Goal: Transaction & Acquisition: Book appointment/travel/reservation

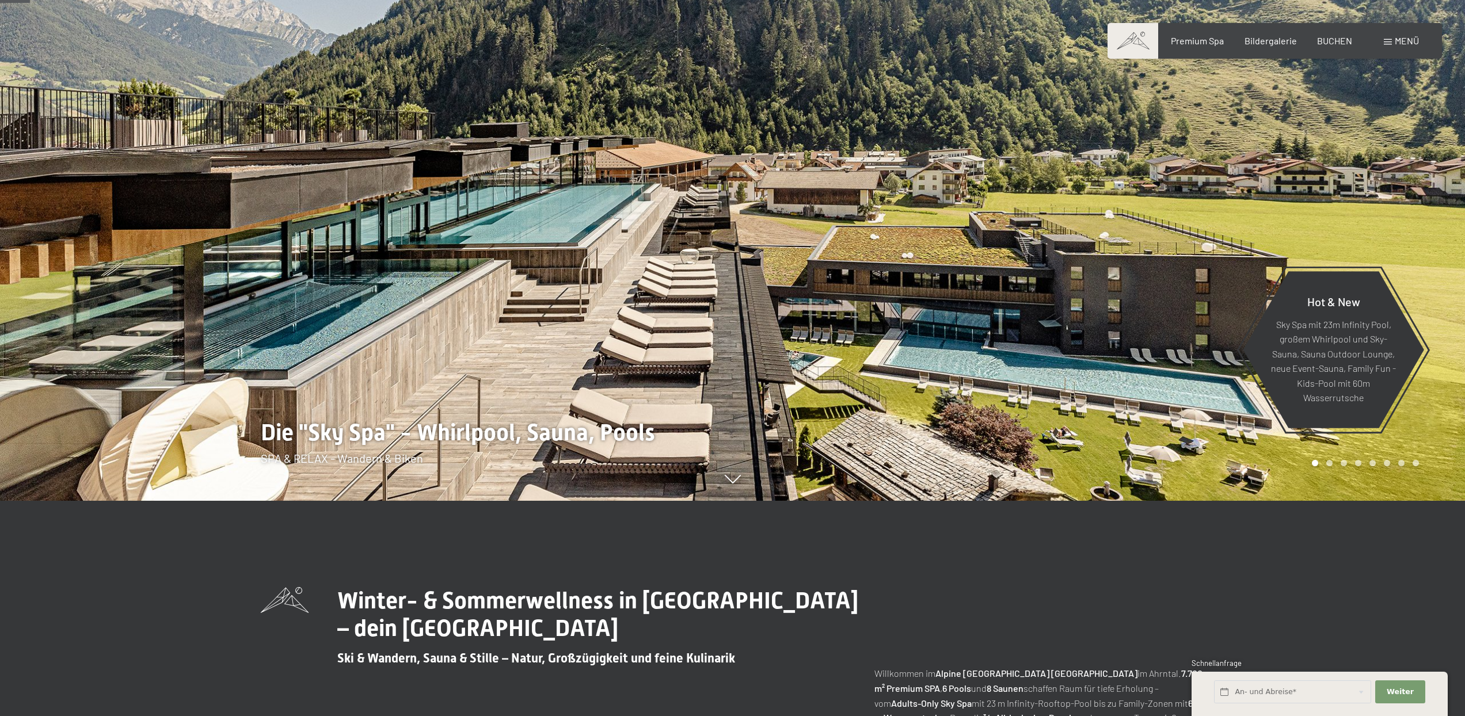
scroll to position [130, 0]
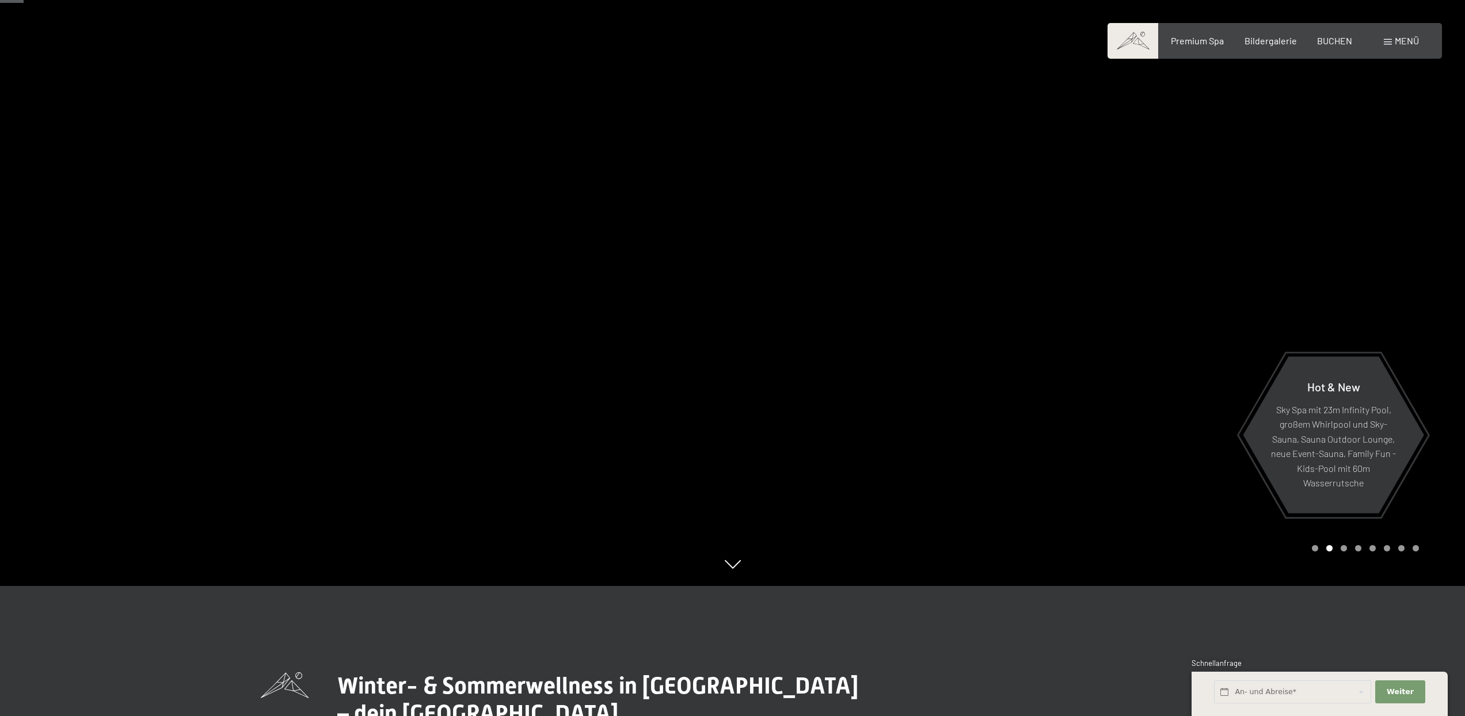
click at [1259, 47] on div "Premium Spa Bildergalerie BUCHEN" at bounding box center [1251, 41] width 242 height 13
click at [1262, 42] on span "Bildergalerie" at bounding box center [1270, 38] width 52 height 11
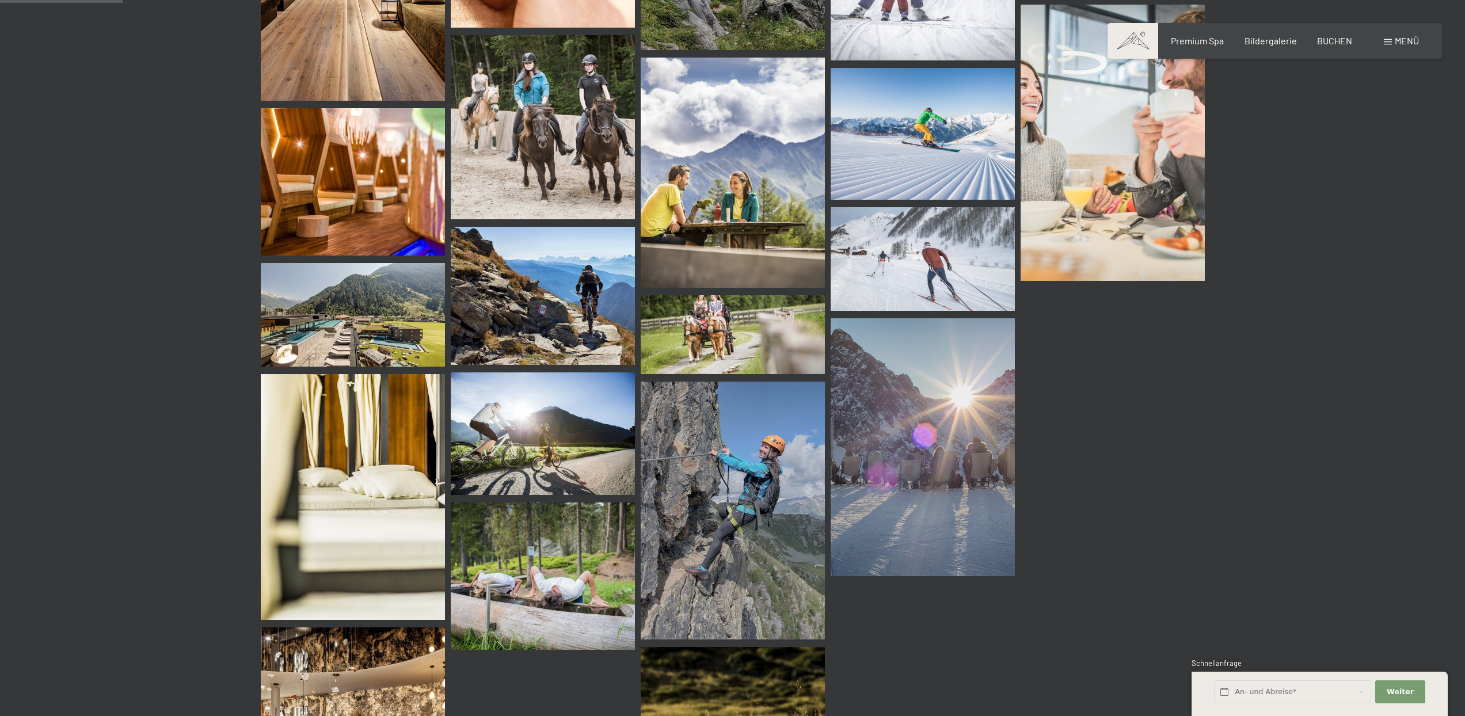
scroll to position [1217, 0]
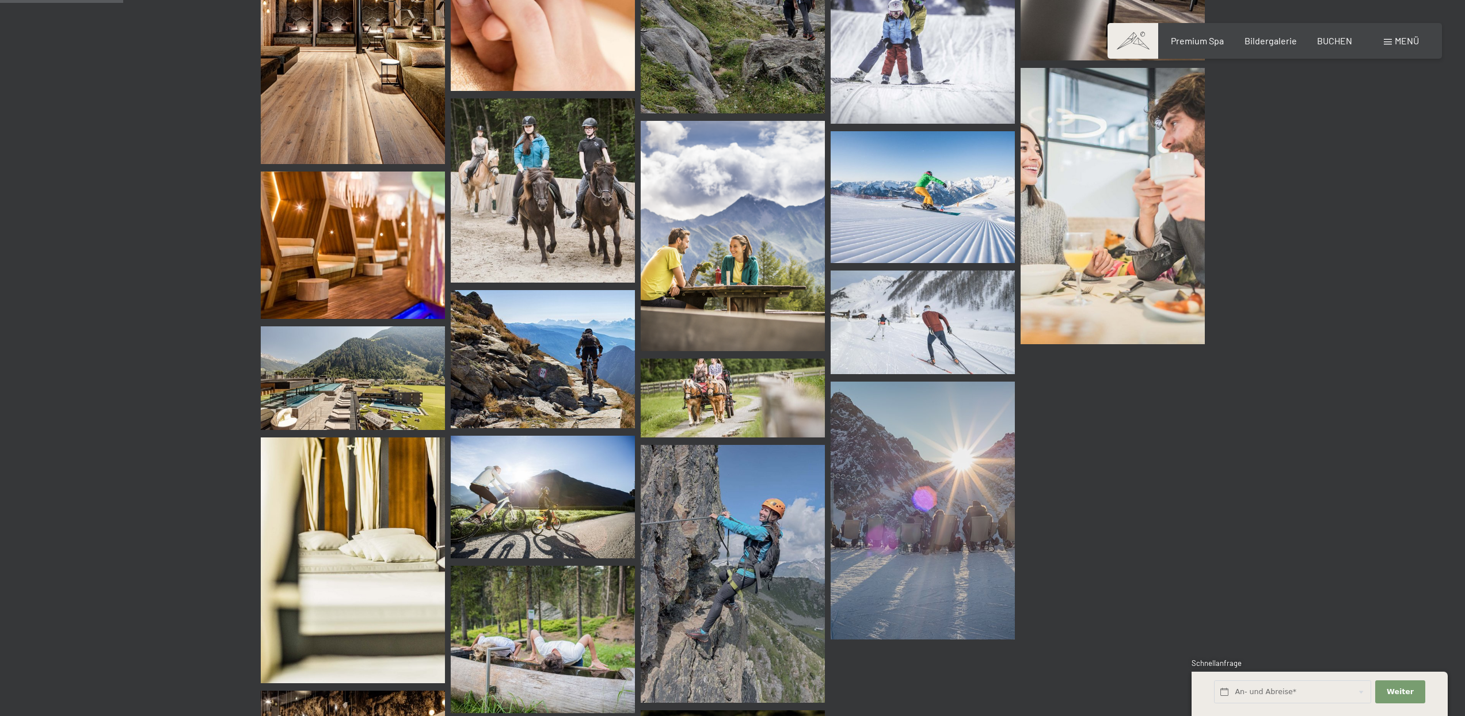
click at [403, 353] on img at bounding box center [353, 378] width 184 height 104
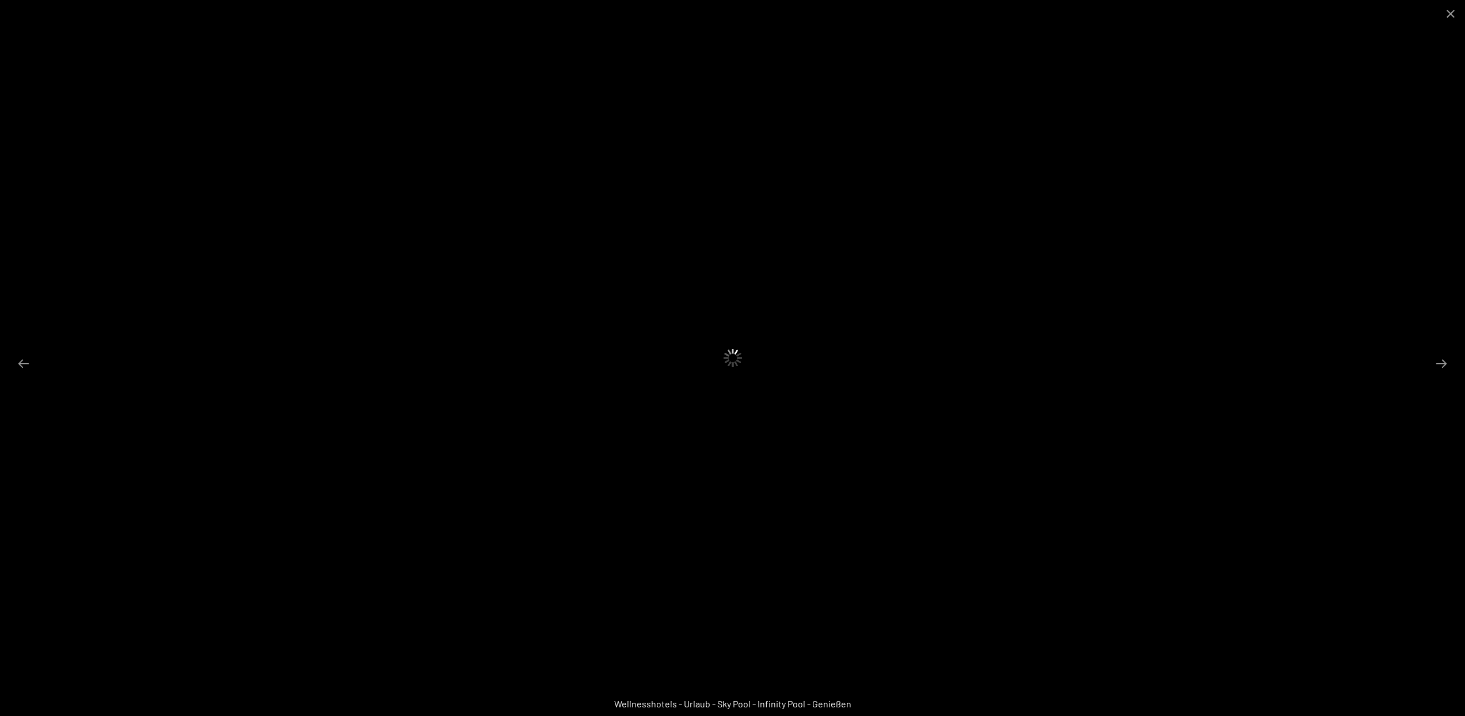
drag, startPoint x: 585, startPoint y: 162, endPoint x: 623, endPoint y: 169, distance: 38.6
click at [616, 170] on div at bounding box center [732, 358] width 1465 height 716
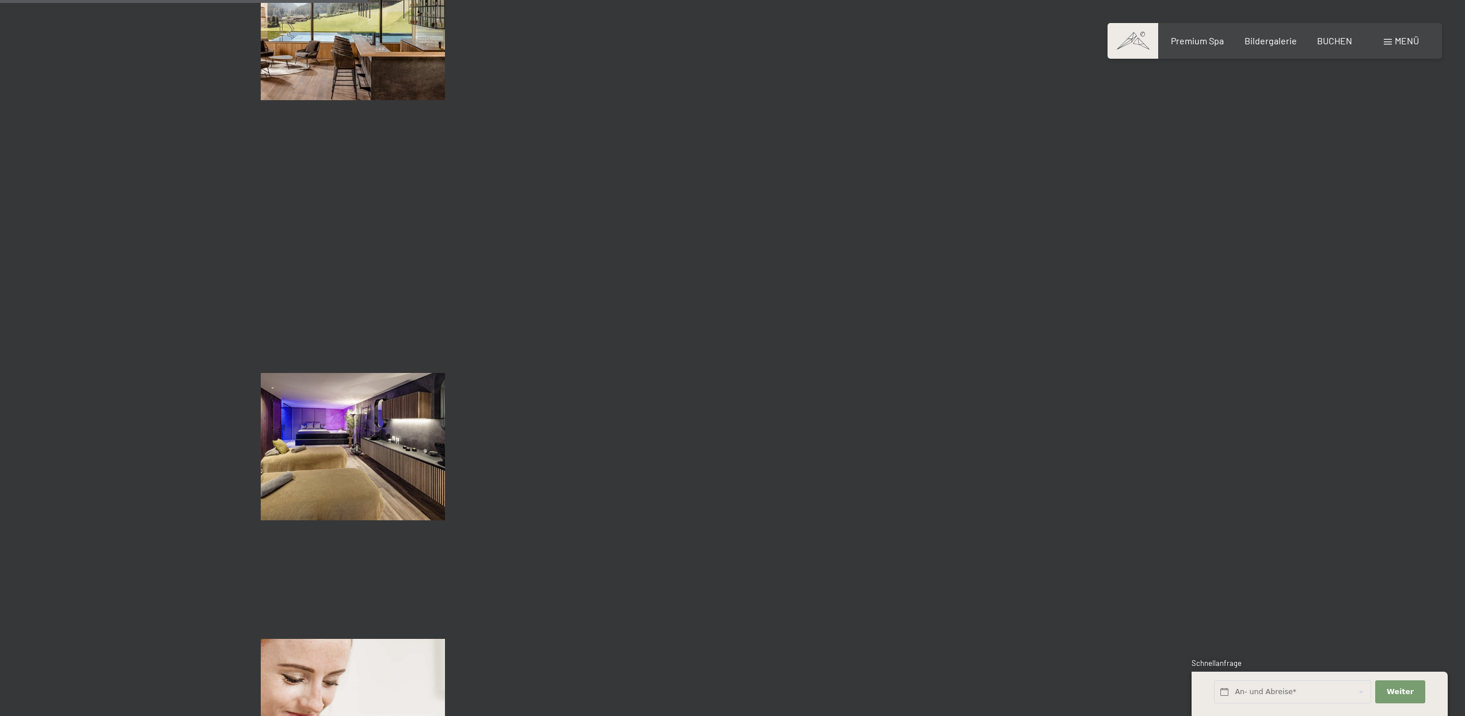
scroll to position [3630, 0]
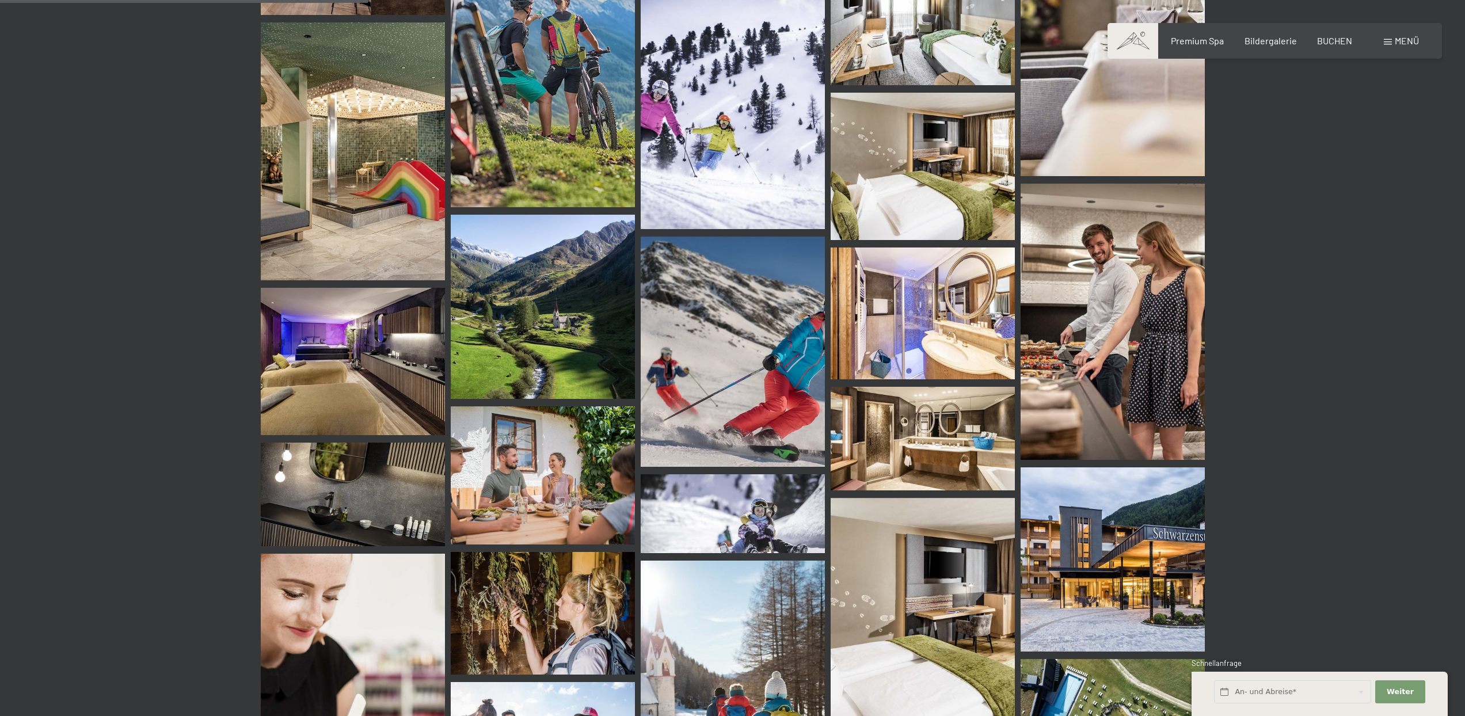
click at [334, 204] on img at bounding box center [353, 151] width 184 height 258
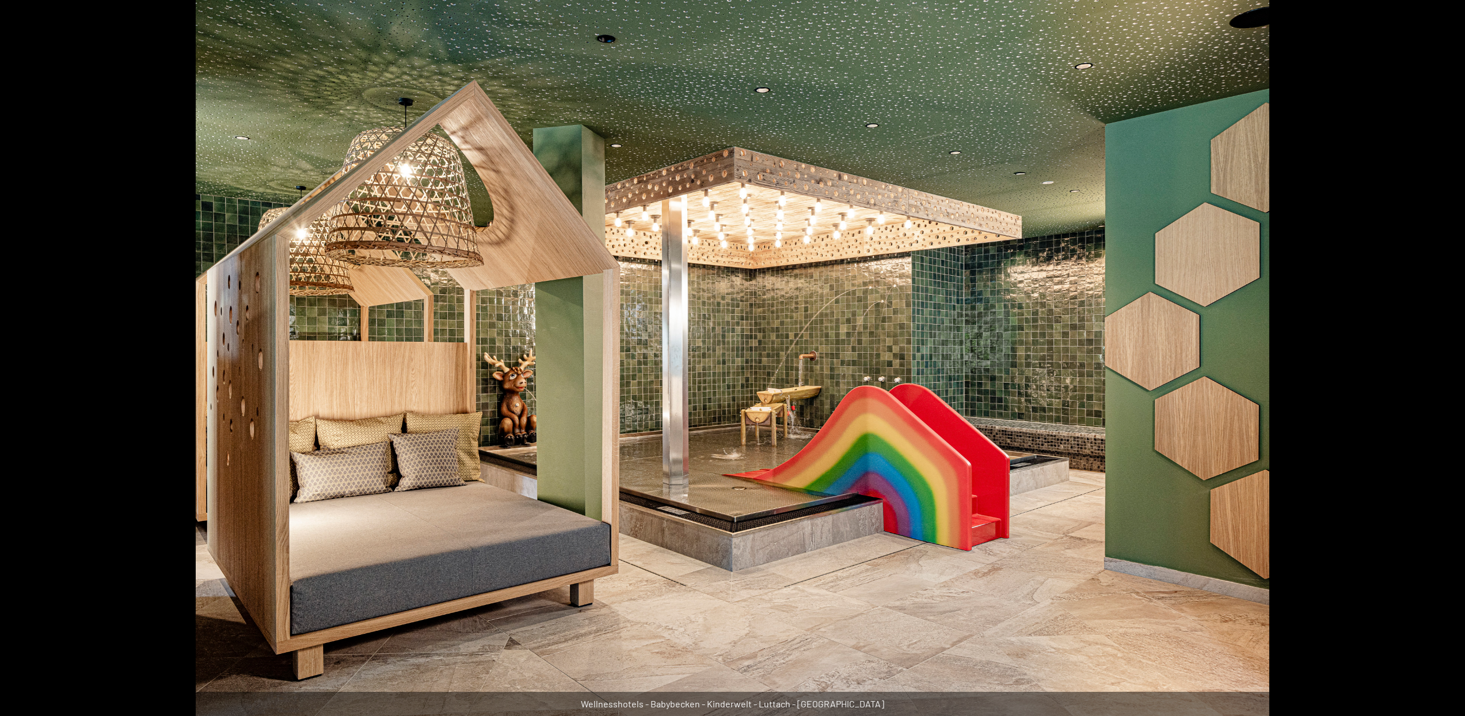
click at [1452, 13] on button "Close gallery" at bounding box center [1450, 7] width 29 height 27
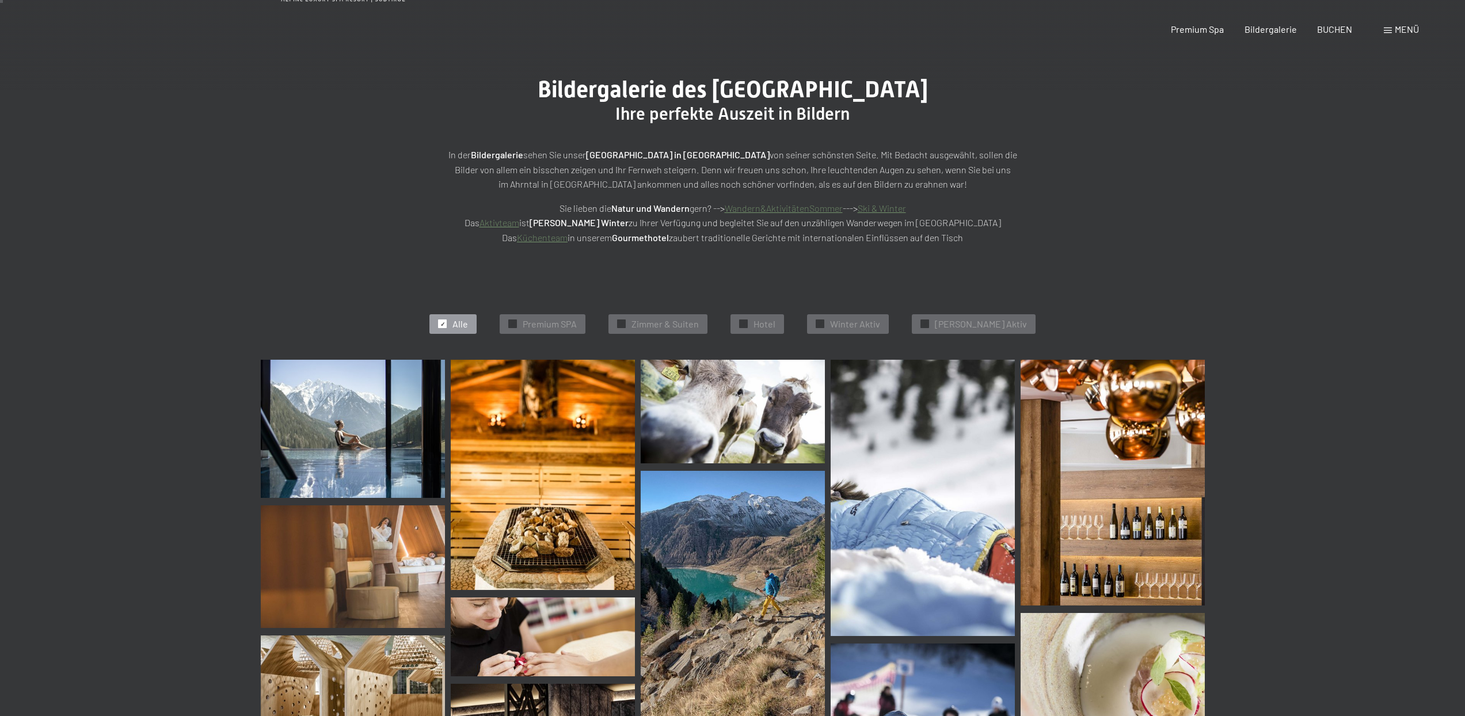
scroll to position [0, 0]
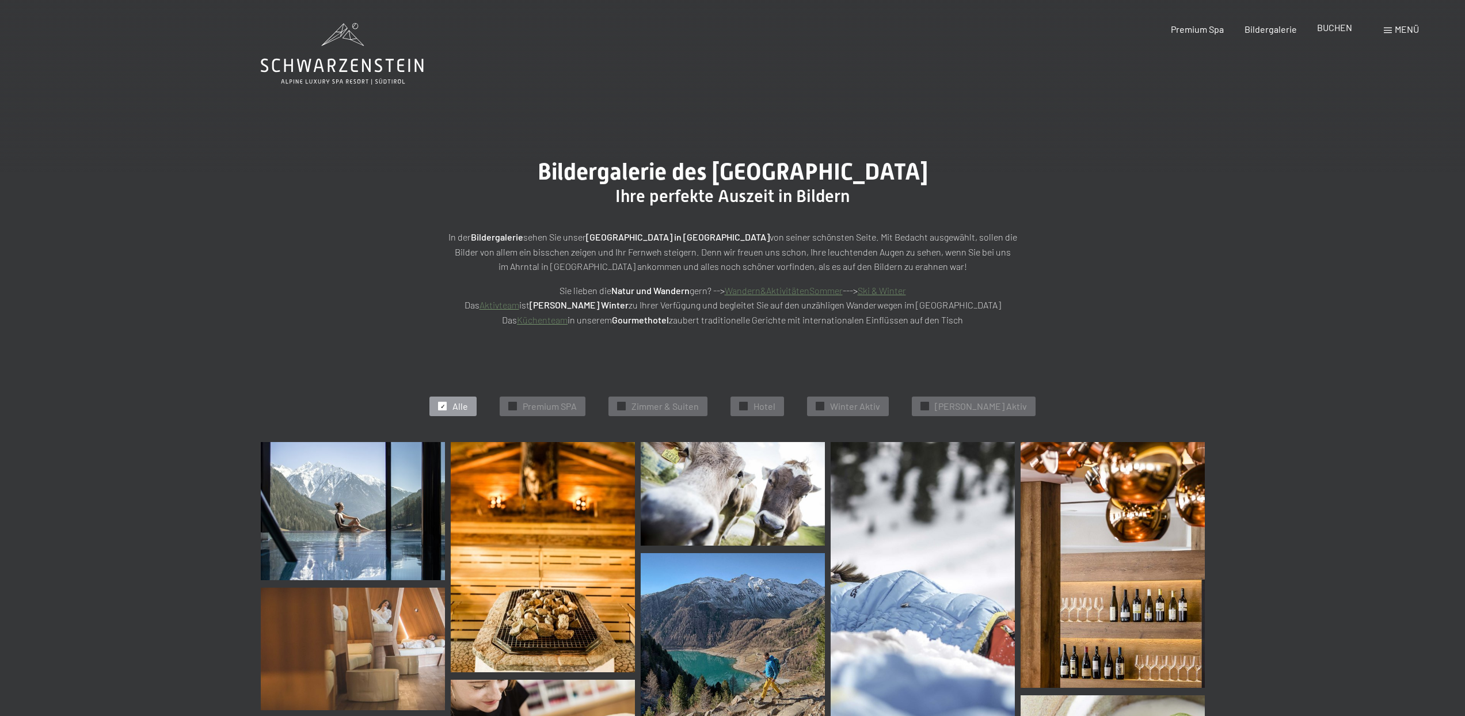
click at [1329, 26] on span "BUCHEN" at bounding box center [1334, 27] width 35 height 11
click at [340, 71] on icon at bounding box center [342, 66] width 163 height 14
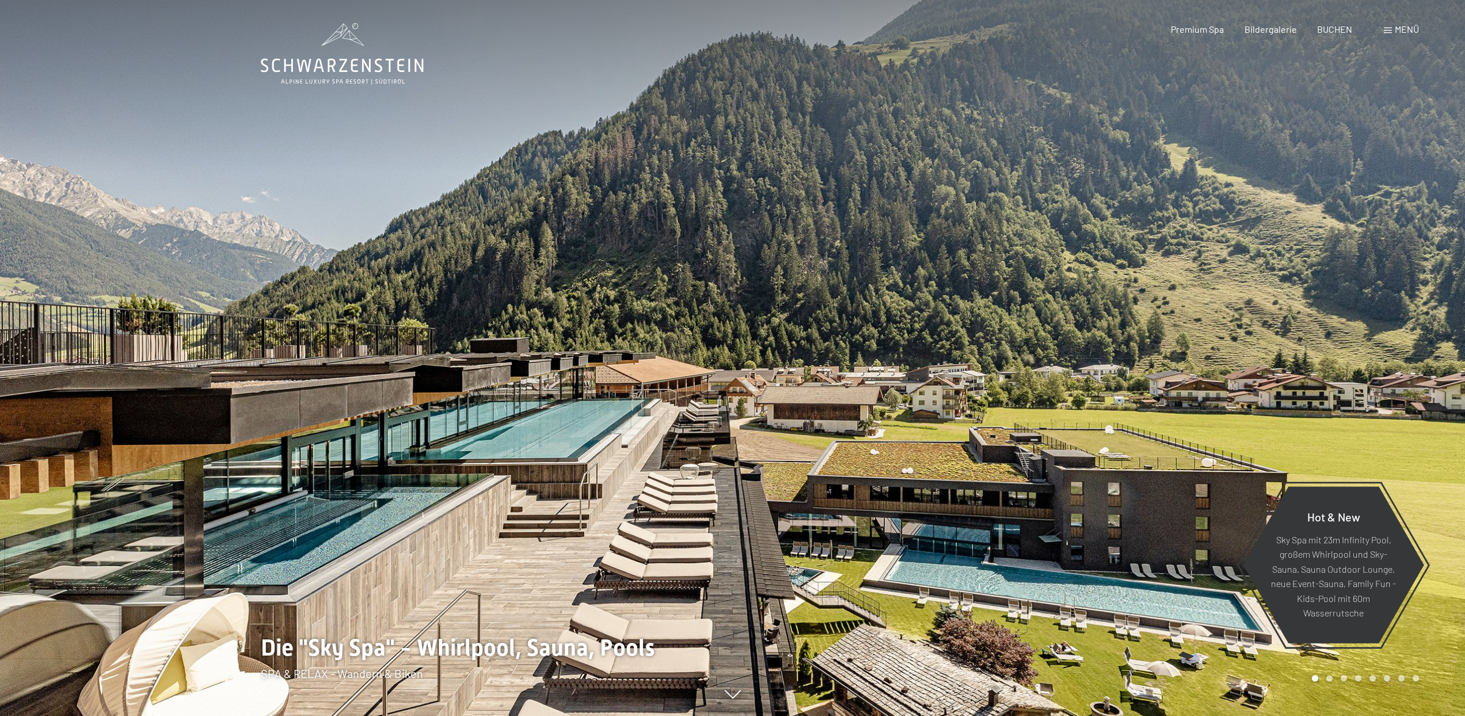
click at [917, 272] on div at bounding box center [1099, 358] width 733 height 716
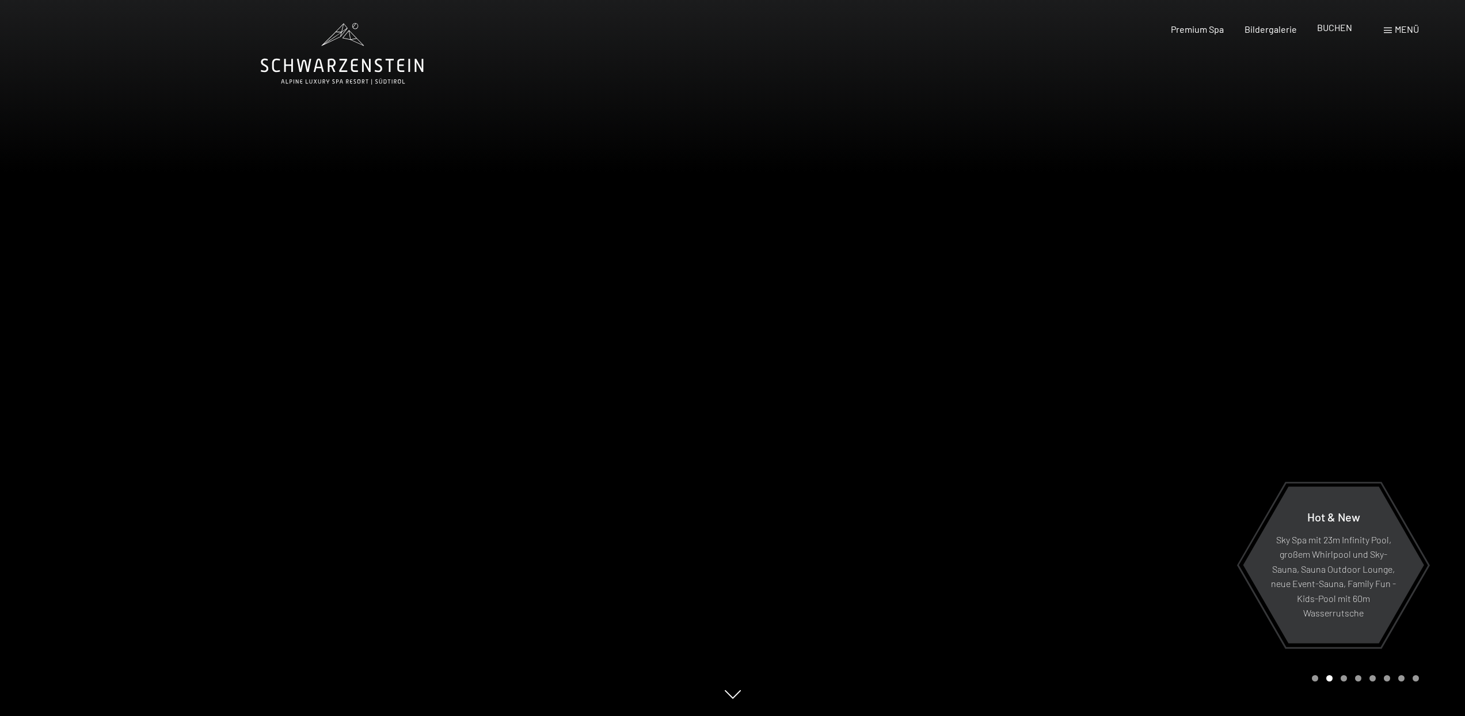
click at [1336, 33] on span "BUCHEN" at bounding box center [1334, 27] width 35 height 11
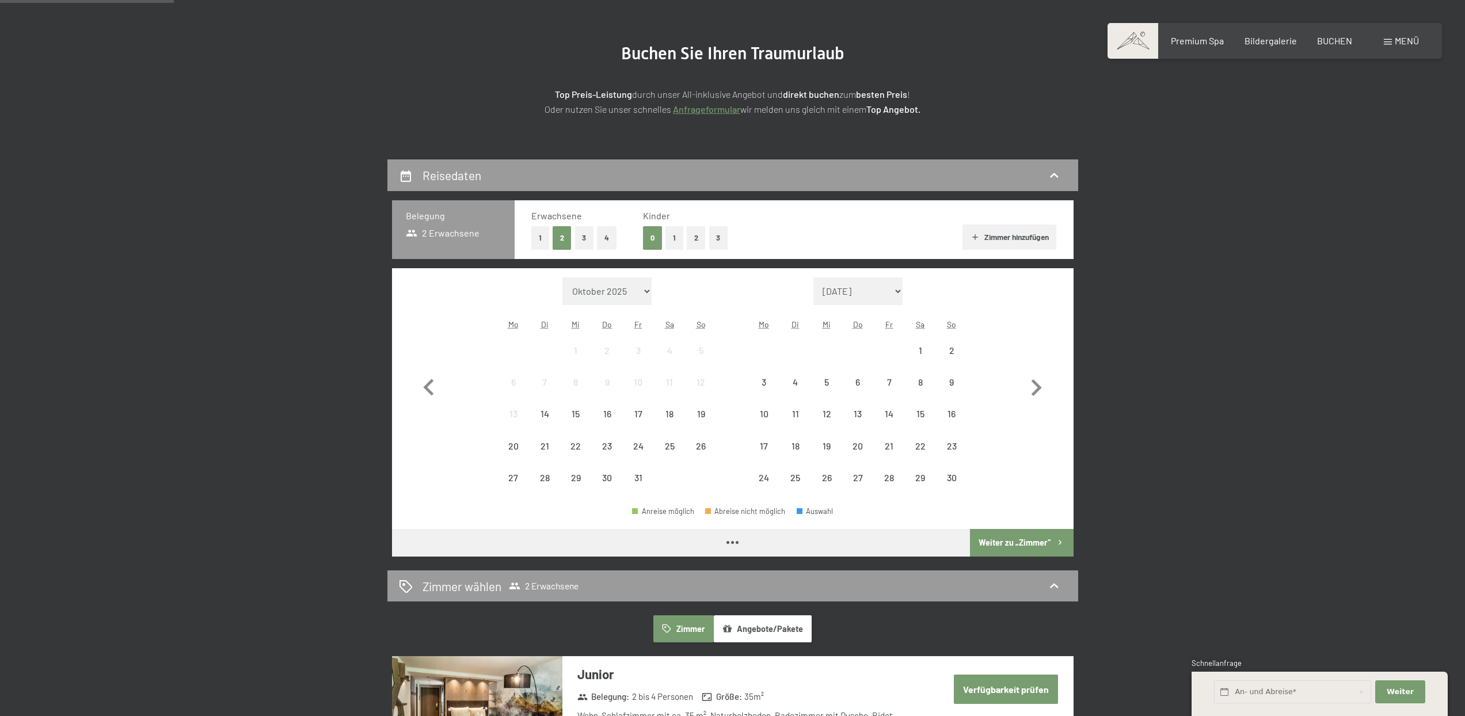
scroll to position [148, 0]
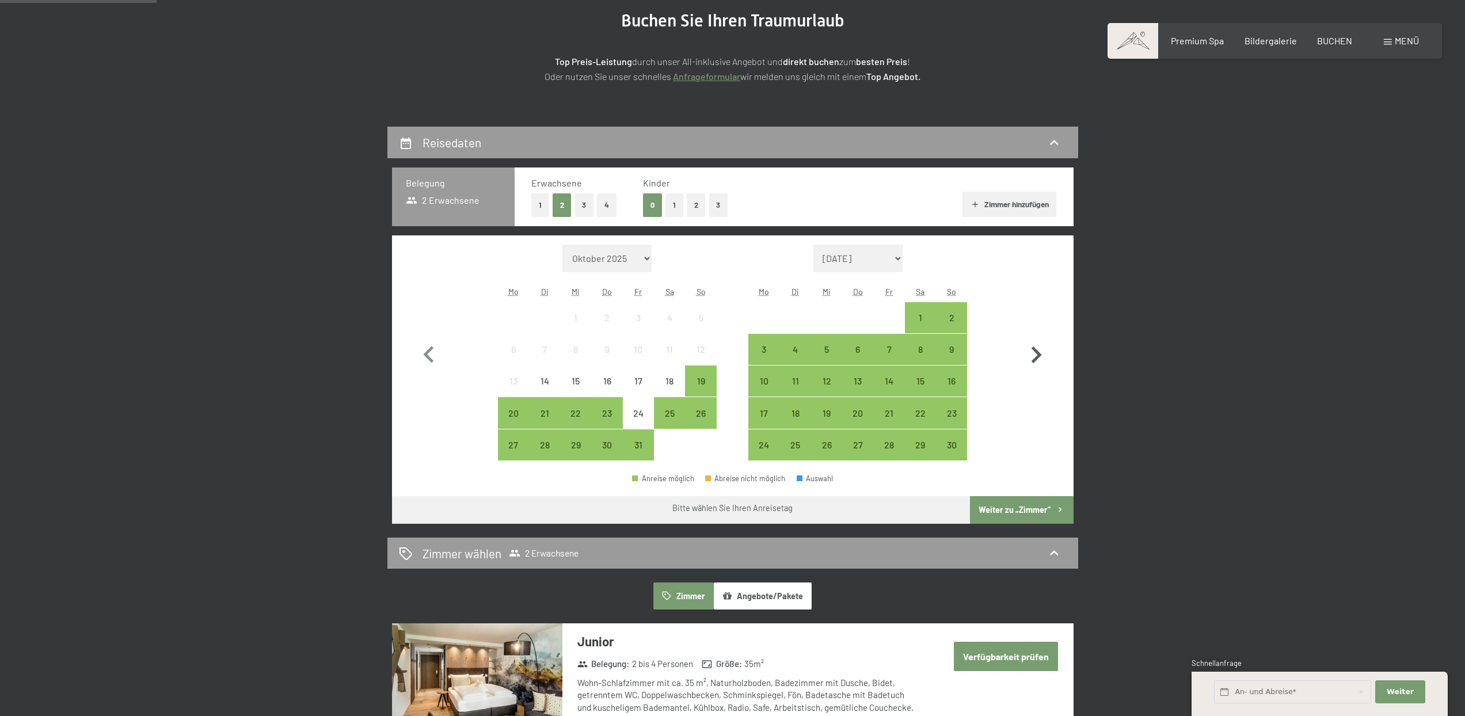
click at [1031, 360] on icon "button" at bounding box center [1035, 354] width 33 height 33
select select "2025-11-01"
select select "2025-12-01"
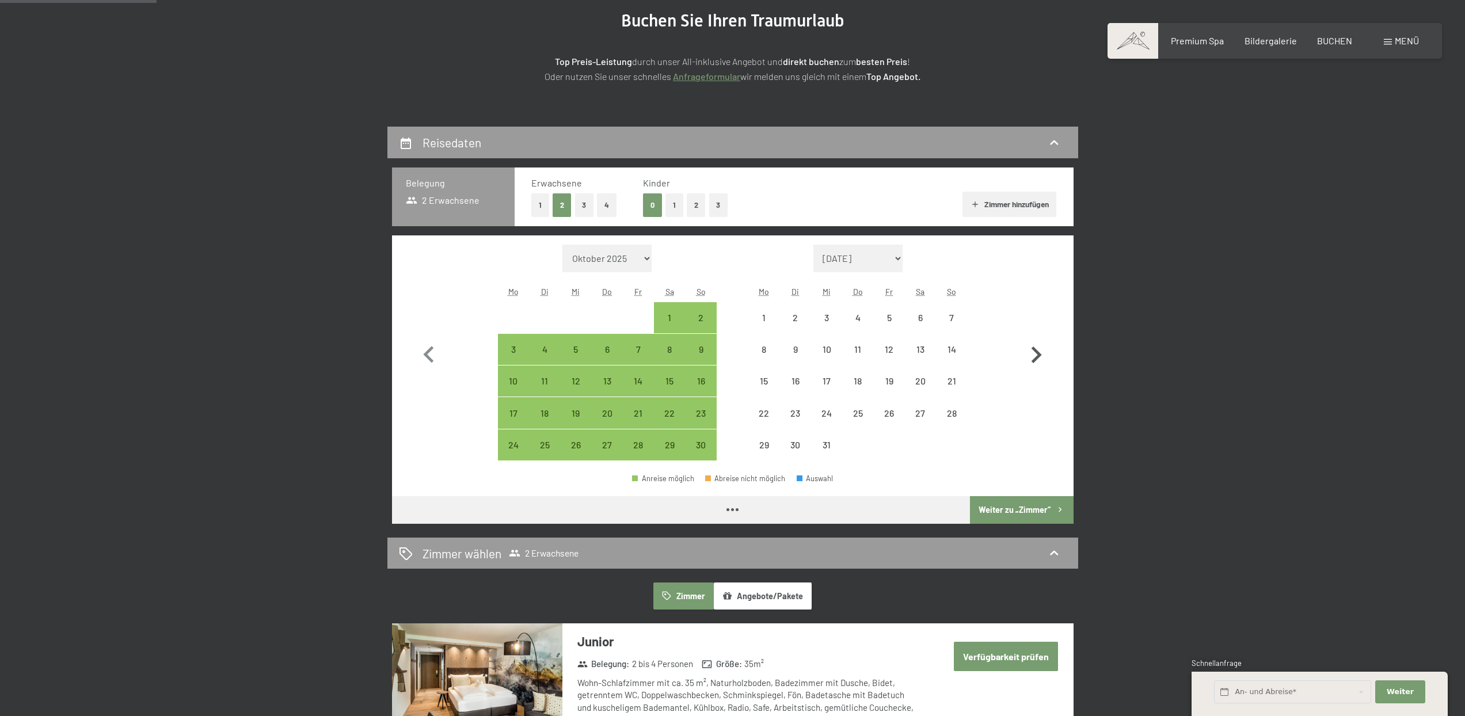
click at [1031, 360] on icon "button" at bounding box center [1035, 354] width 33 height 33
select select "2025-12-01"
select select "2026-01-01"
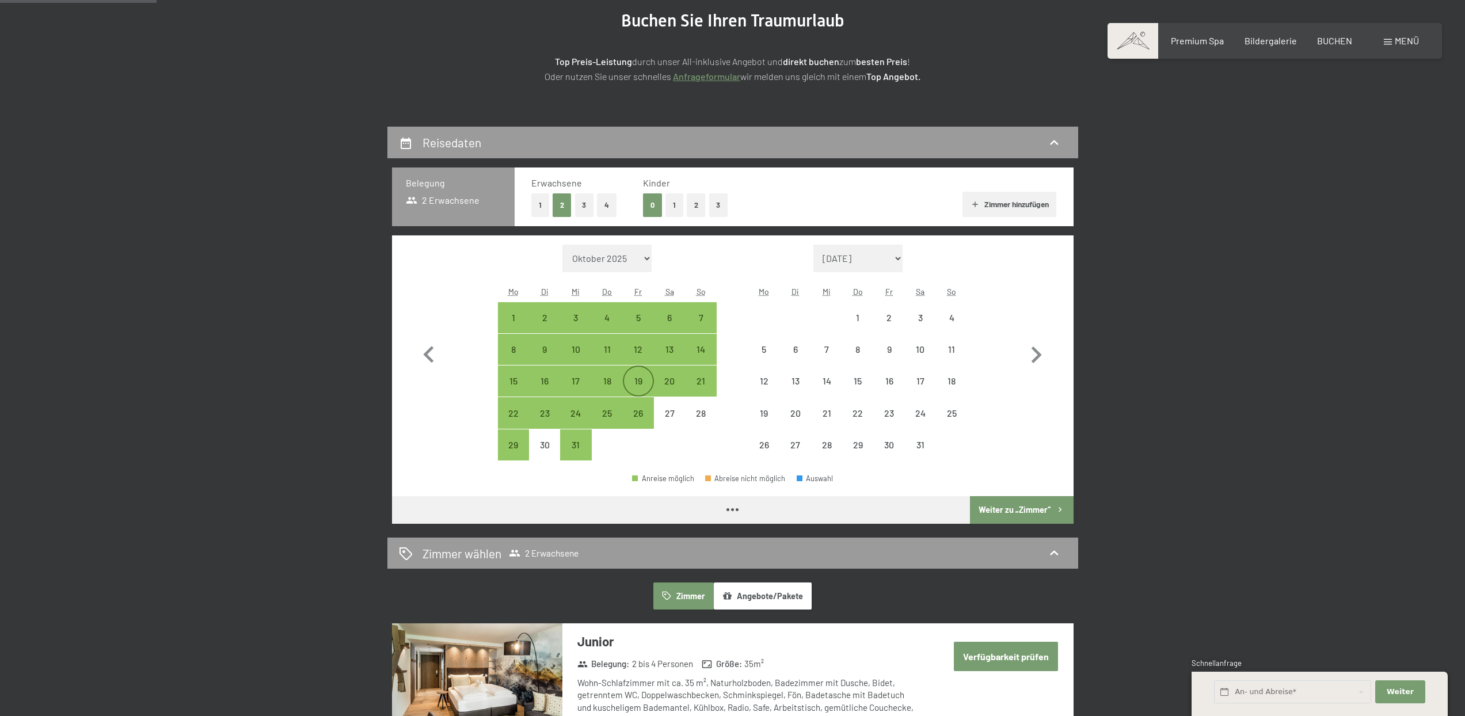
select select "2025-12-01"
select select "2026-01-01"
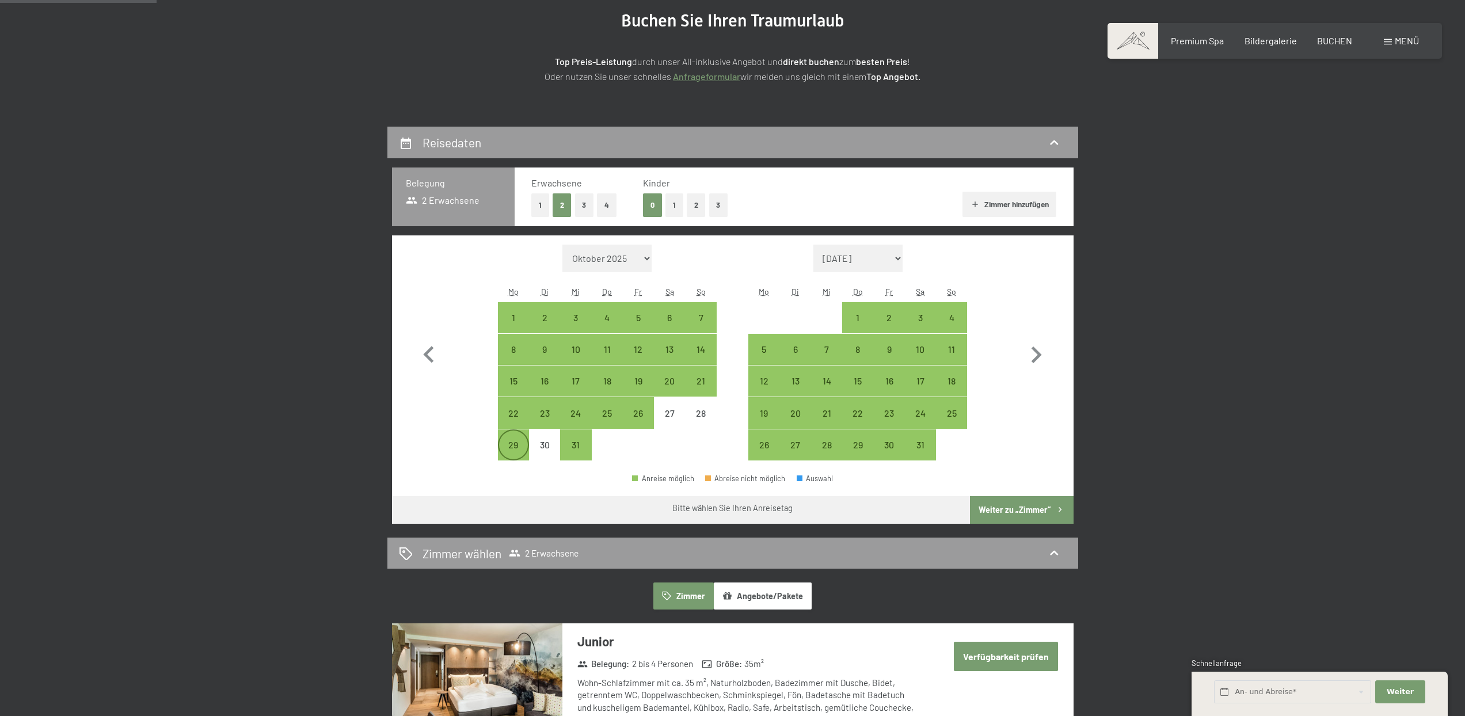
click at [509, 447] on div "29" at bounding box center [513, 454] width 29 height 29
select select "2025-12-01"
select select "2026-01-01"
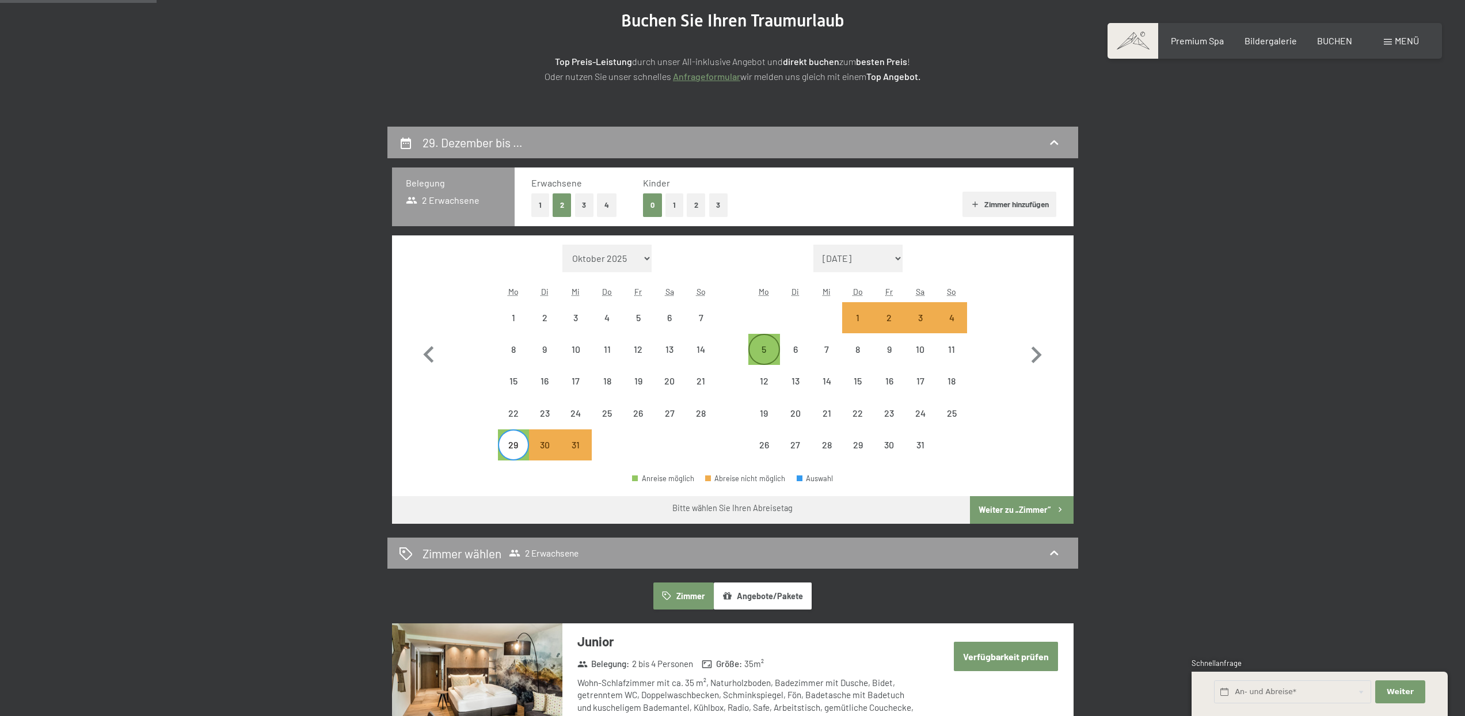
click at [763, 345] on div "5" at bounding box center [763, 359] width 29 height 29
select select "2025-12-01"
select select "2026-01-01"
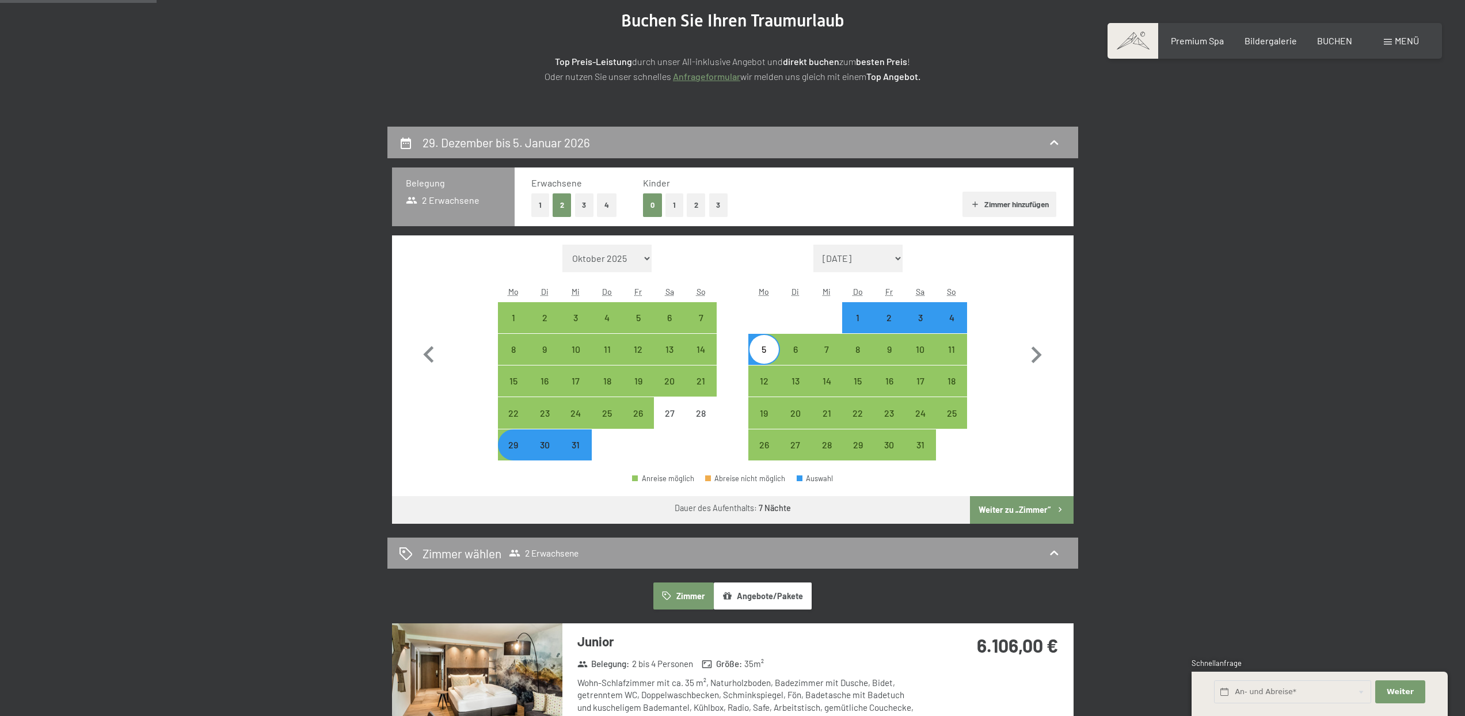
click at [677, 206] on button "1" at bounding box center [674, 205] width 18 height 24
select select "2025-12-01"
select select "2026-01-01"
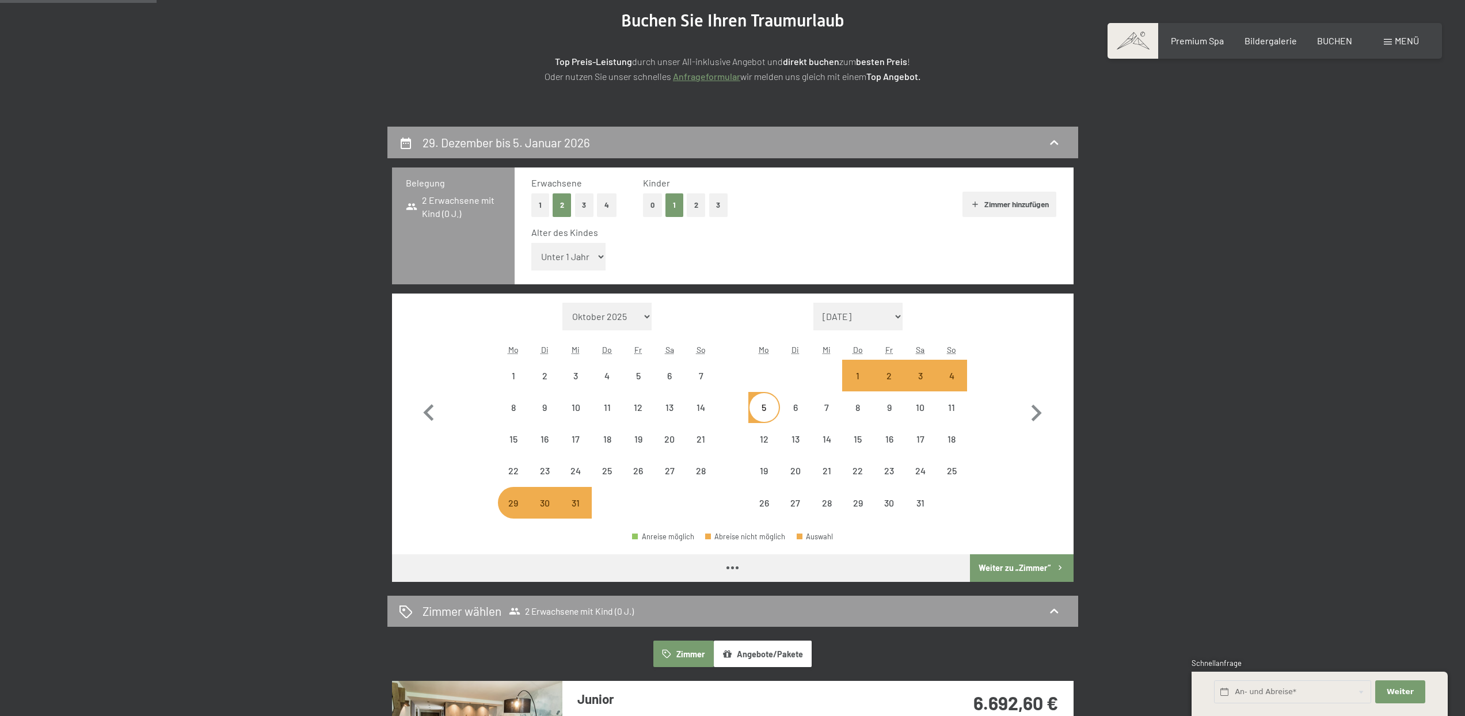
select select "2025-12-01"
select select "2026-01-01"
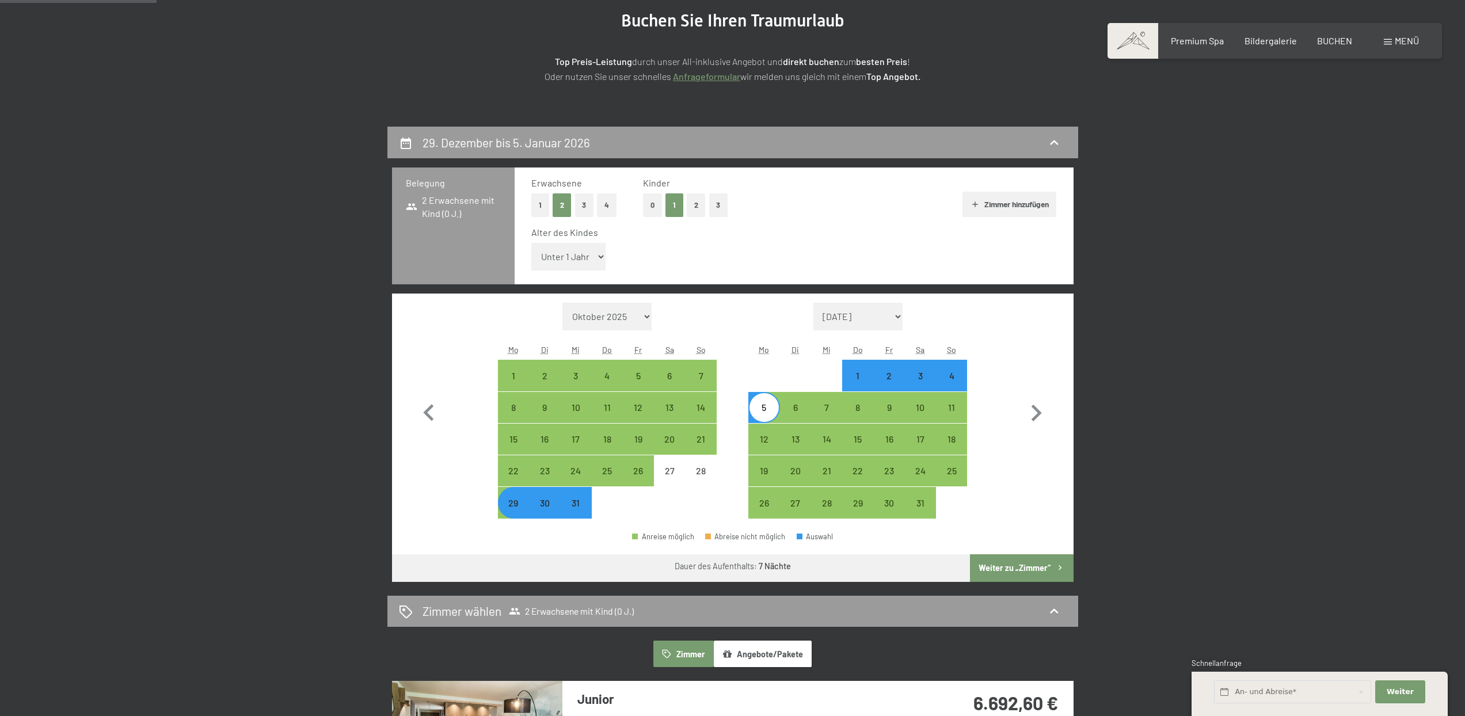
click at [587, 258] on select "Unter 1 Jahr 1 Jahr 2 Jahre 3 Jahre 4 Jahre 5 Jahre 6 Jahre 7 Jahre 8 Jahre 9 J…" at bounding box center [568, 257] width 75 height 28
select select "2"
click at [531, 243] on select "Unter 1 Jahr 1 Jahr 2 Jahre 3 Jahre 4 Jahre 5 Jahre 6 Jahre 7 Jahre 8 Jahre 9 J…" at bounding box center [568, 257] width 75 height 28
select select "2025-12-01"
select select "2026-01-01"
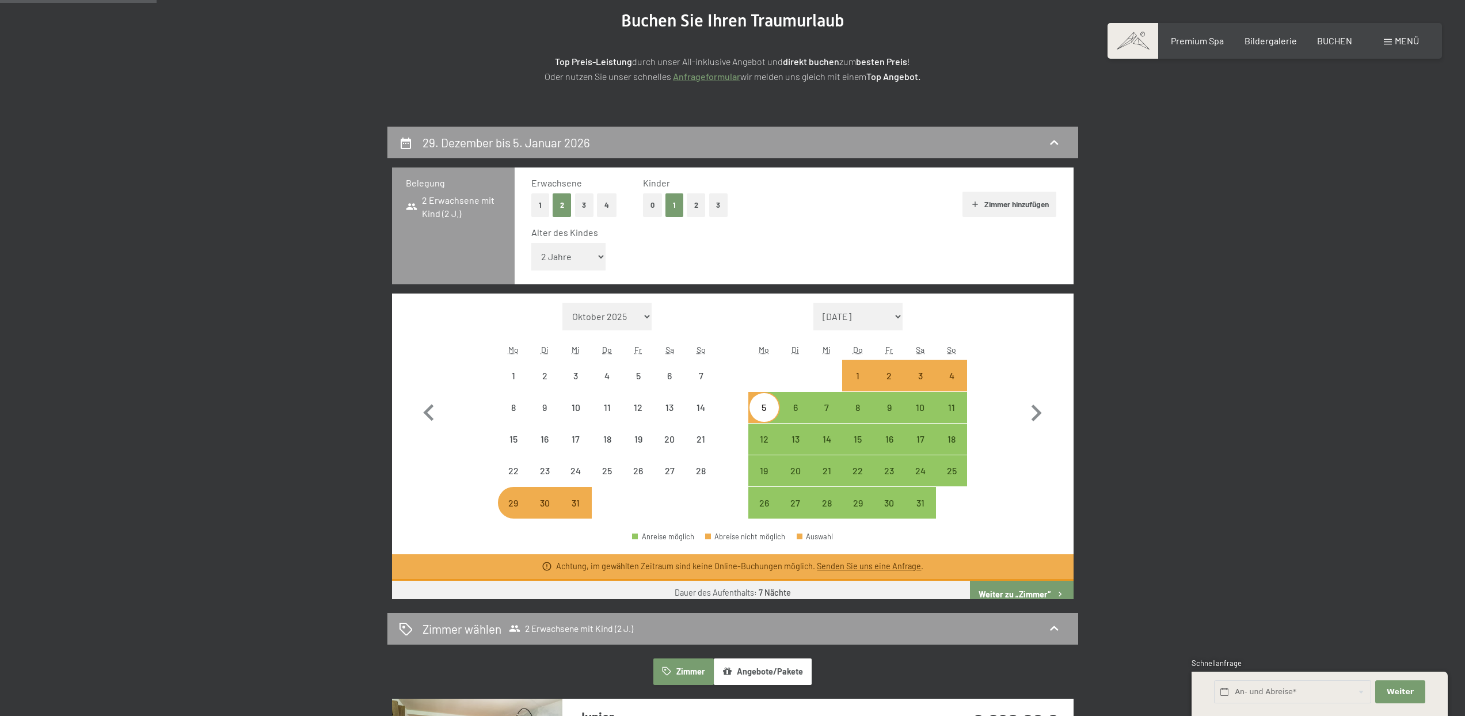
select select "2025-12-01"
select select "2026-01-01"
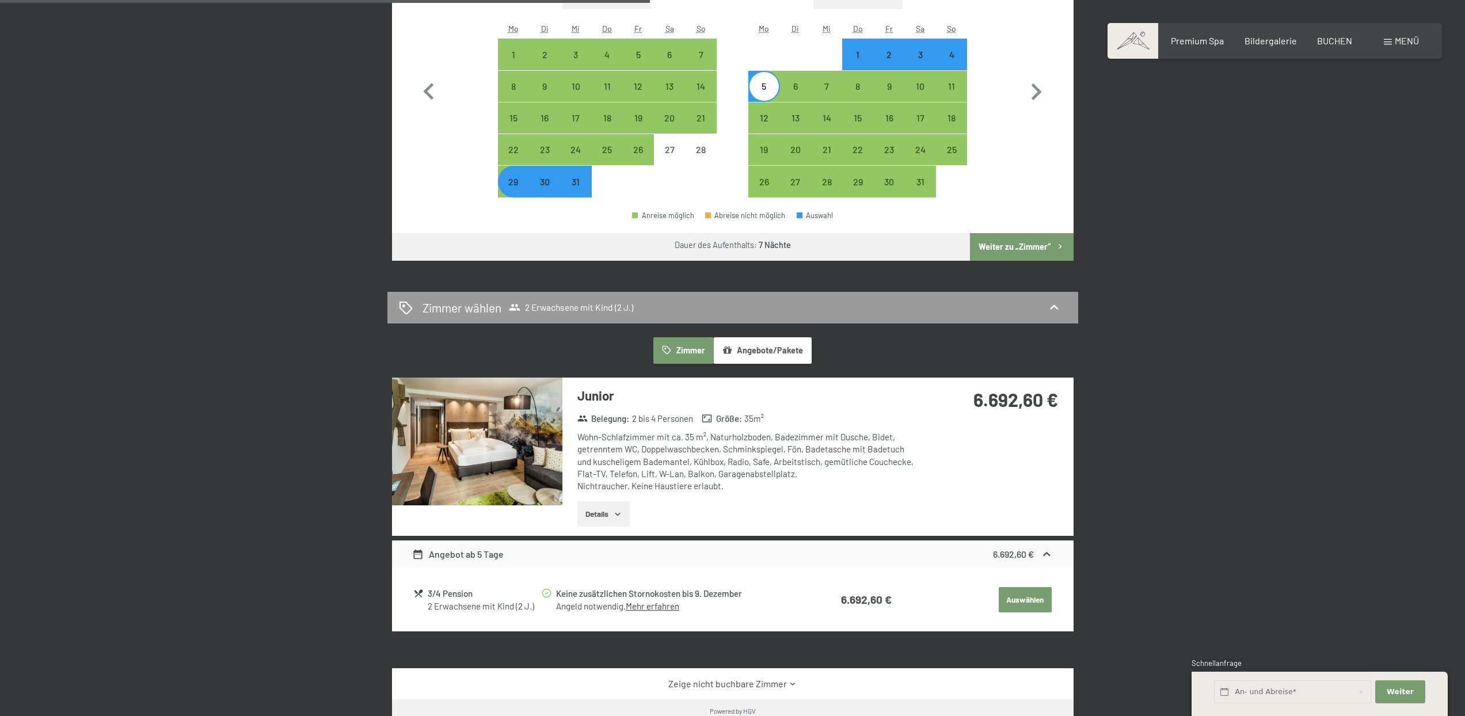
scroll to position [368, 0]
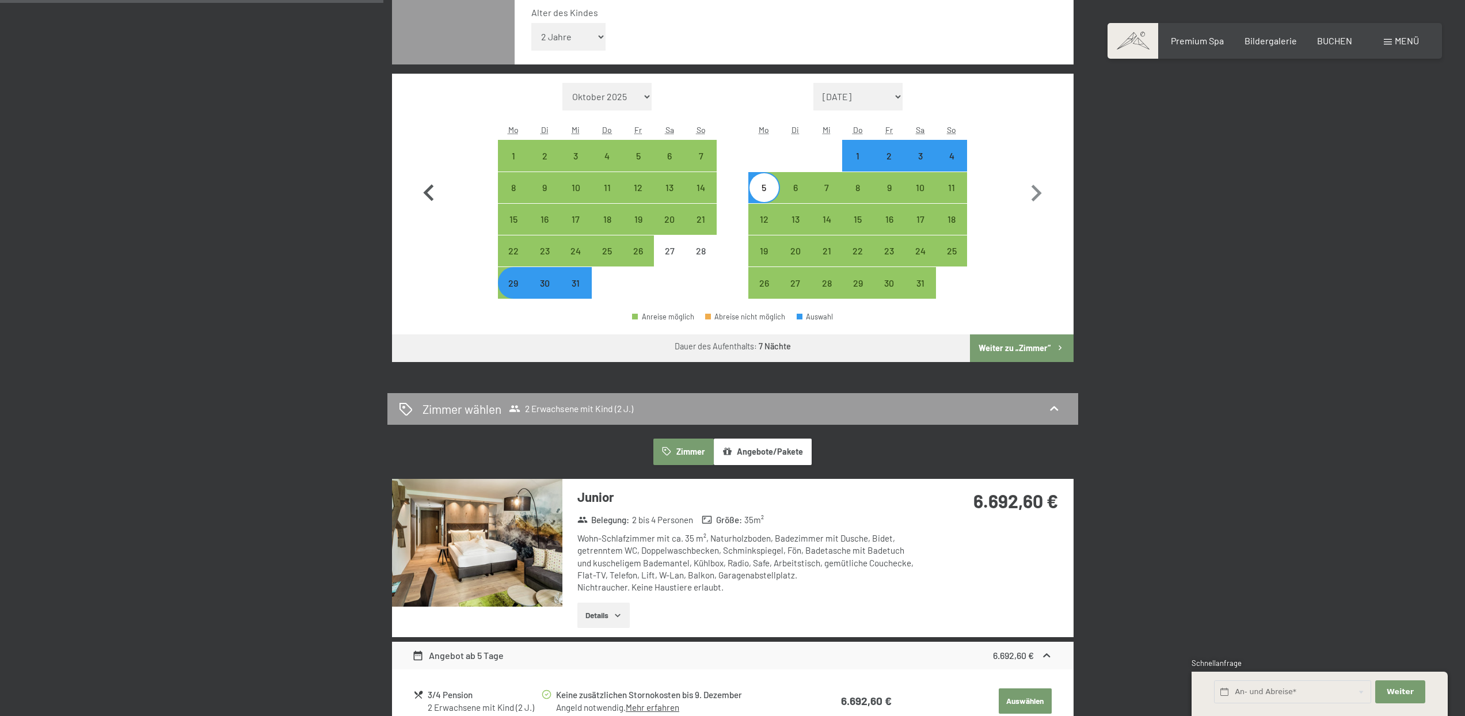
click at [432, 193] on icon "button" at bounding box center [428, 193] width 33 height 33
select select "2025-11-01"
select select "2025-12-01"
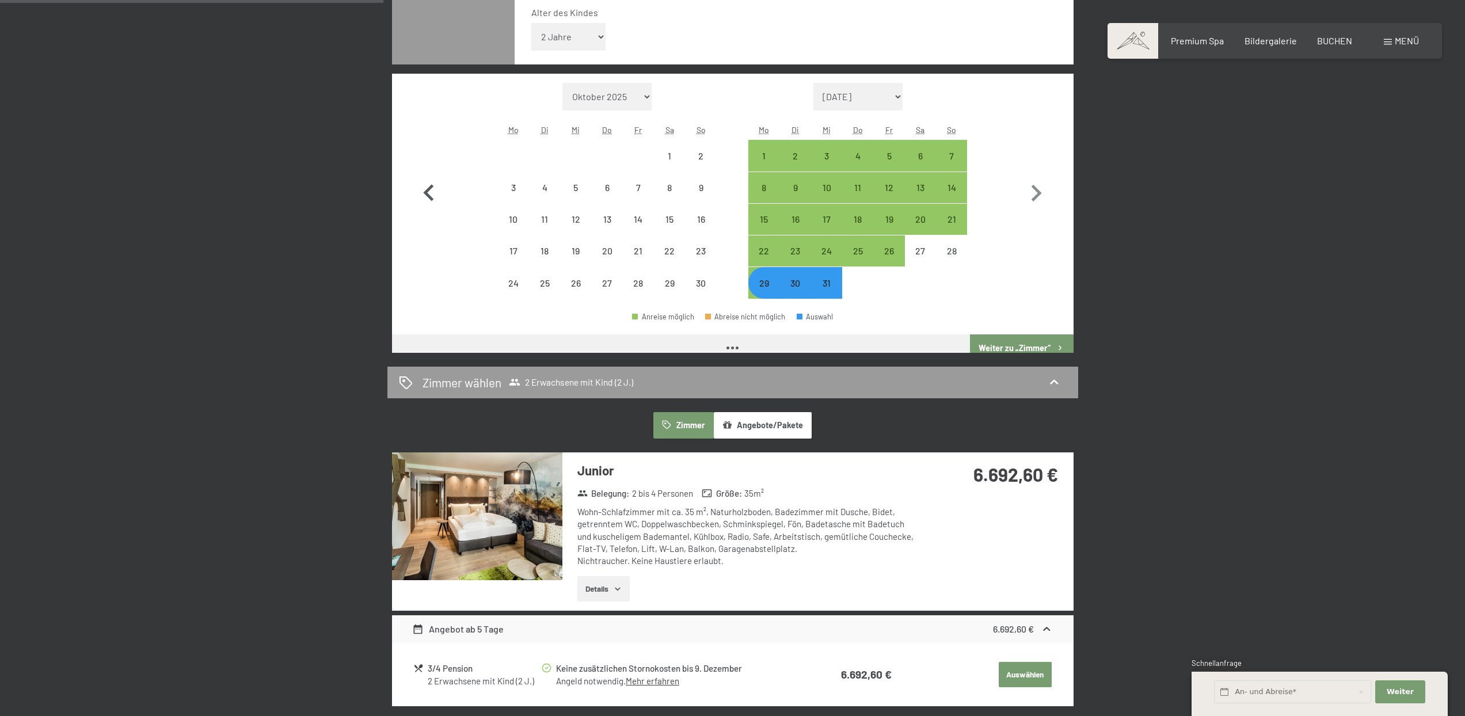
click at [432, 193] on icon "button" at bounding box center [428, 193] width 33 height 33
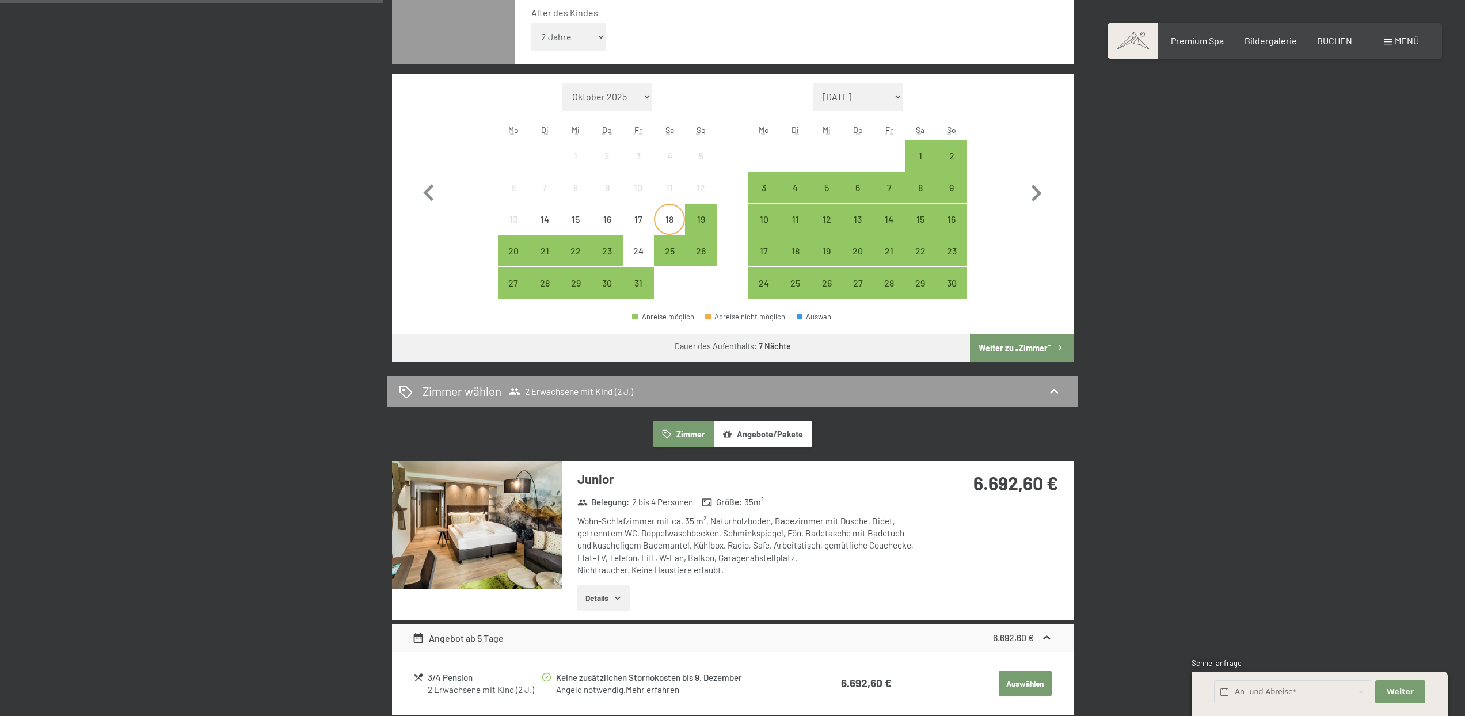
click at [676, 211] on div "18" at bounding box center [669, 219] width 29 height 29
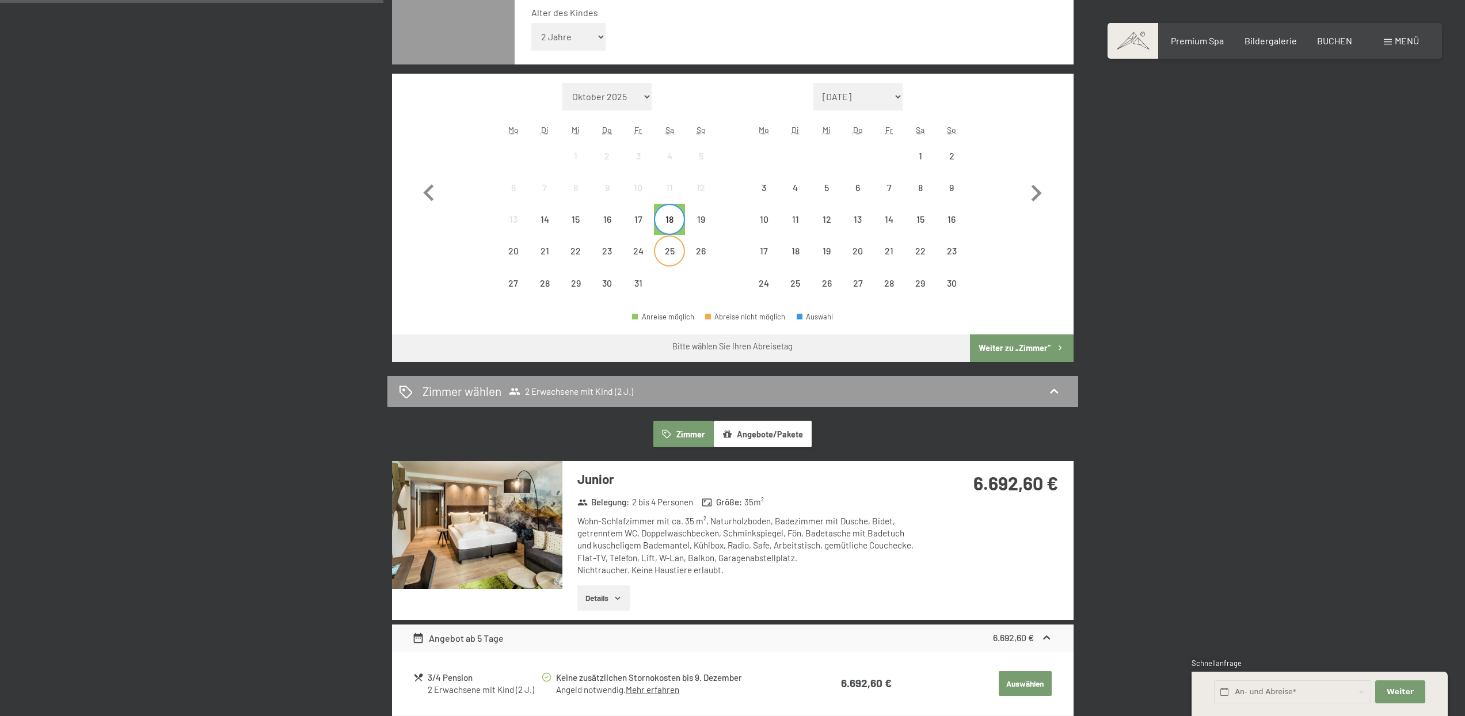
drag, startPoint x: 676, startPoint y: 245, endPoint x: 752, endPoint y: 287, distance: 86.3
click at [676, 245] on div "25" at bounding box center [669, 251] width 29 height 29
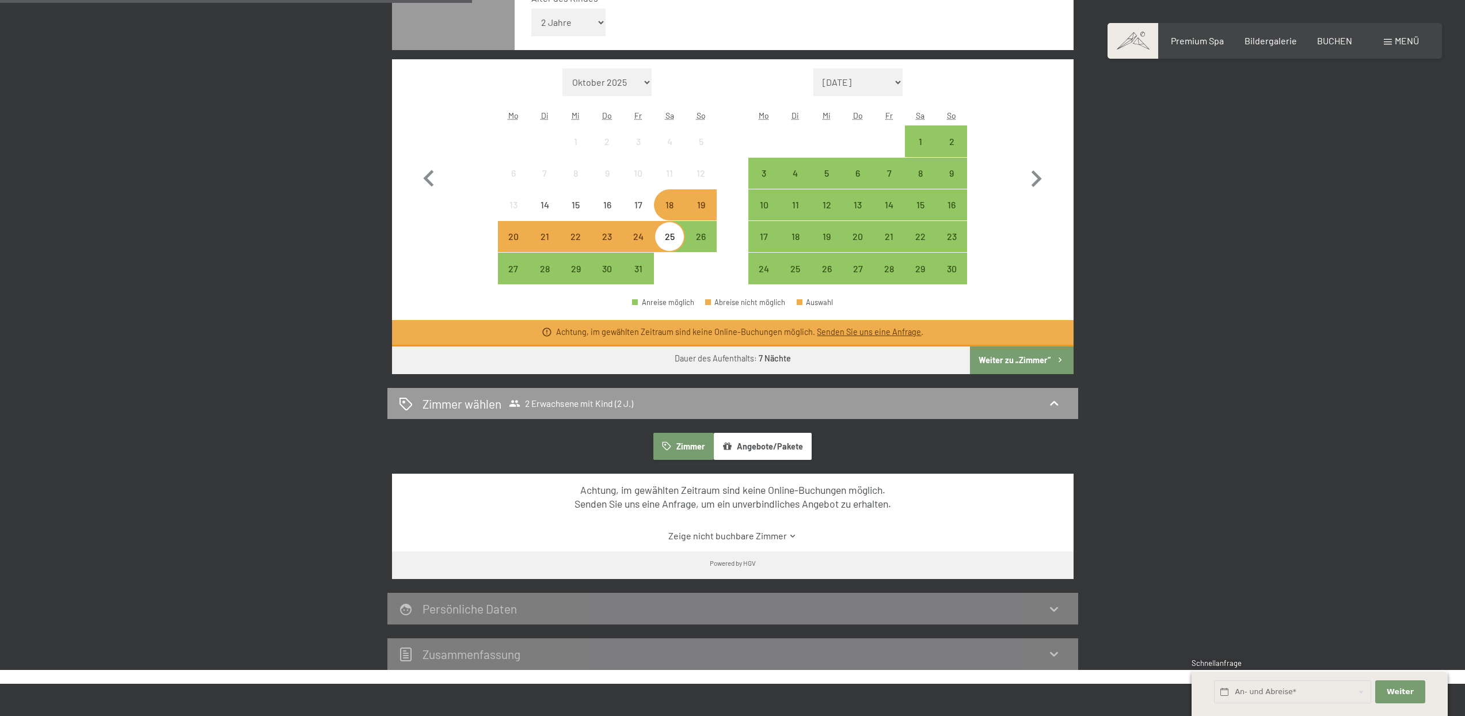
scroll to position [390, 0]
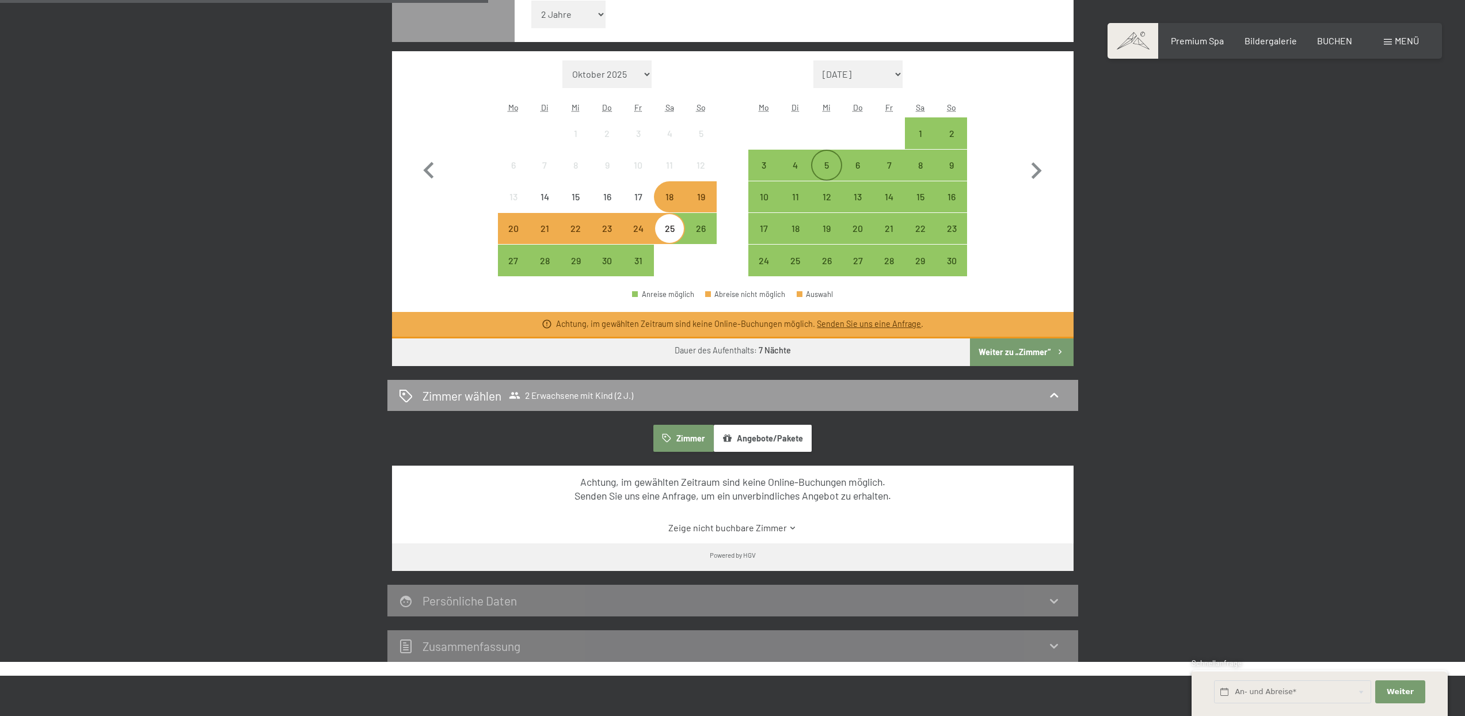
click at [819, 159] on div "5" at bounding box center [826, 165] width 29 height 29
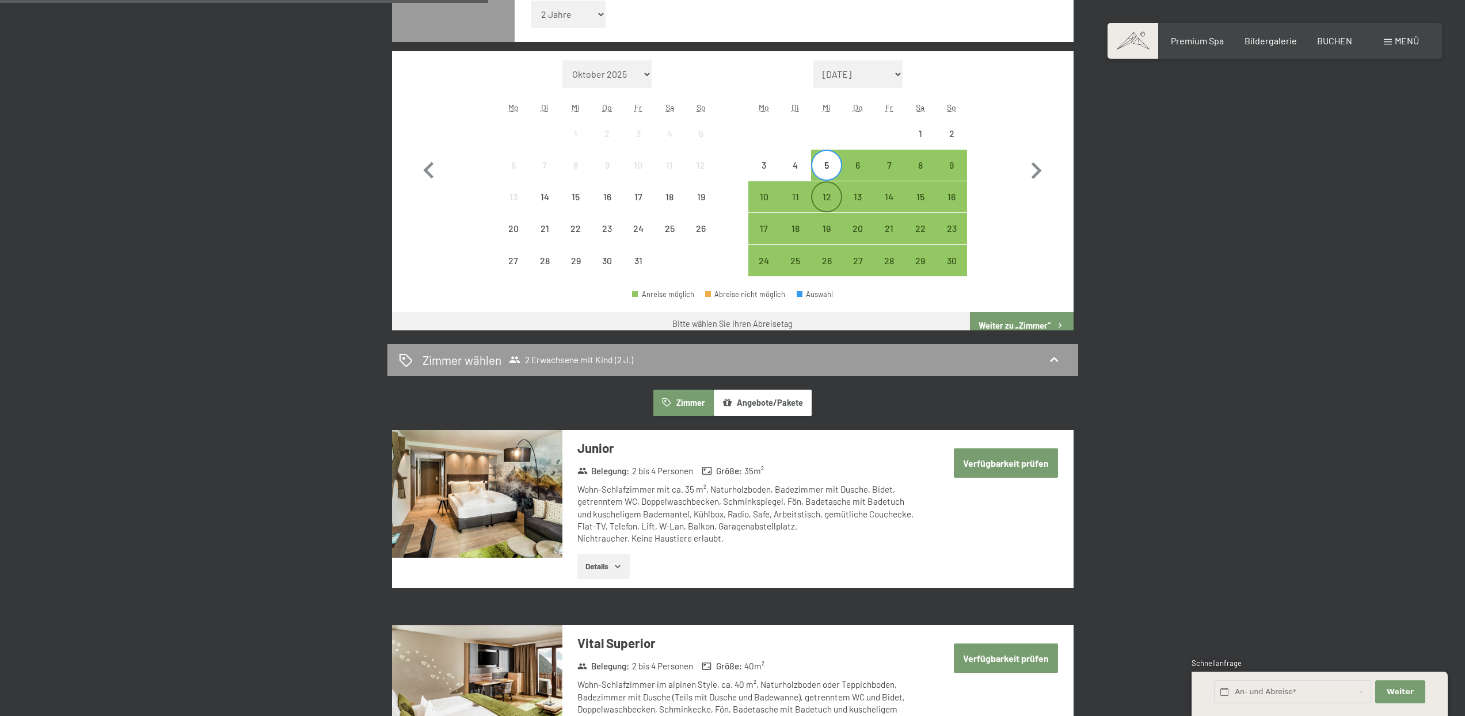
click at [828, 193] on div "12" at bounding box center [826, 206] width 29 height 29
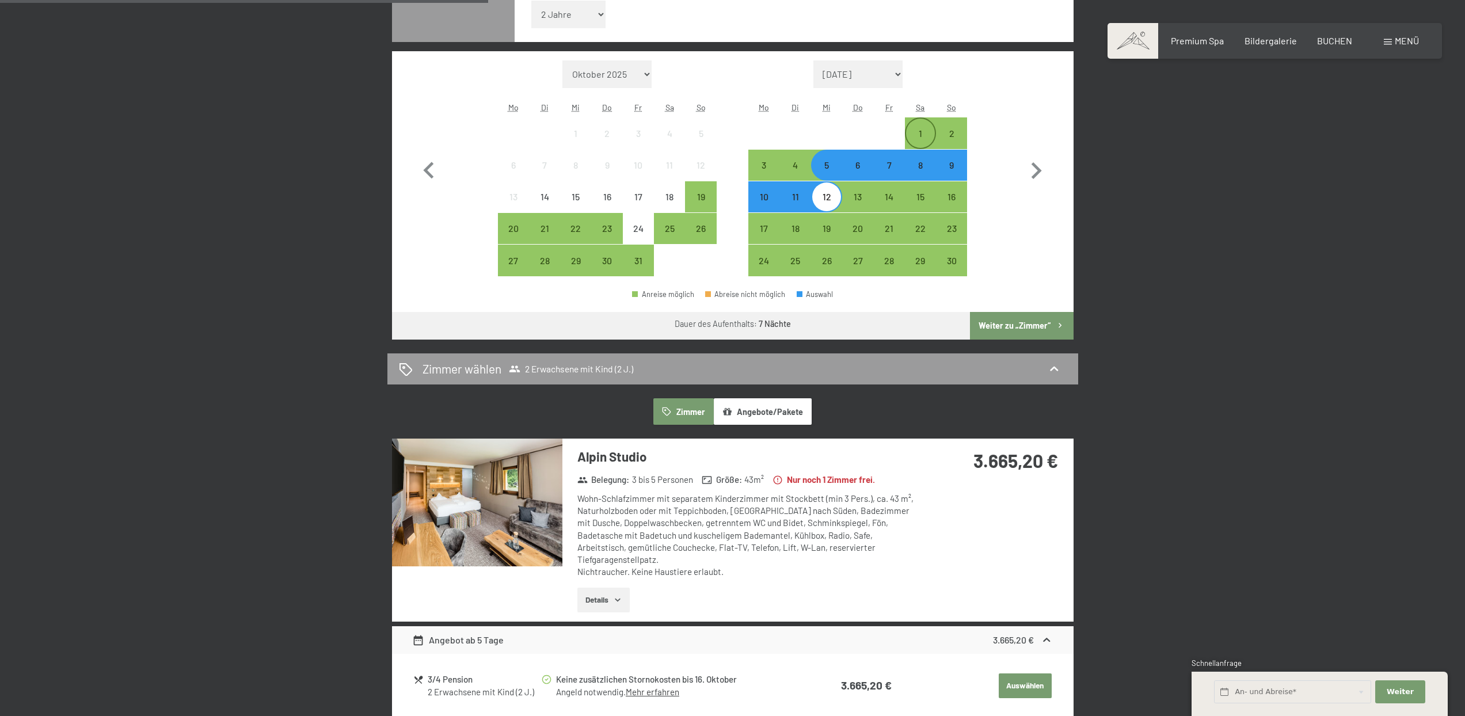
click at [923, 138] on div "1" at bounding box center [920, 143] width 29 height 29
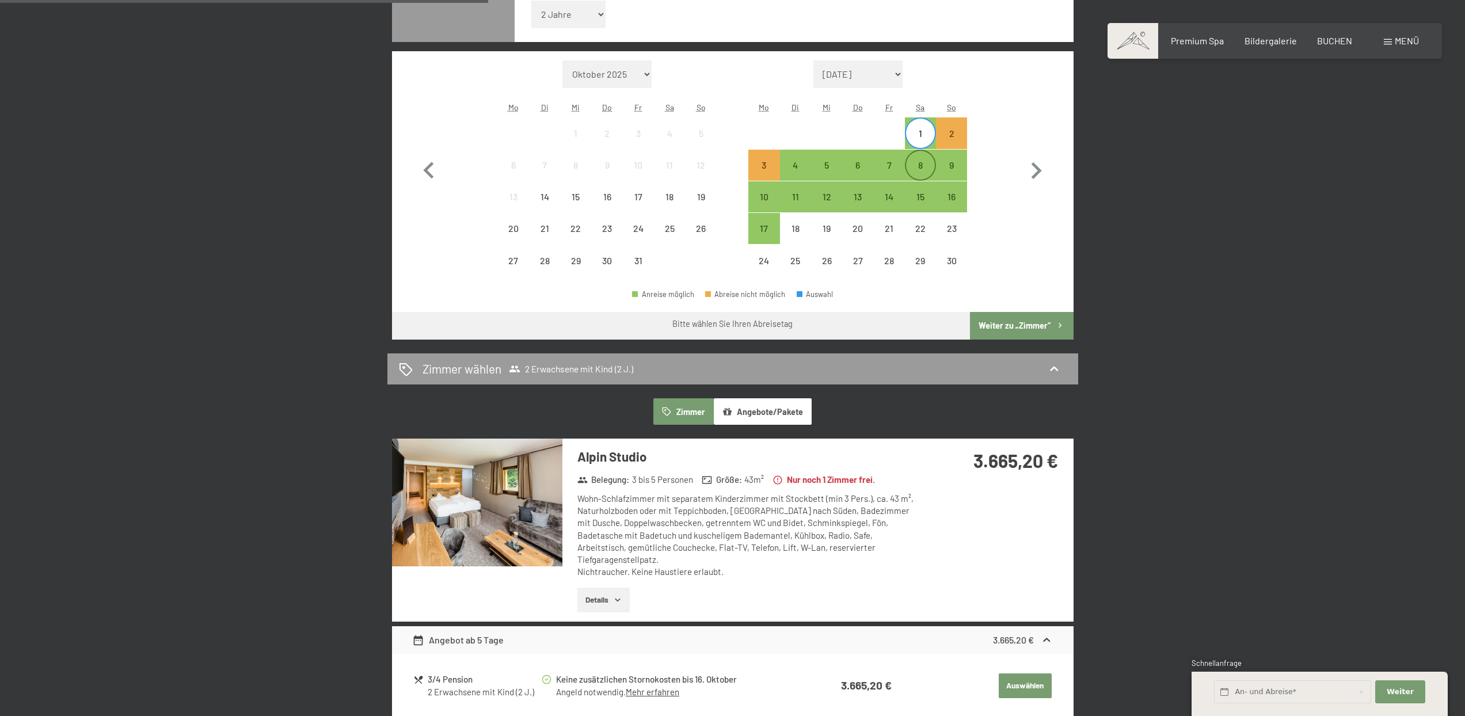
click at [926, 173] on div "8" at bounding box center [920, 175] width 29 height 29
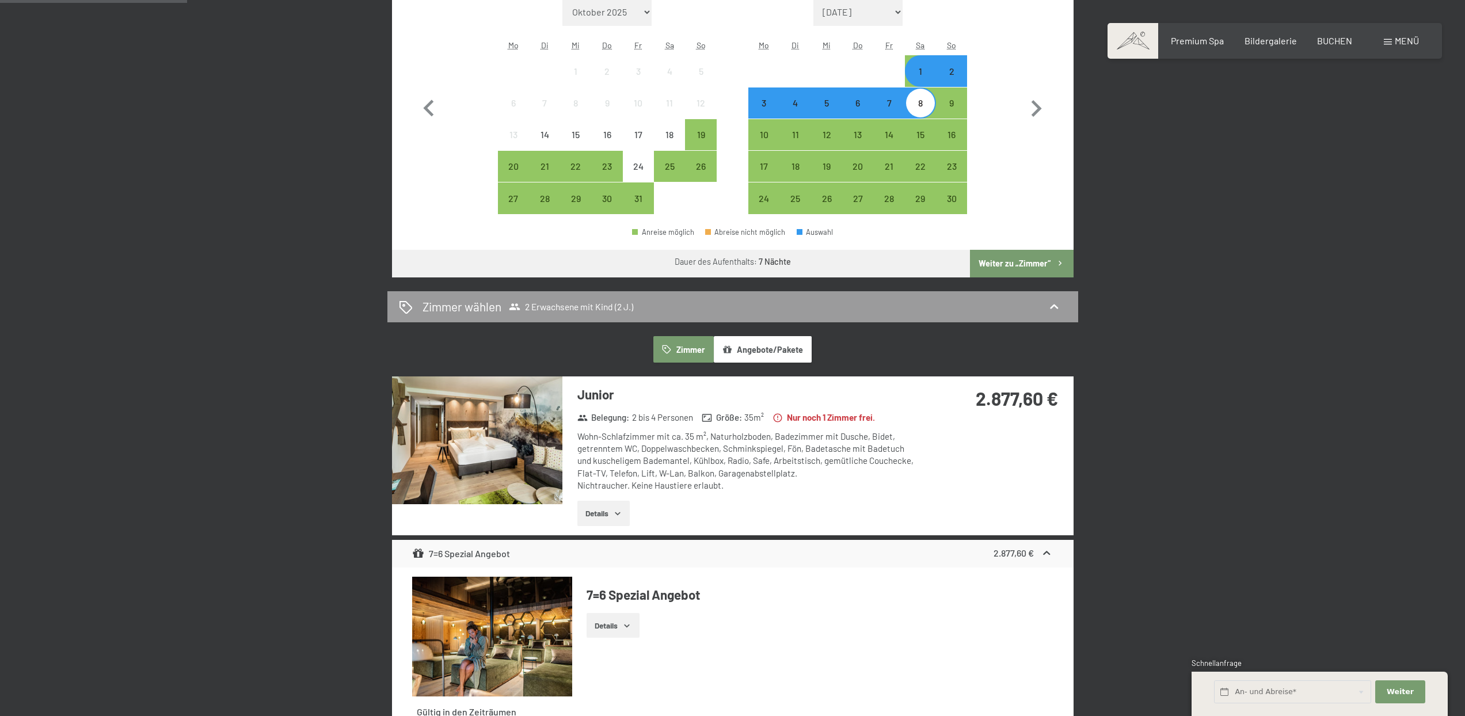
scroll to position [370, 0]
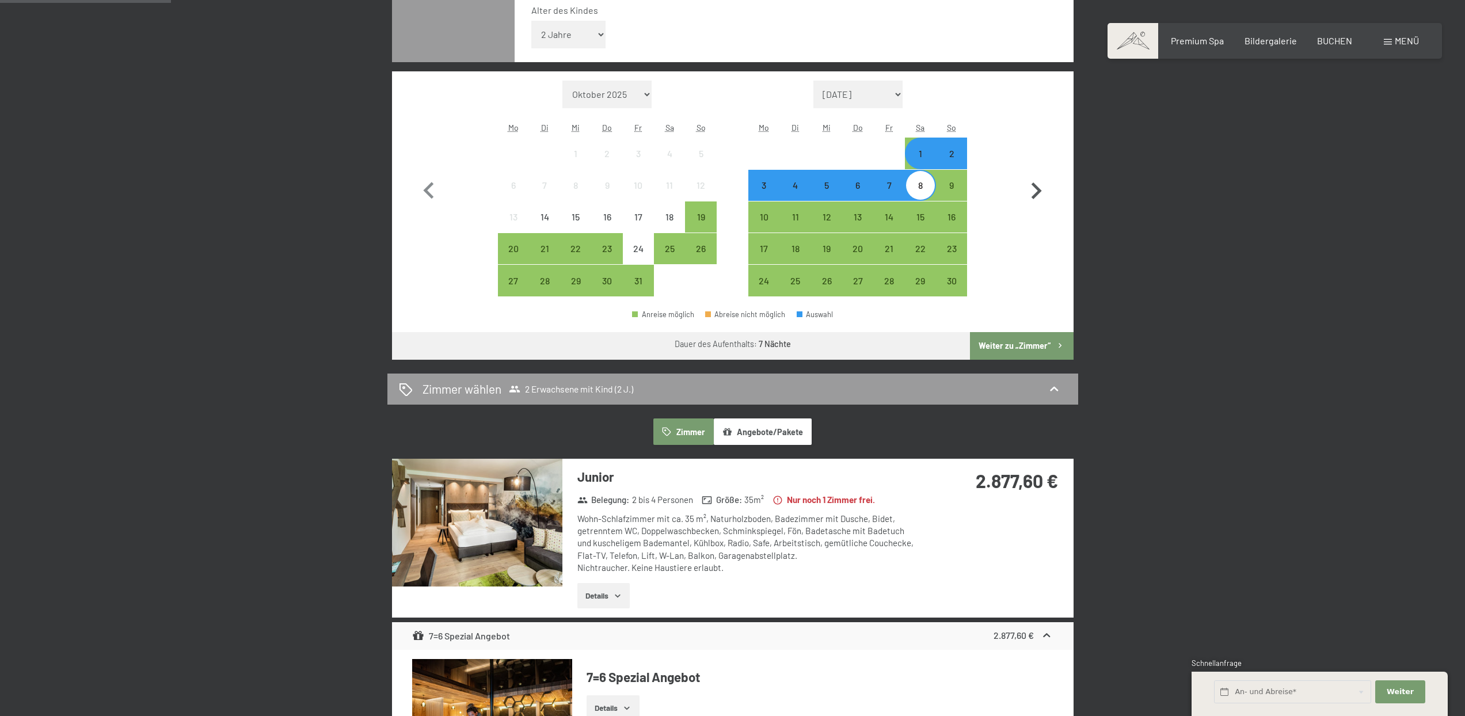
click at [1042, 204] on icon "button" at bounding box center [1035, 190] width 33 height 33
select select "2025-11-01"
select select "2025-12-01"
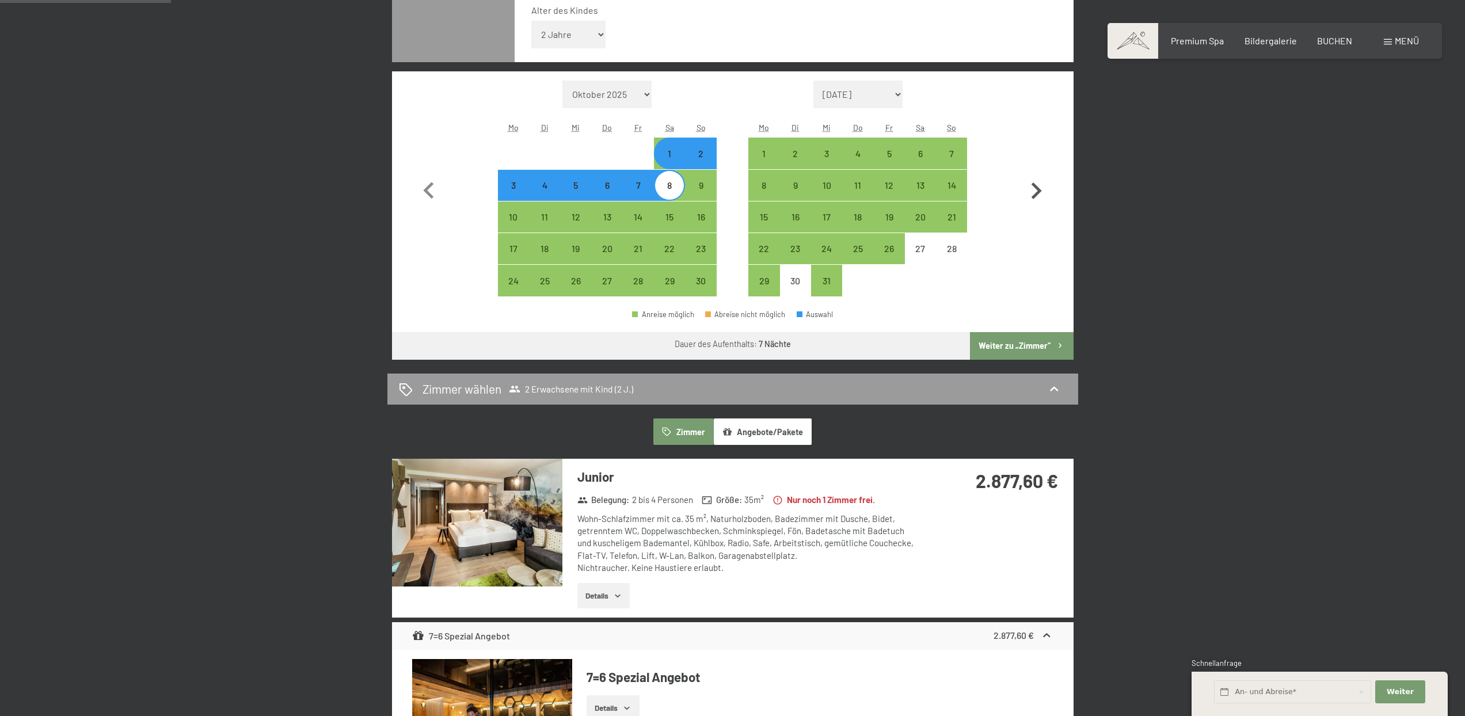
click at [1039, 200] on icon "button" at bounding box center [1035, 190] width 33 height 33
select select "2025-12-01"
select select "2026-01-01"
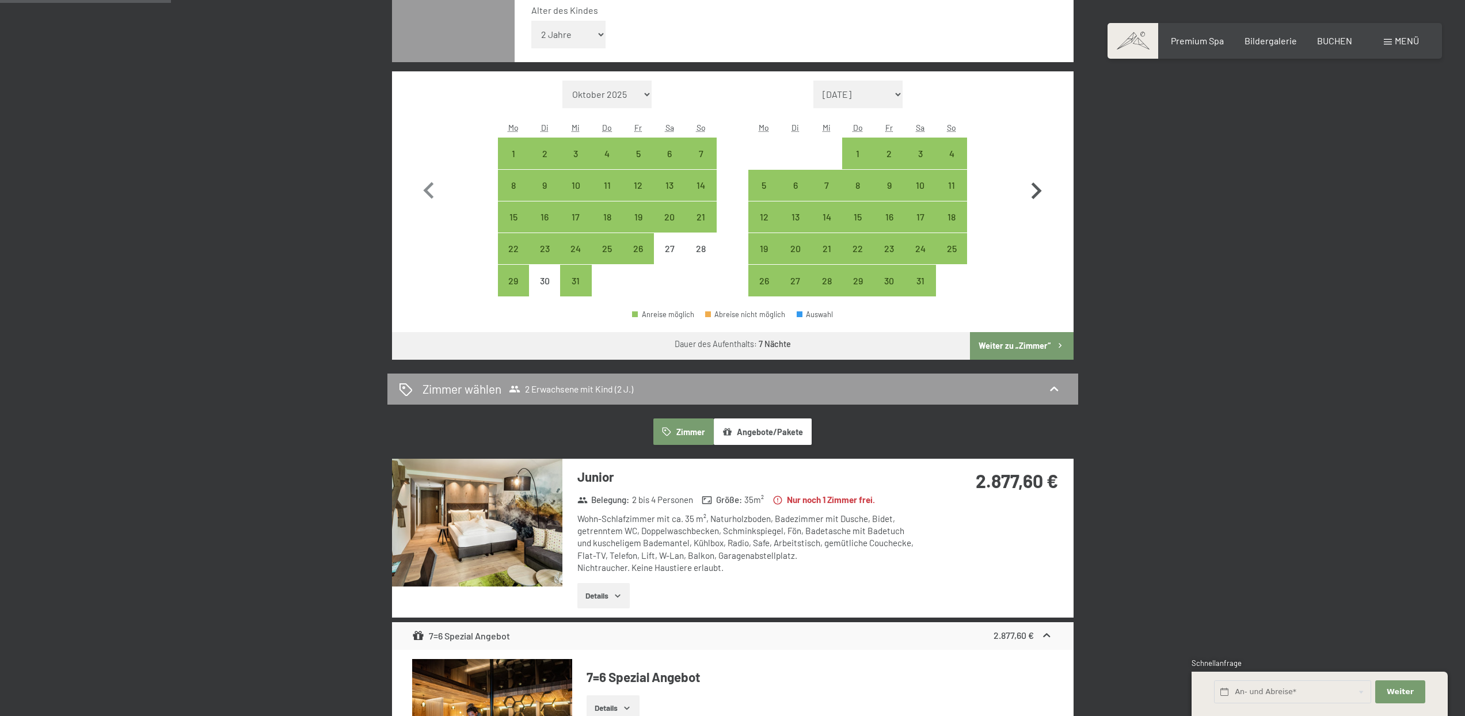
click at [1039, 200] on icon "button" at bounding box center [1035, 190] width 33 height 33
select select "2026-01-01"
select select "2026-02-01"
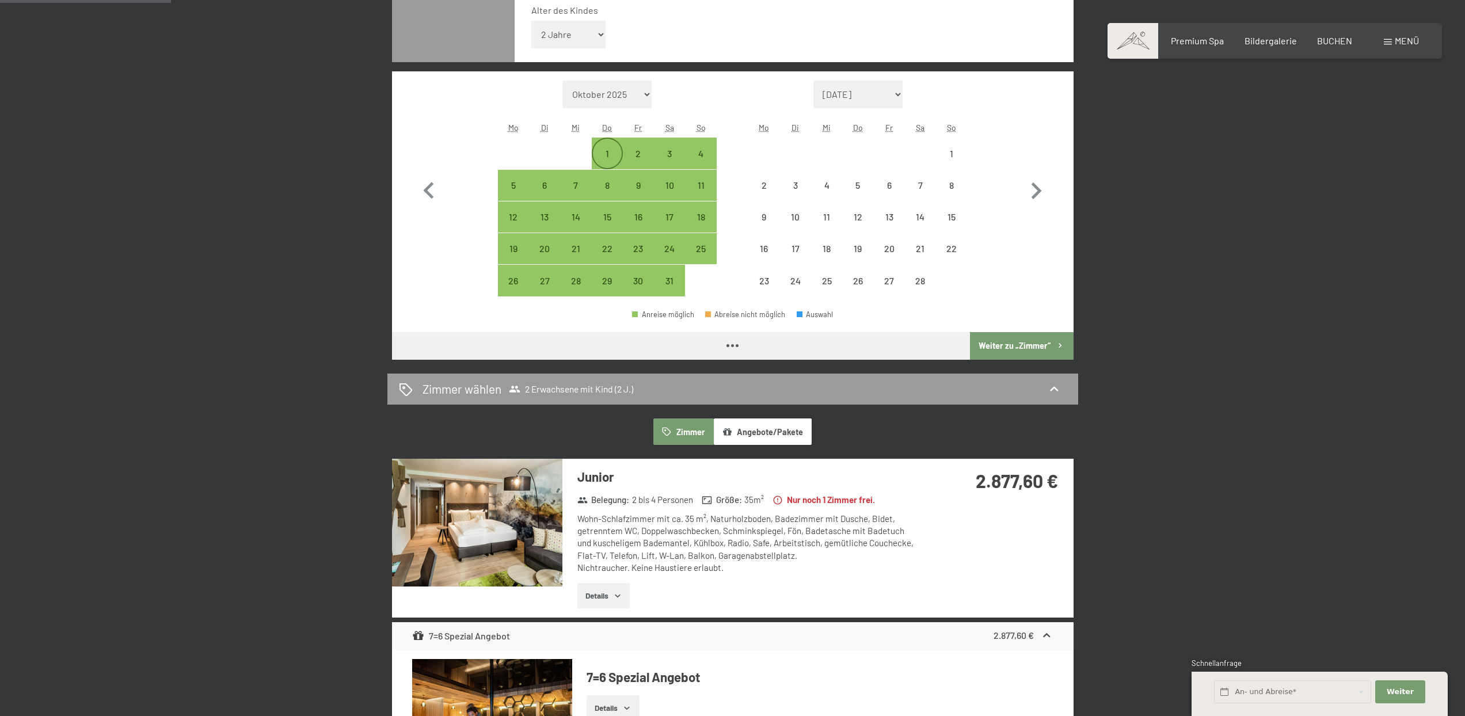
select select "2026-01-01"
select select "2026-02-01"
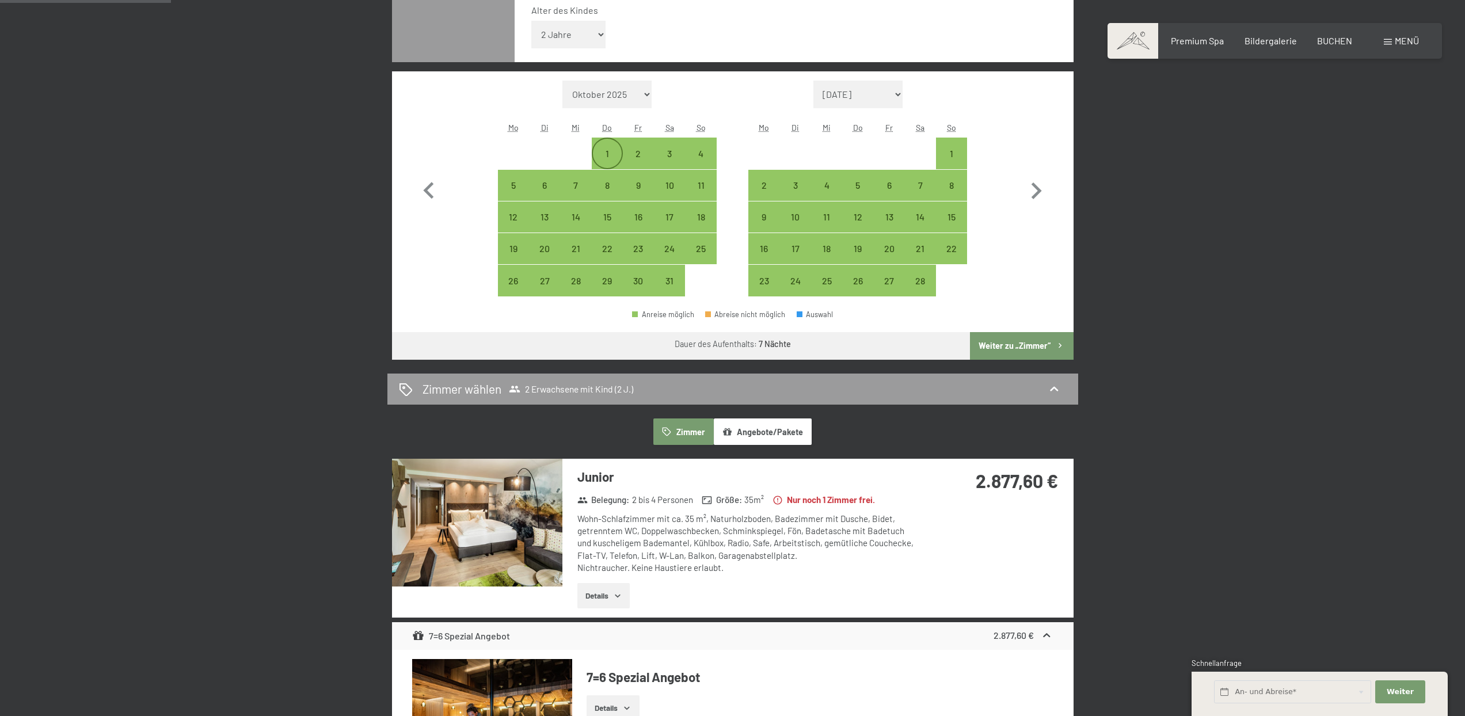
click at [603, 157] on div "1" at bounding box center [607, 163] width 29 height 29
select select "2026-01-01"
select select "2026-02-01"
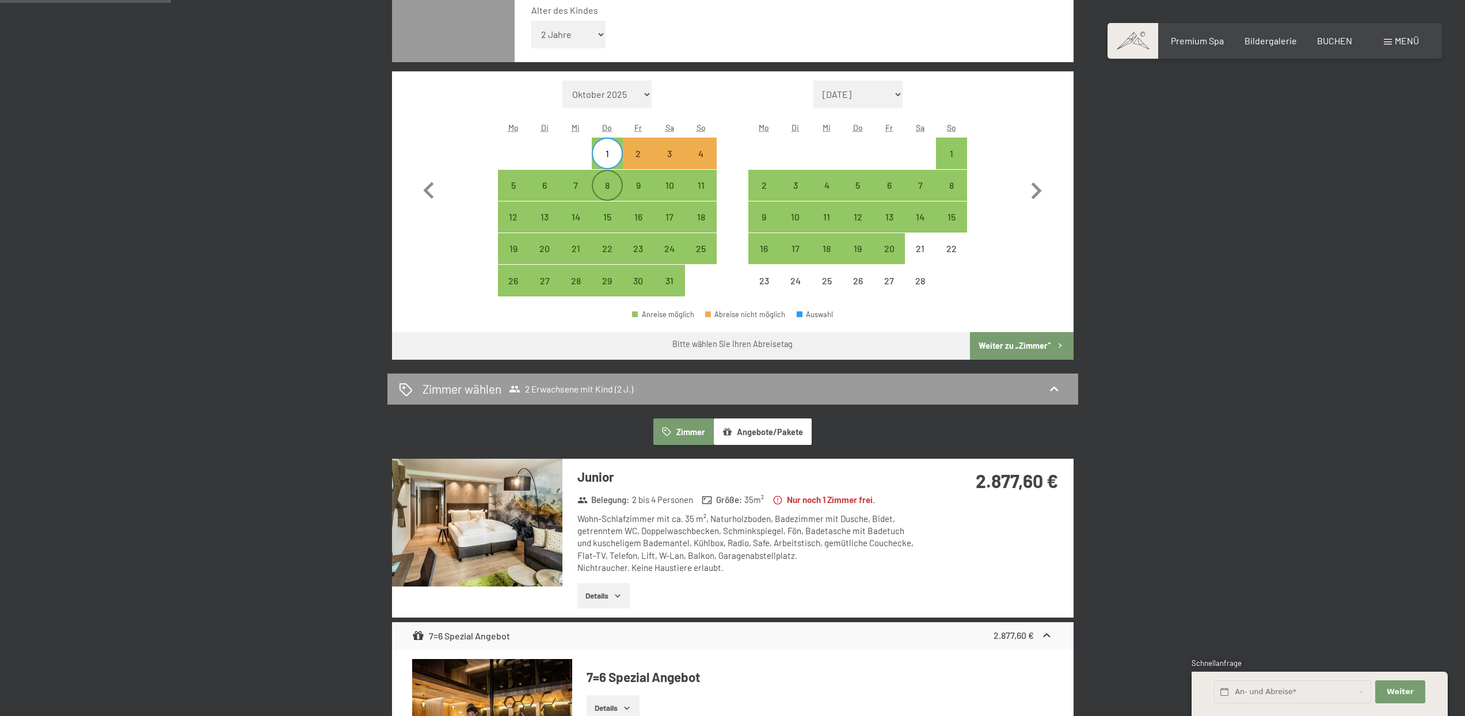
click at [607, 185] on div "8" at bounding box center [607, 195] width 29 height 29
select select "2026-01-01"
select select "2026-02-01"
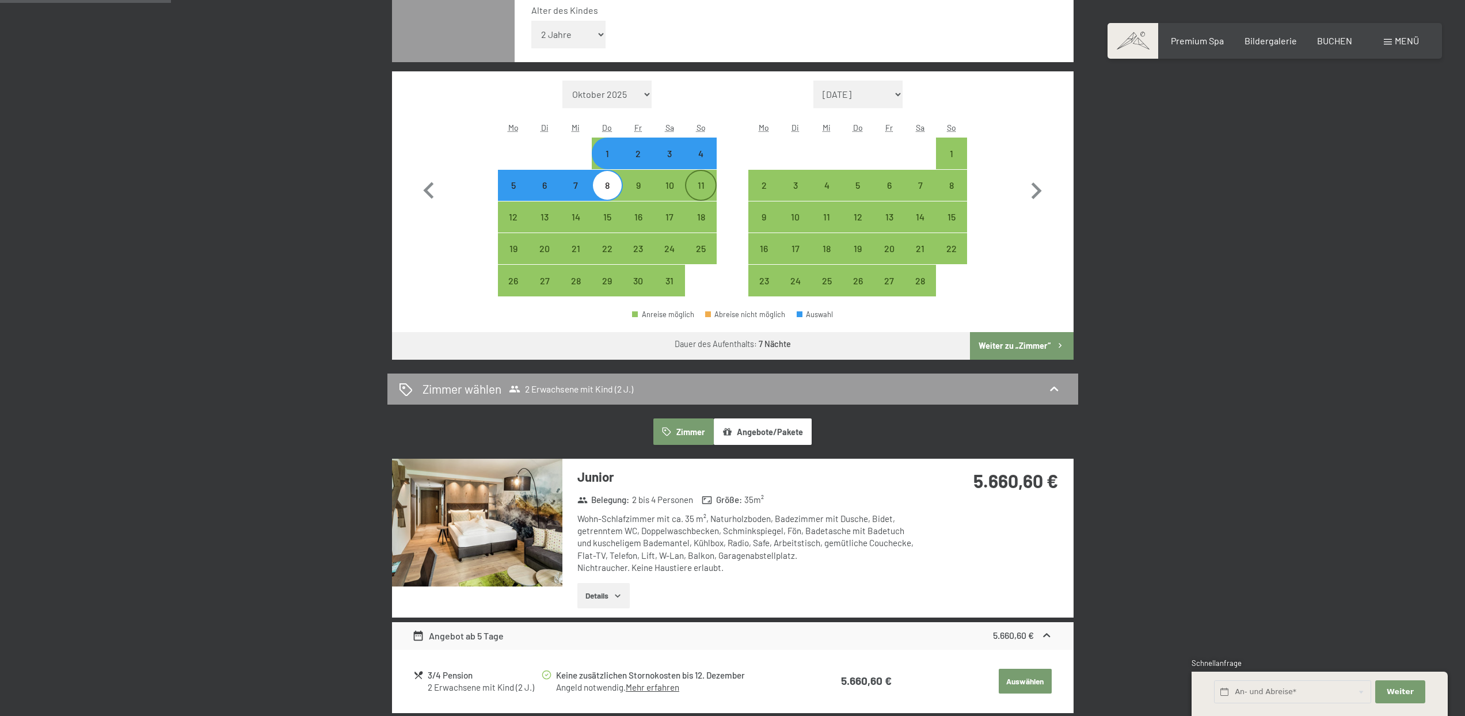
click at [708, 181] on div "11" at bounding box center [700, 195] width 29 height 29
select select "2026-01-01"
select select "2026-02-01"
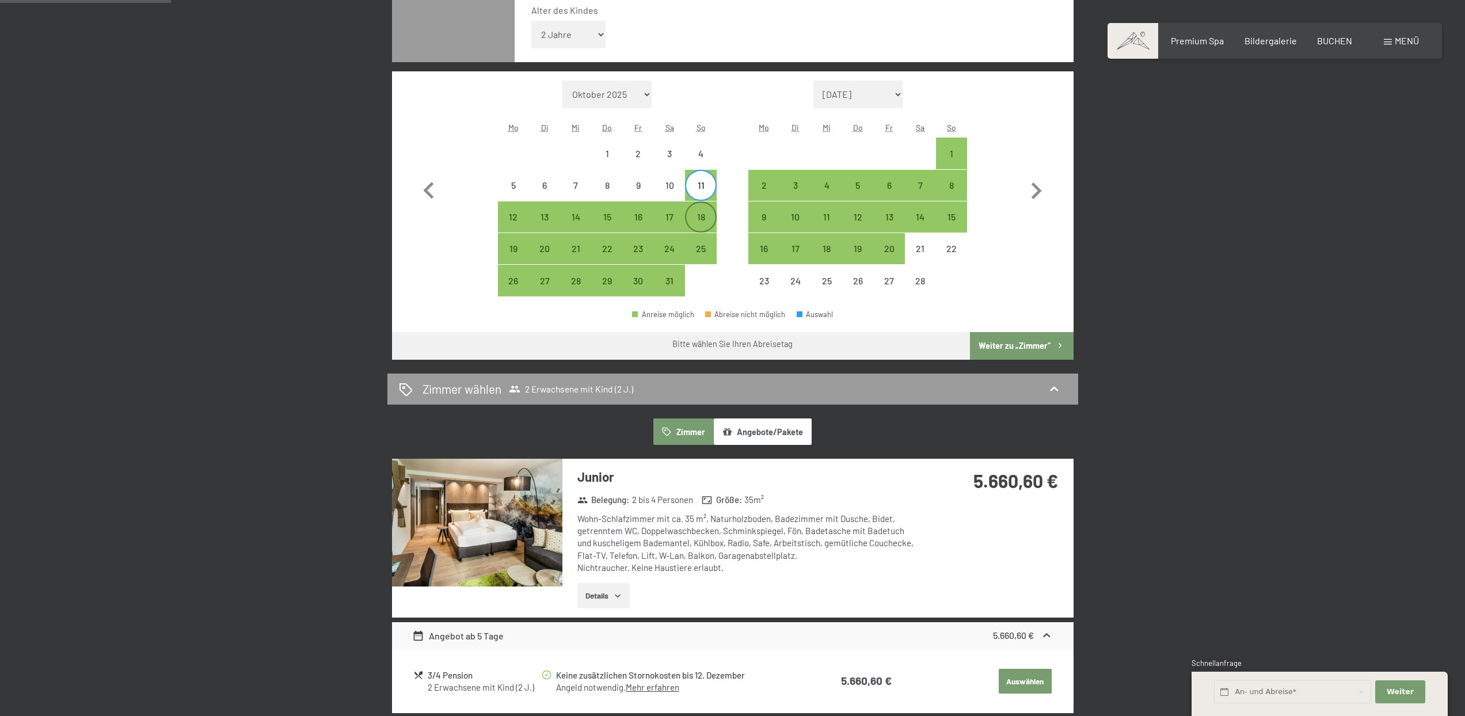
click at [714, 211] on div "18" at bounding box center [700, 216] width 31 height 31
select select "2026-01-01"
select select "2026-02-01"
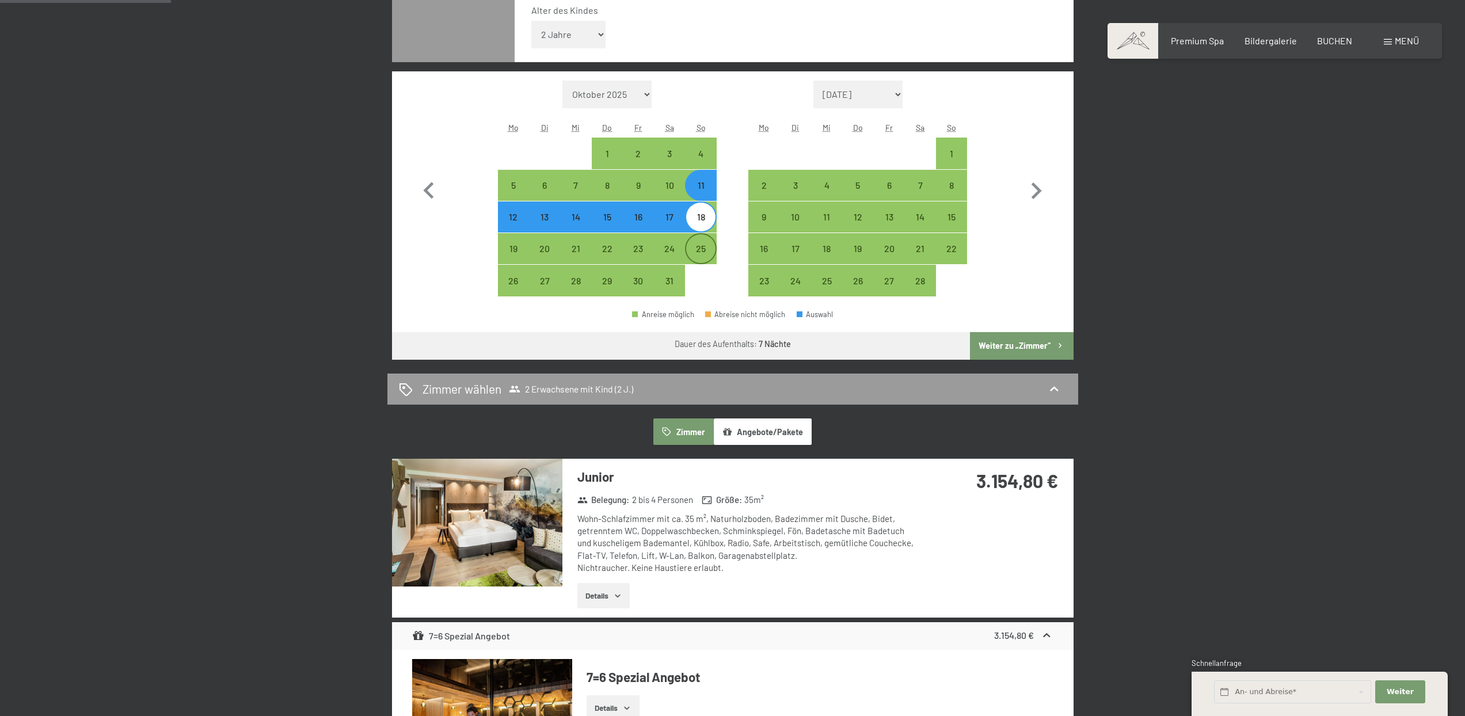
click at [700, 247] on div "25" at bounding box center [700, 258] width 29 height 29
select select "2026-01-01"
select select "2026-02-01"
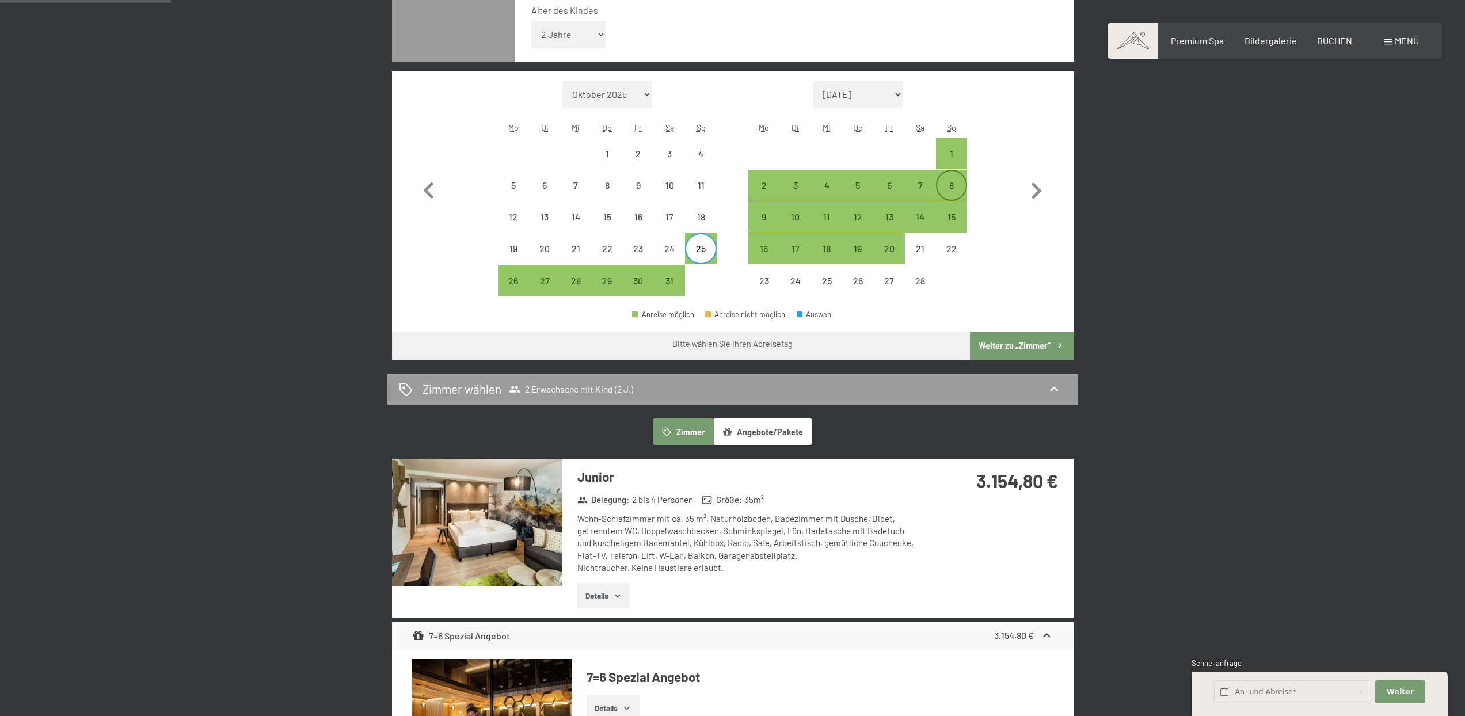
click at [947, 192] on div "8" at bounding box center [951, 195] width 29 height 29
select select "2026-01-01"
select select "2026-02-01"
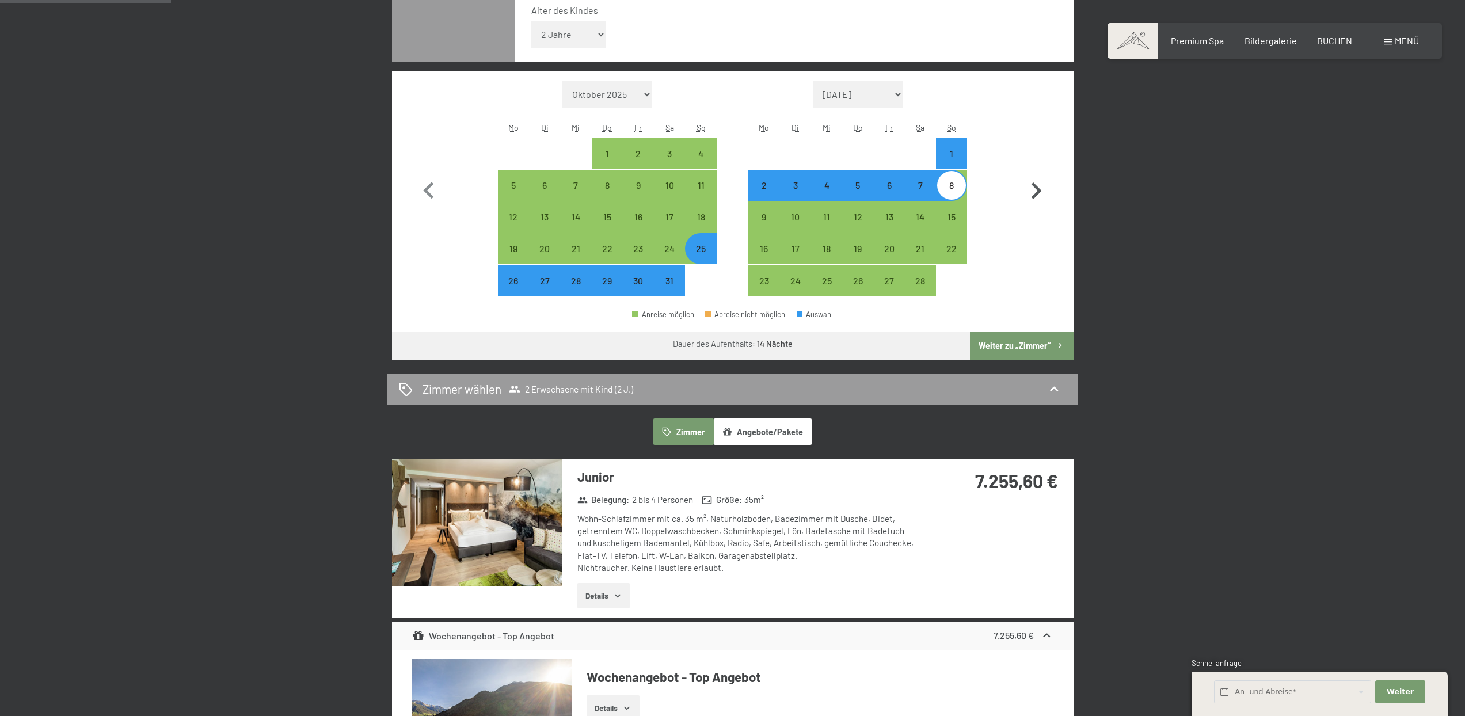
click at [1030, 196] on icon "button" at bounding box center [1035, 190] width 33 height 33
select select "2026-02-01"
select select "2026-03-01"
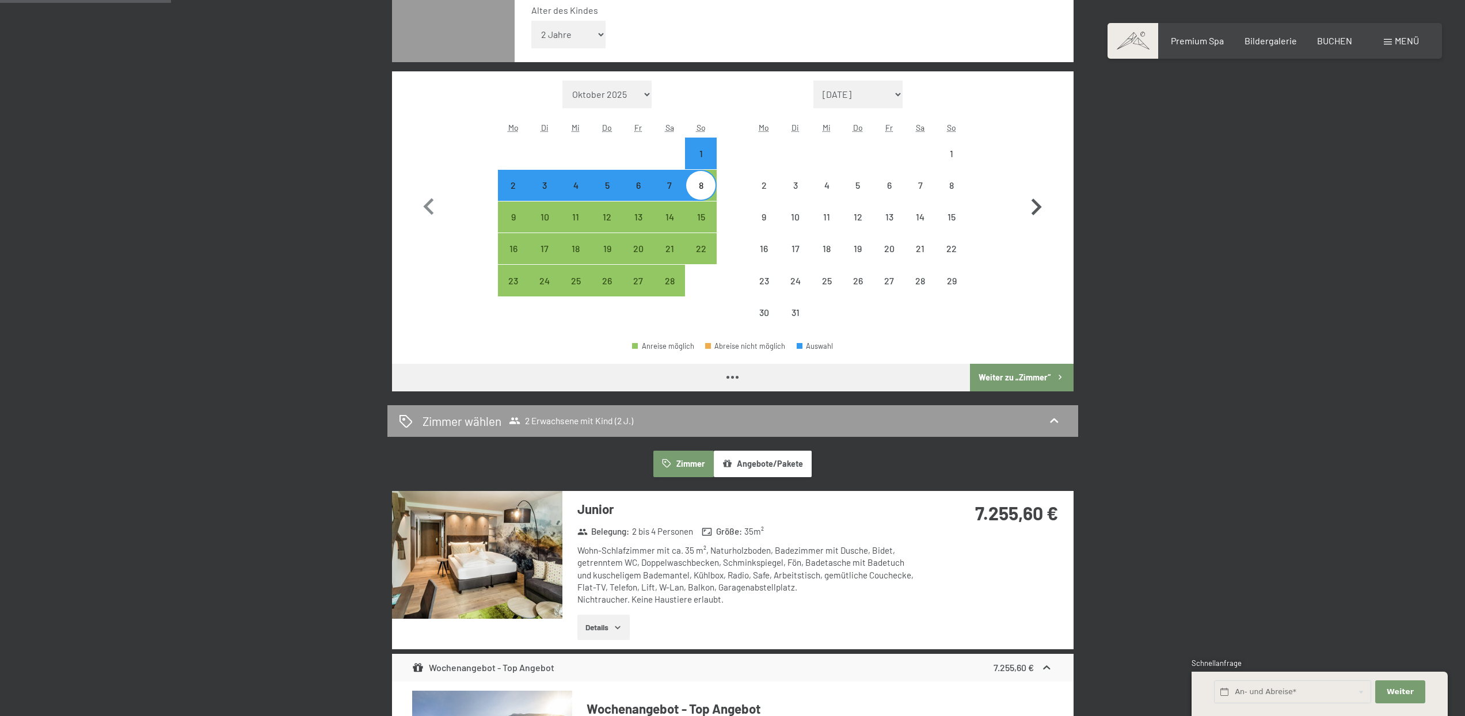
click at [1032, 190] on icon "button" at bounding box center [1035, 206] width 33 height 33
select select "2026-03-01"
select select "2026-04-01"
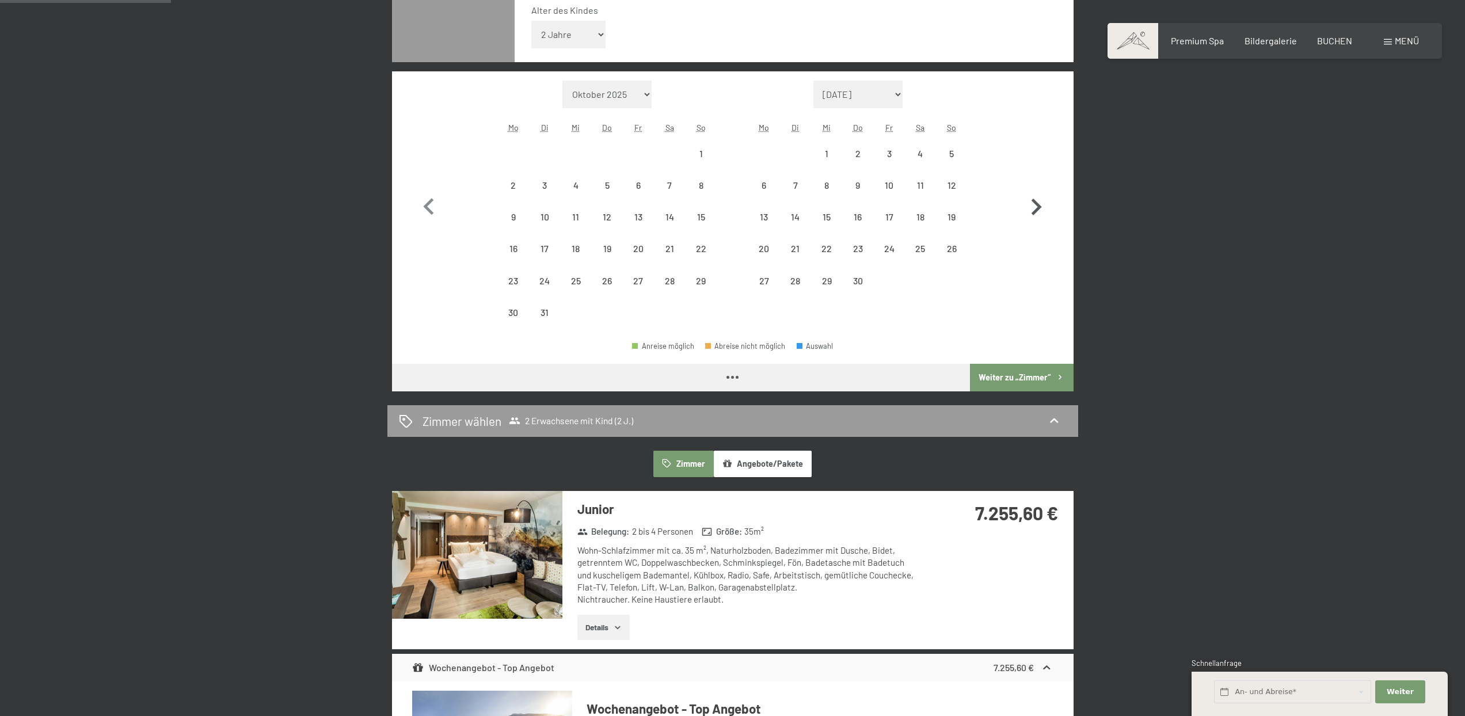
select select "2026-03-01"
select select "2026-04-01"
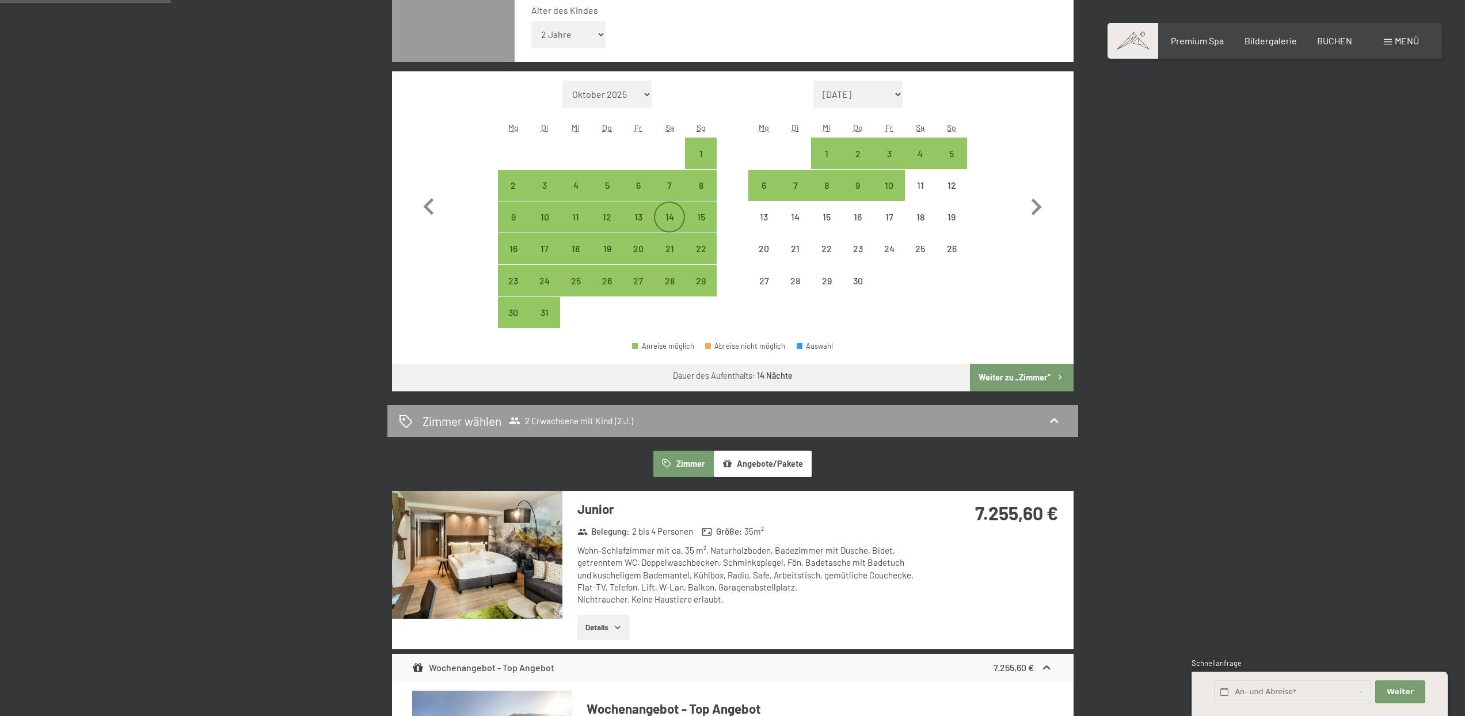
drag, startPoint x: 672, startPoint y: 180, endPoint x: 675, endPoint y: 211, distance: 31.3
click at [672, 181] on div "7" at bounding box center [669, 195] width 29 height 29
select select "2026-03-01"
select select "2026-04-01"
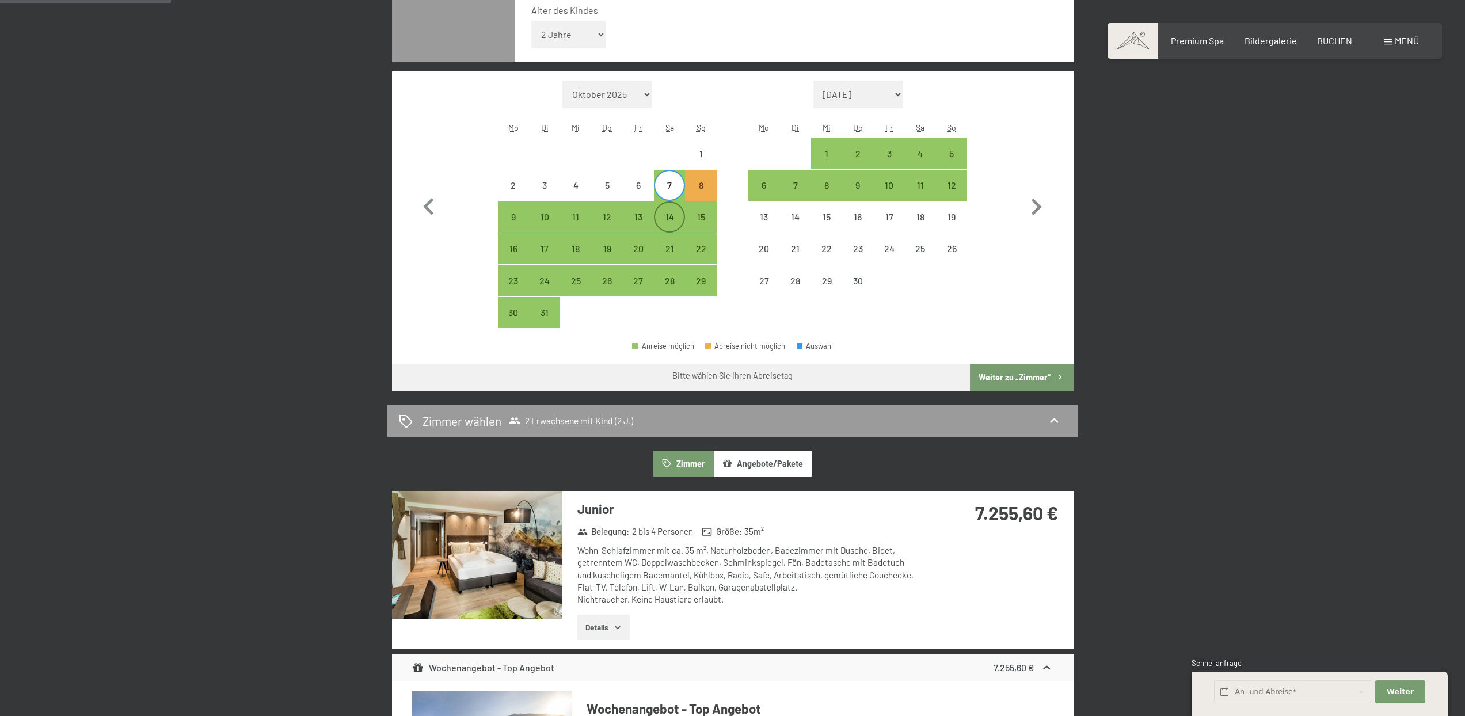
click at [676, 222] on div "14" at bounding box center [669, 226] width 29 height 29
select select "2026-03-01"
select select "2026-04-01"
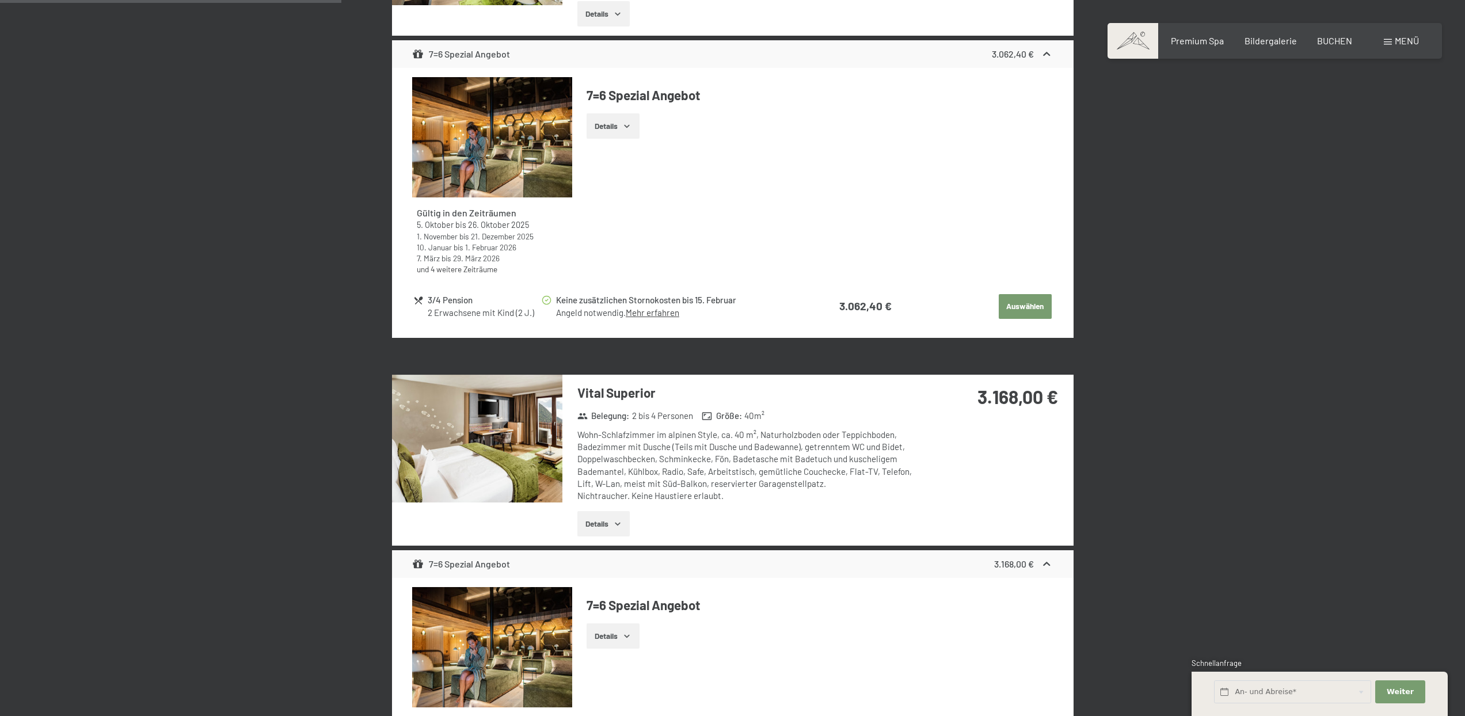
scroll to position [226, 0]
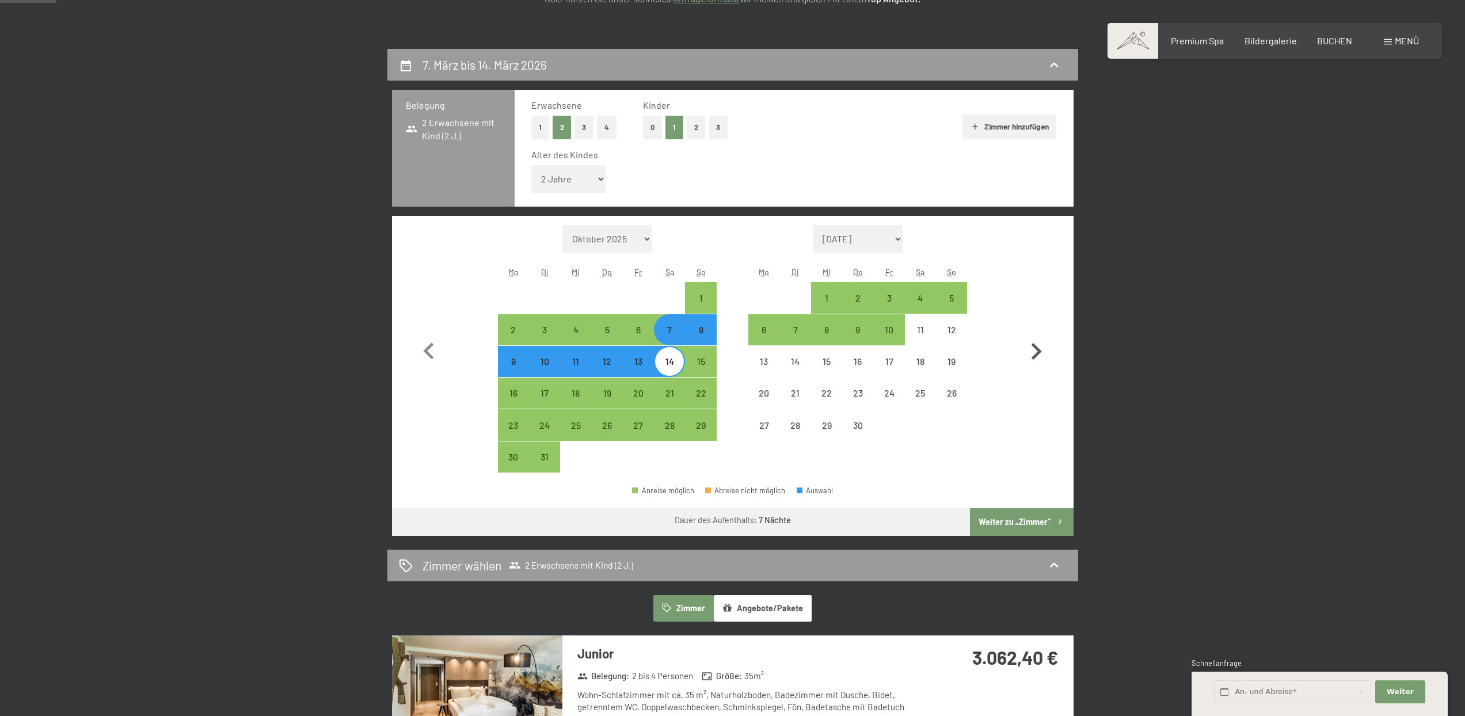
click at [1020, 345] on icon "button" at bounding box center [1035, 351] width 33 height 33
select select "2026-05-01"
select select "2026-06-01"
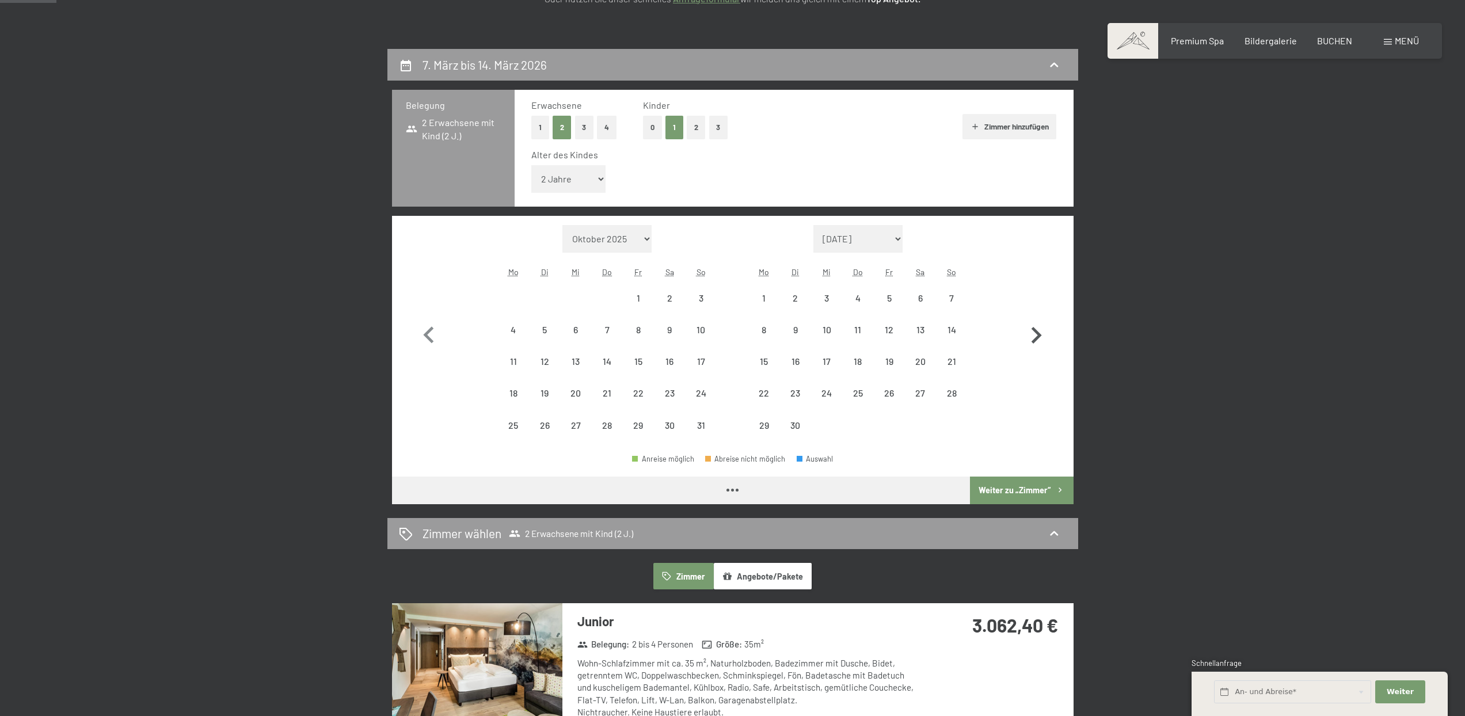
click at [1020, 345] on icon "button" at bounding box center [1035, 335] width 33 height 33
select select "2026-07-01"
select select "2026-08-01"
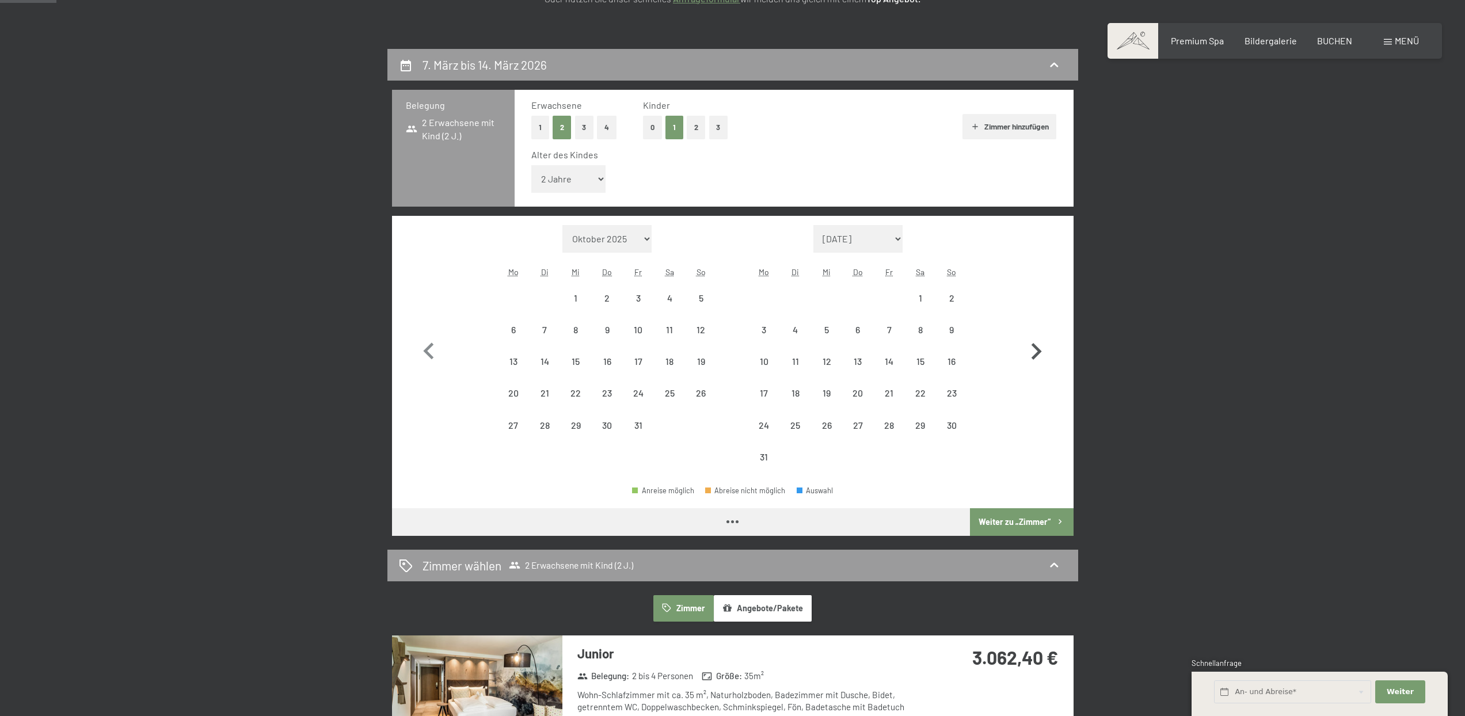
click at [1020, 345] on icon "button" at bounding box center [1035, 351] width 33 height 33
select select "2026-08-01"
select select "2026-09-01"
click at [1020, 345] on icon "button" at bounding box center [1035, 351] width 33 height 33
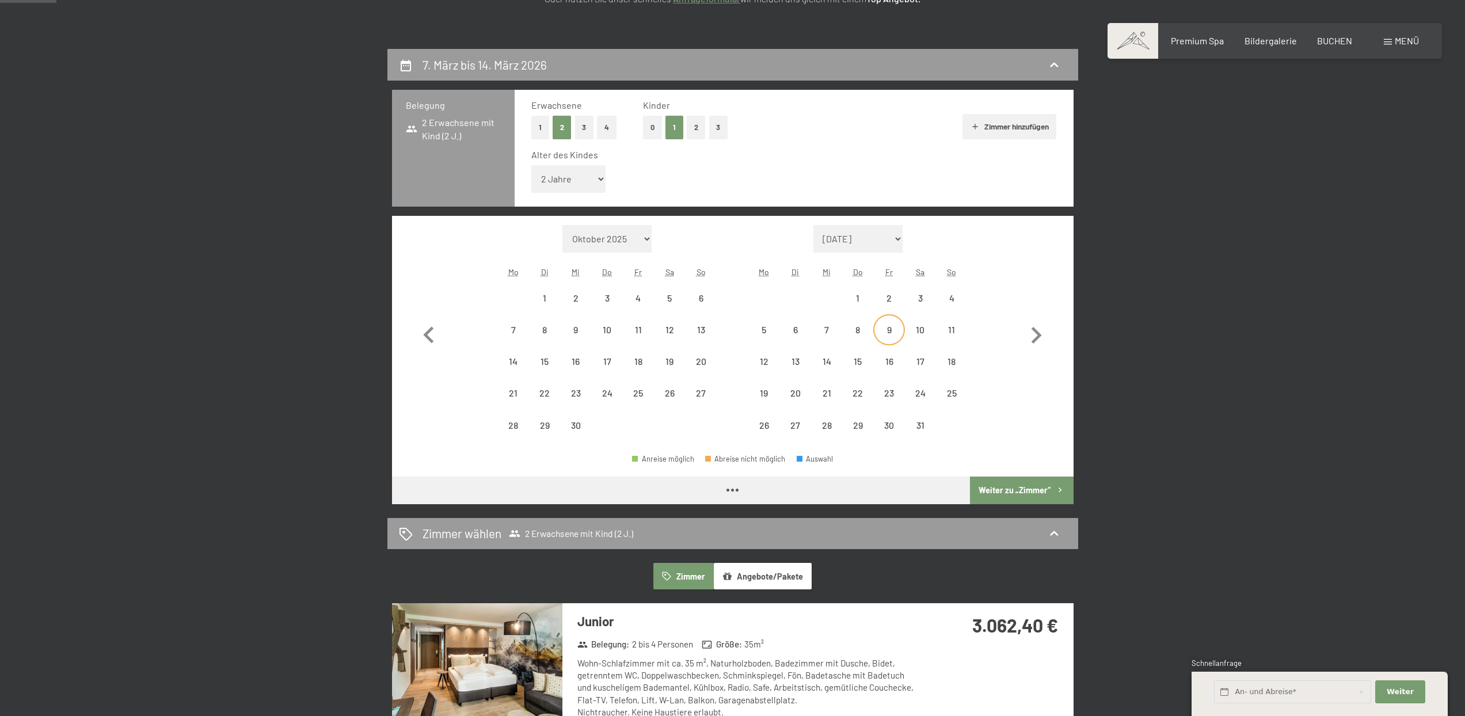
select select "2026-09-01"
select select "2026-10-01"
select select "2026-09-01"
select select "2026-10-01"
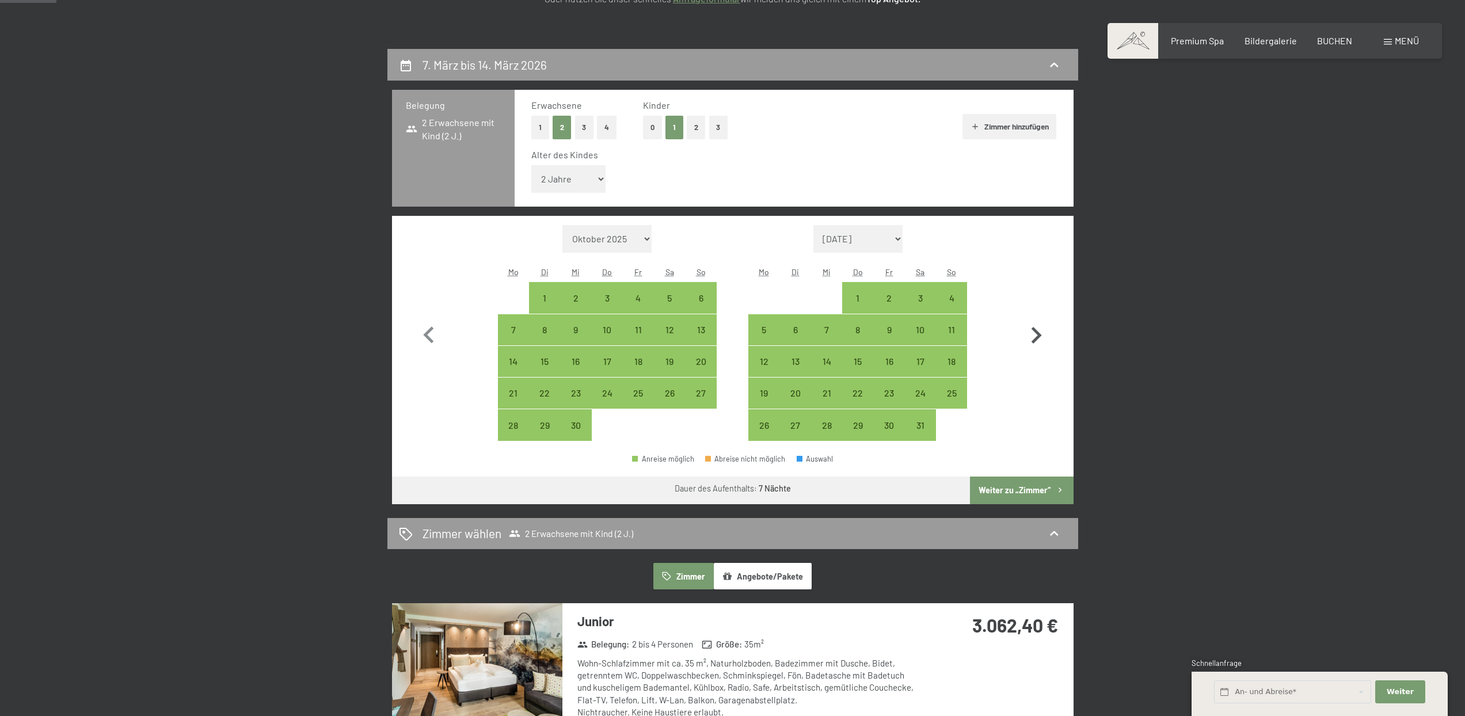
click at [1032, 330] on icon "button" at bounding box center [1035, 335] width 33 height 33
select select "2026-10-01"
select select "2026-11-01"
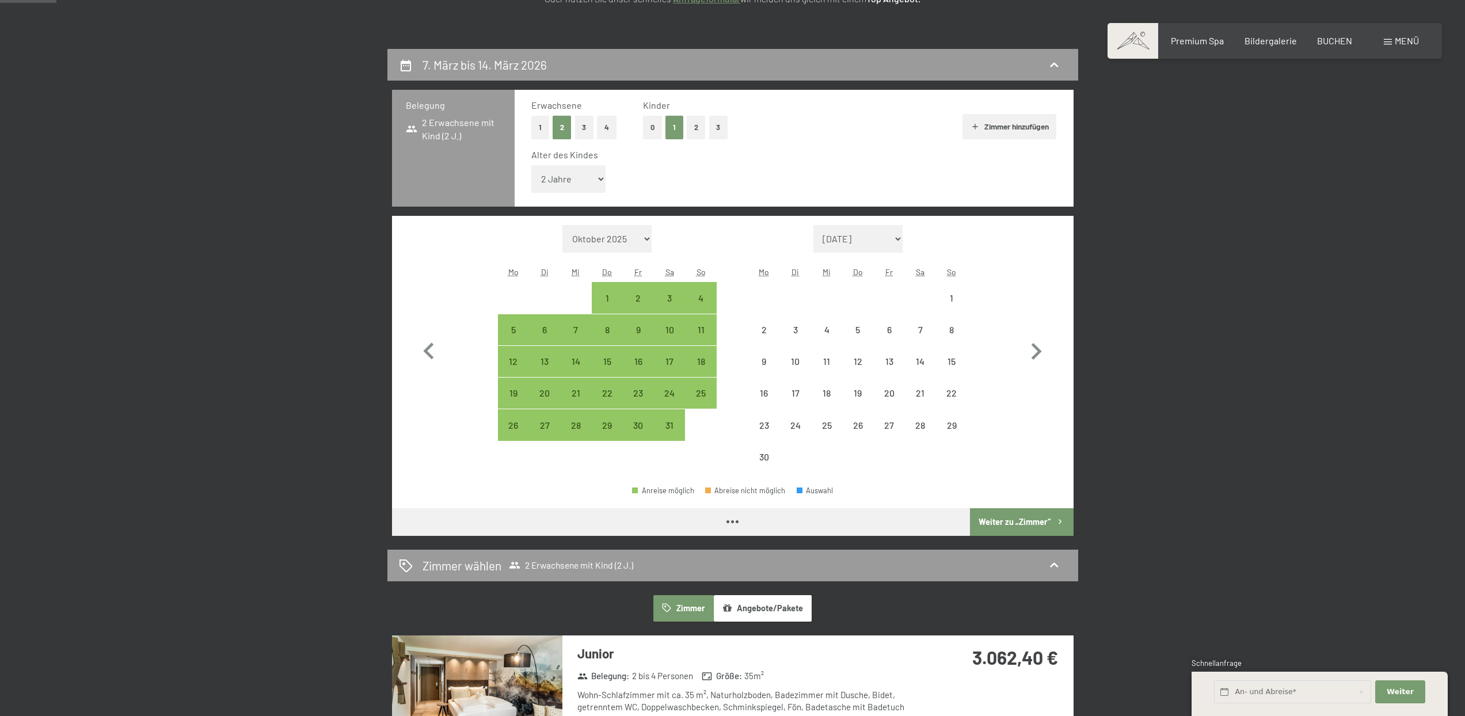
select select "2026-10-01"
select select "2026-11-01"
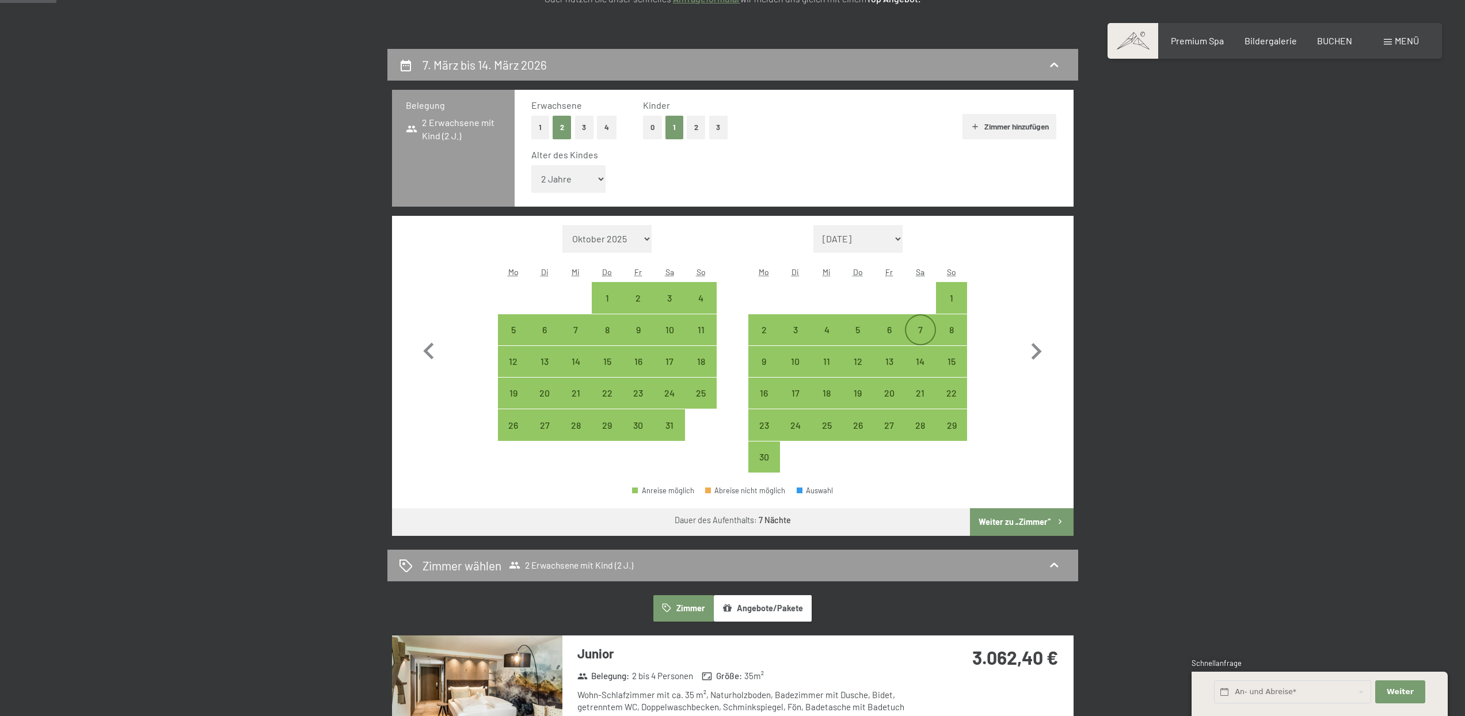
click at [920, 339] on div "7" at bounding box center [920, 339] width 29 height 29
select select "2026-10-01"
select select "2026-11-01"
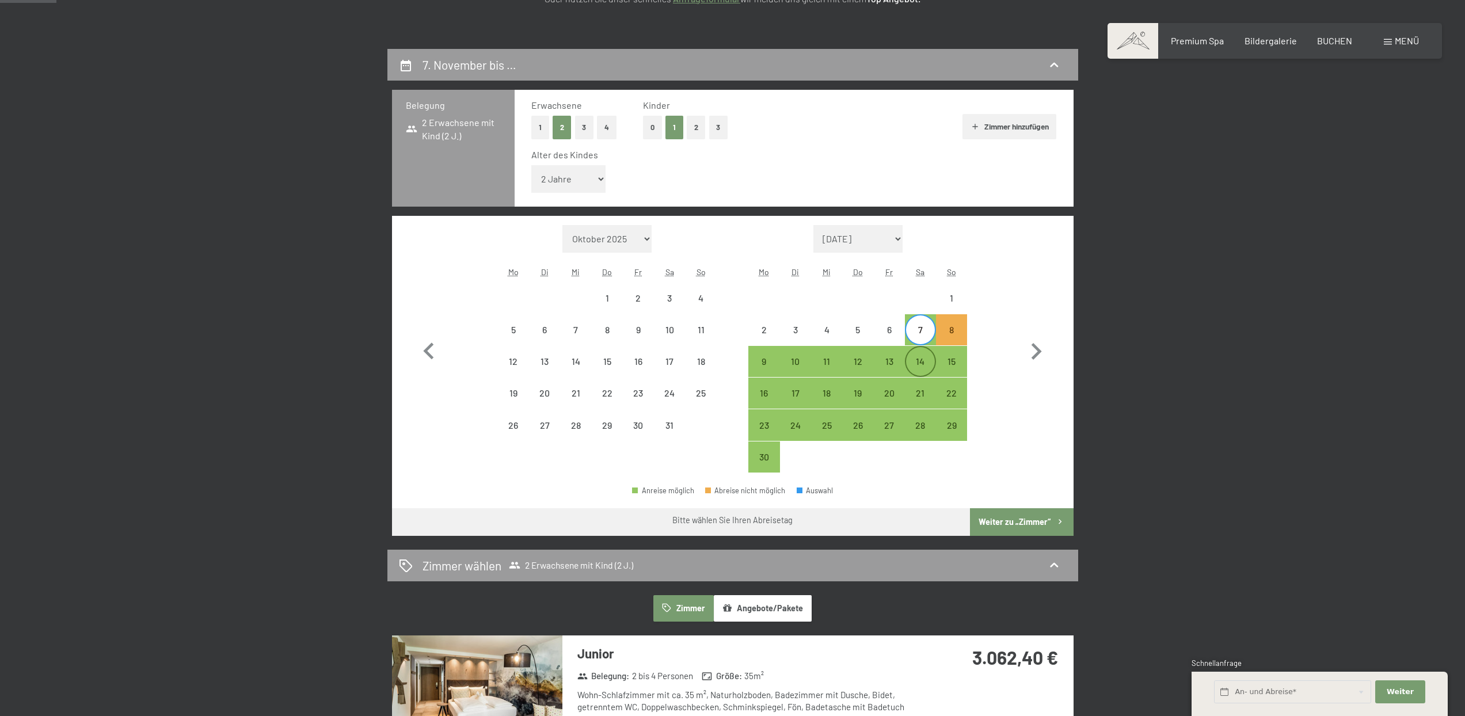
click at [932, 362] on div "14" at bounding box center [920, 371] width 29 height 29
select select "2026-10-01"
select select "2026-11-01"
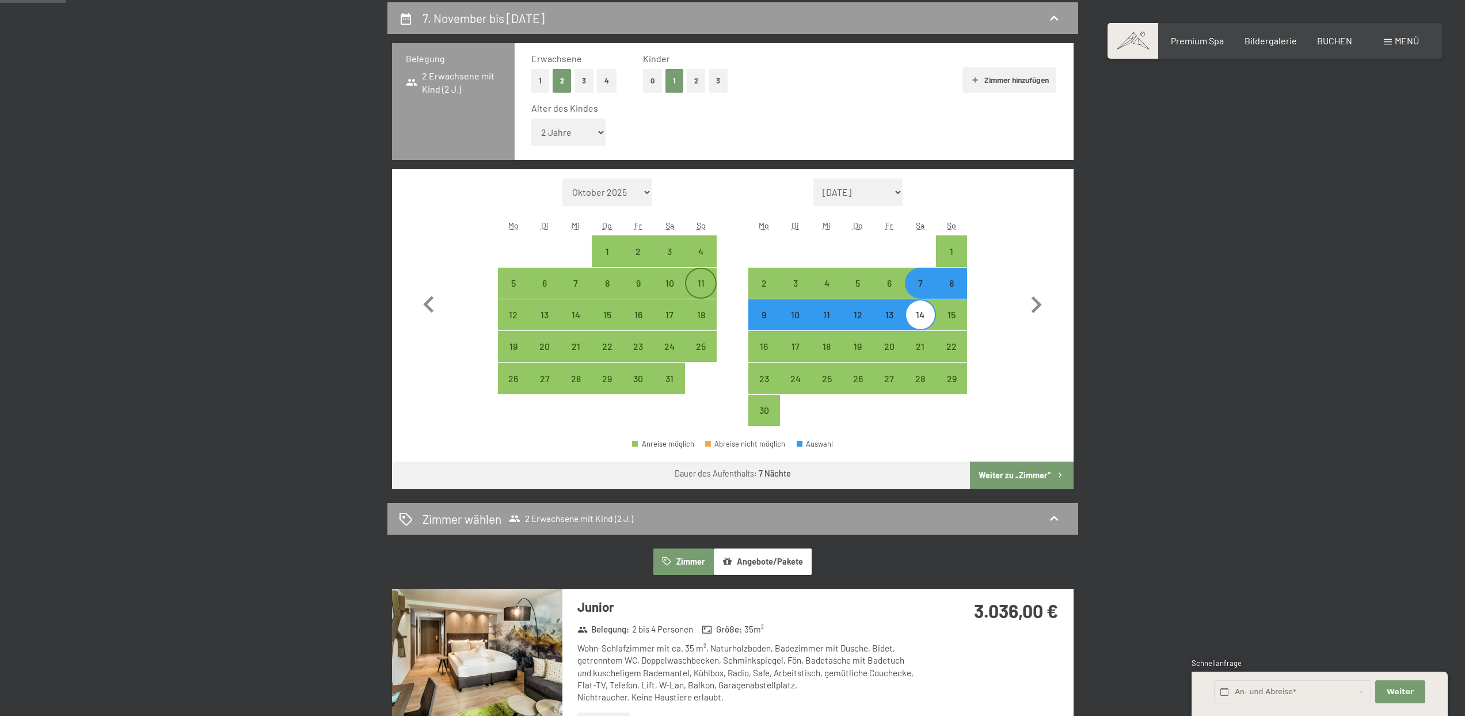
scroll to position [273, 0]
click at [667, 284] on div "10" at bounding box center [669, 292] width 29 height 29
select select "2026-10-01"
select select "2026-11-01"
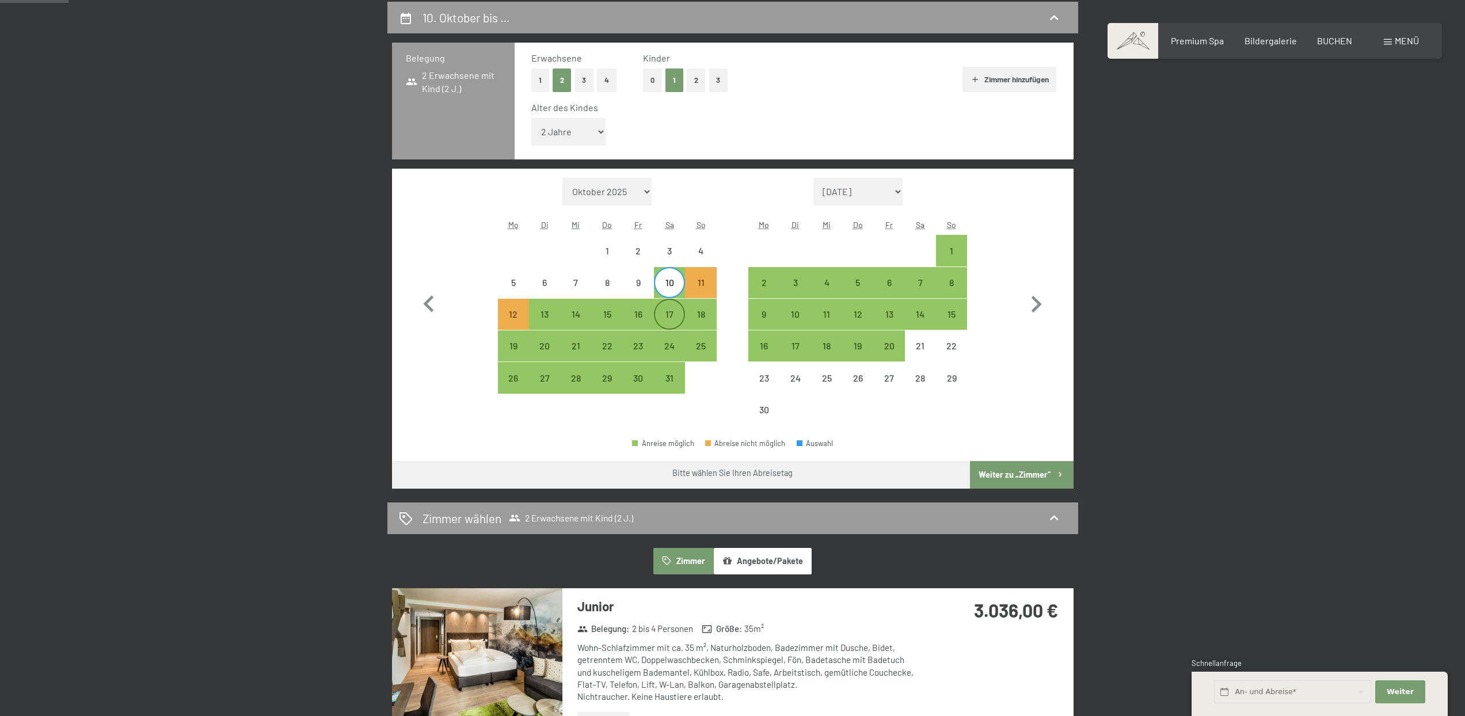
click at [670, 304] on div "17" at bounding box center [669, 314] width 29 height 29
select select "2026-10-01"
select select "2026-11-01"
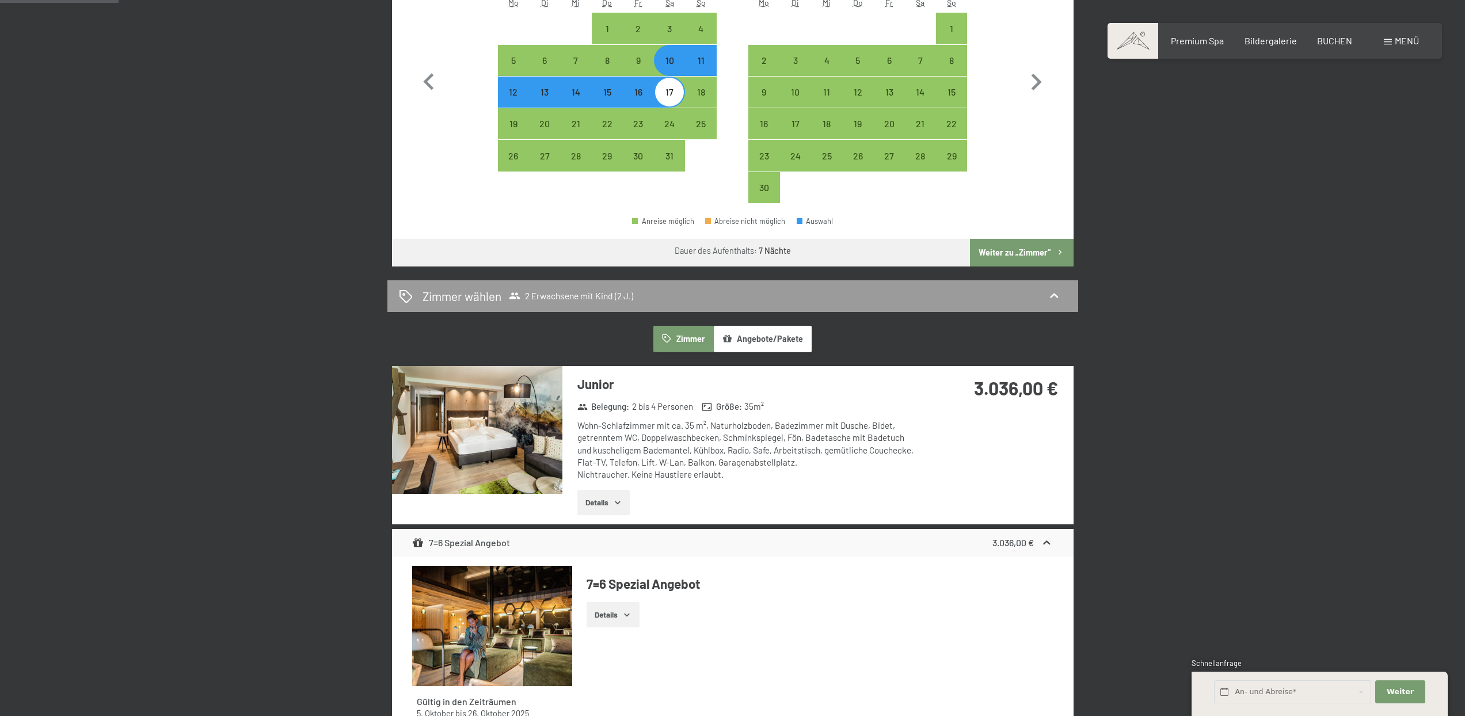
scroll to position [439, 0]
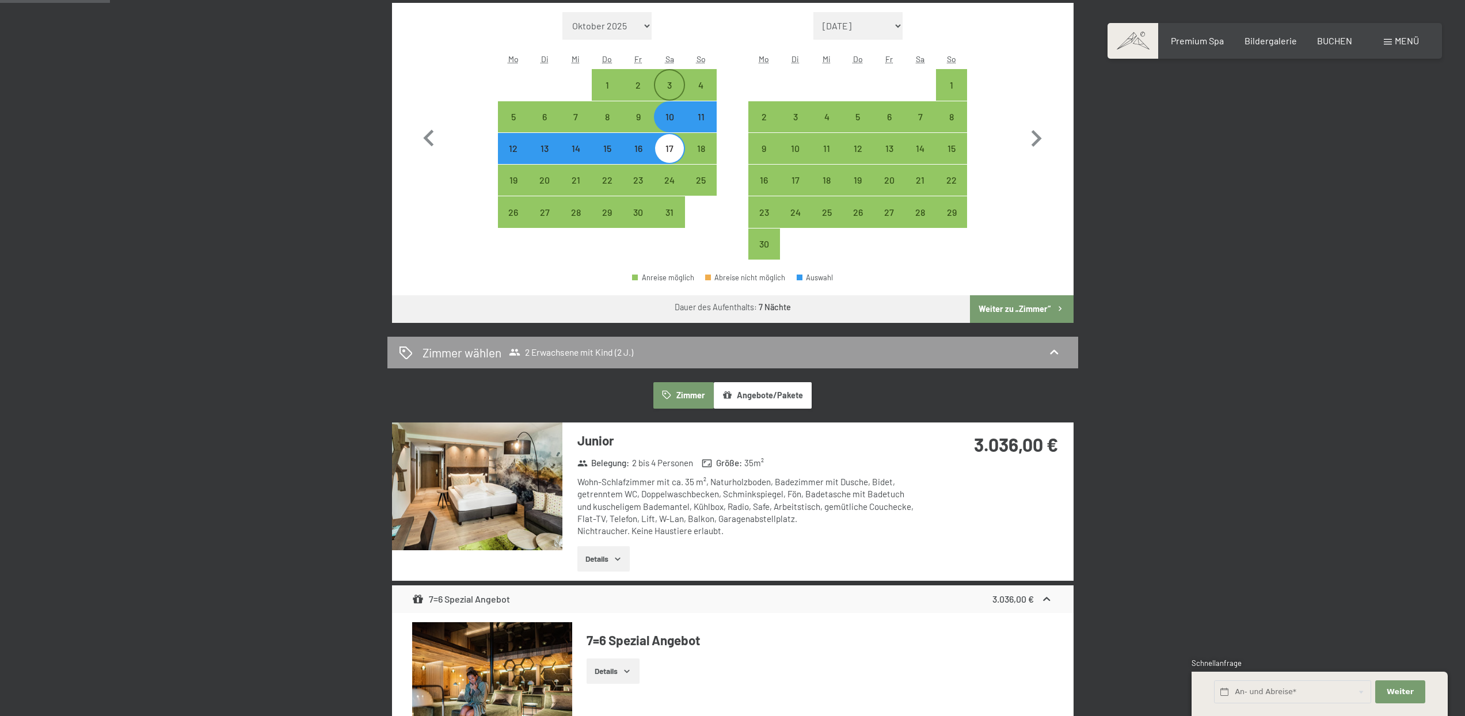
drag, startPoint x: 673, startPoint y: 88, endPoint x: 675, endPoint y: 97, distance: 9.3
click at [673, 88] on div "3" at bounding box center [669, 95] width 29 height 29
select select "2026-10-01"
select select "2026-11-01"
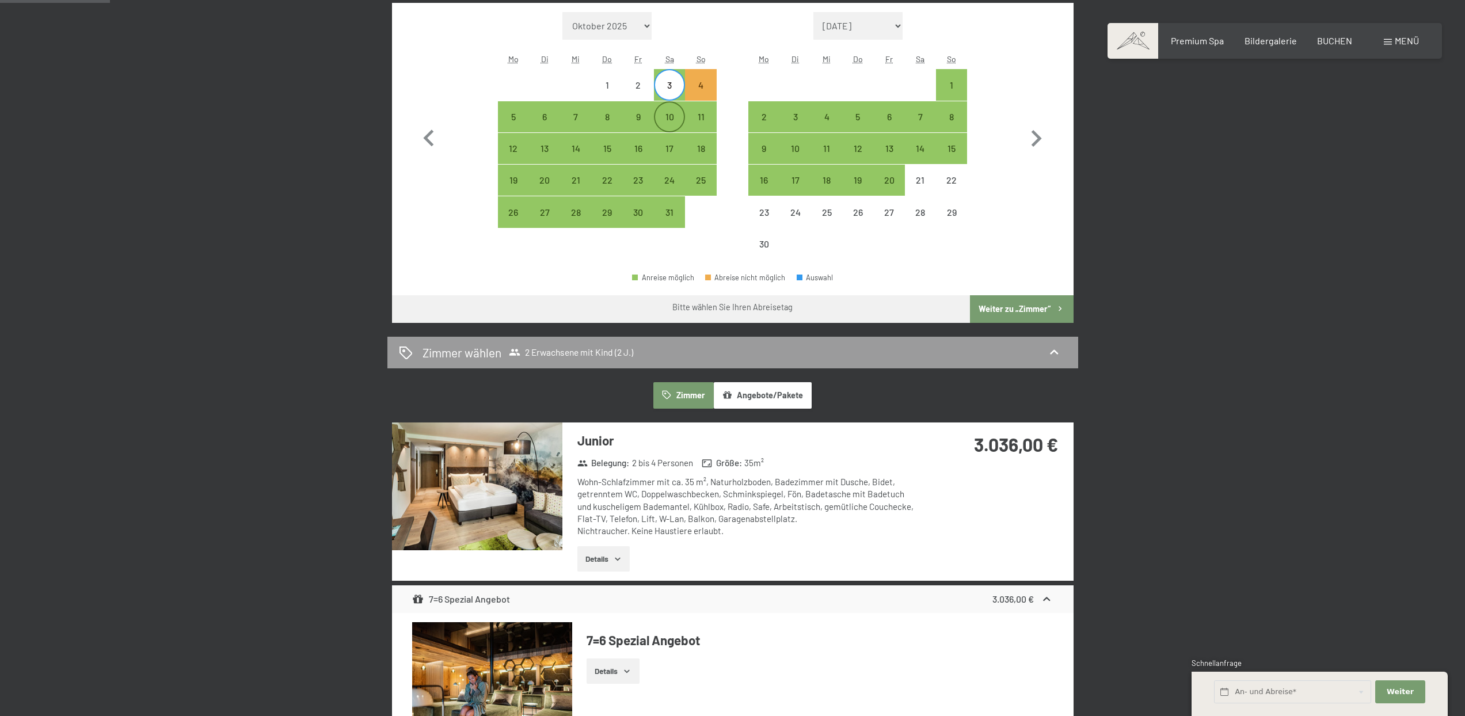
click at [673, 116] on div "10" at bounding box center [669, 126] width 29 height 29
select select "2026-10-01"
select select "2026-11-01"
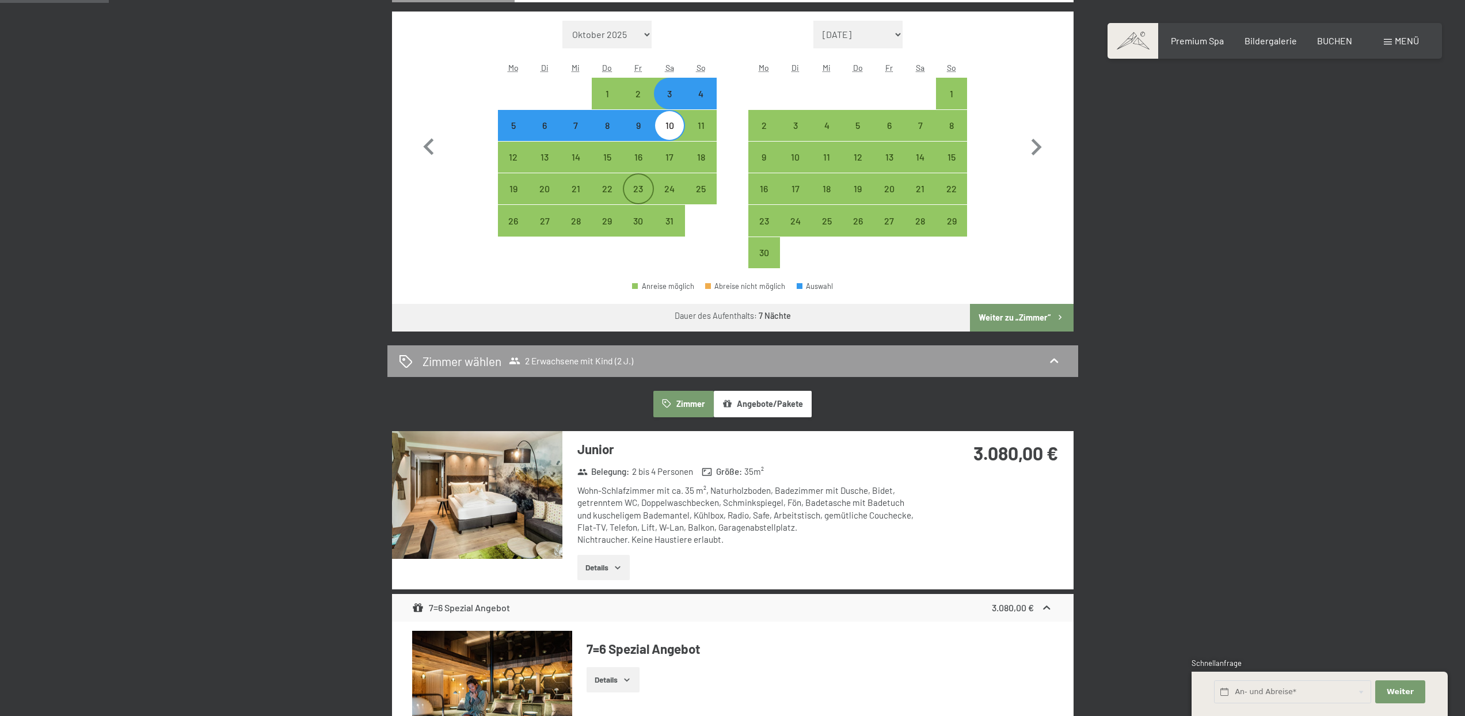
scroll to position [416, 0]
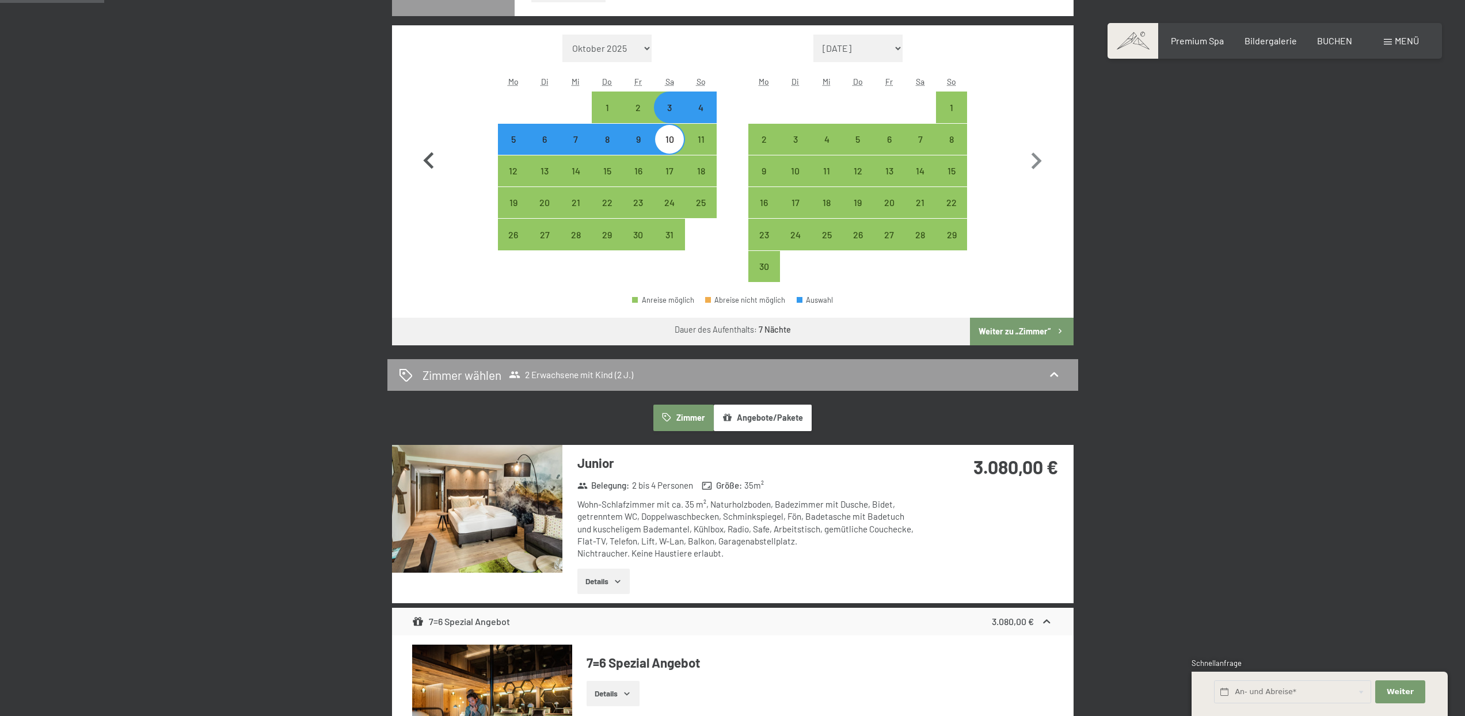
drag, startPoint x: 428, startPoint y: 159, endPoint x: 483, endPoint y: 161, distance: 55.3
click at [428, 159] on icon "button" at bounding box center [428, 160] width 33 height 33
select select "2026-09-01"
select select "2026-10-01"
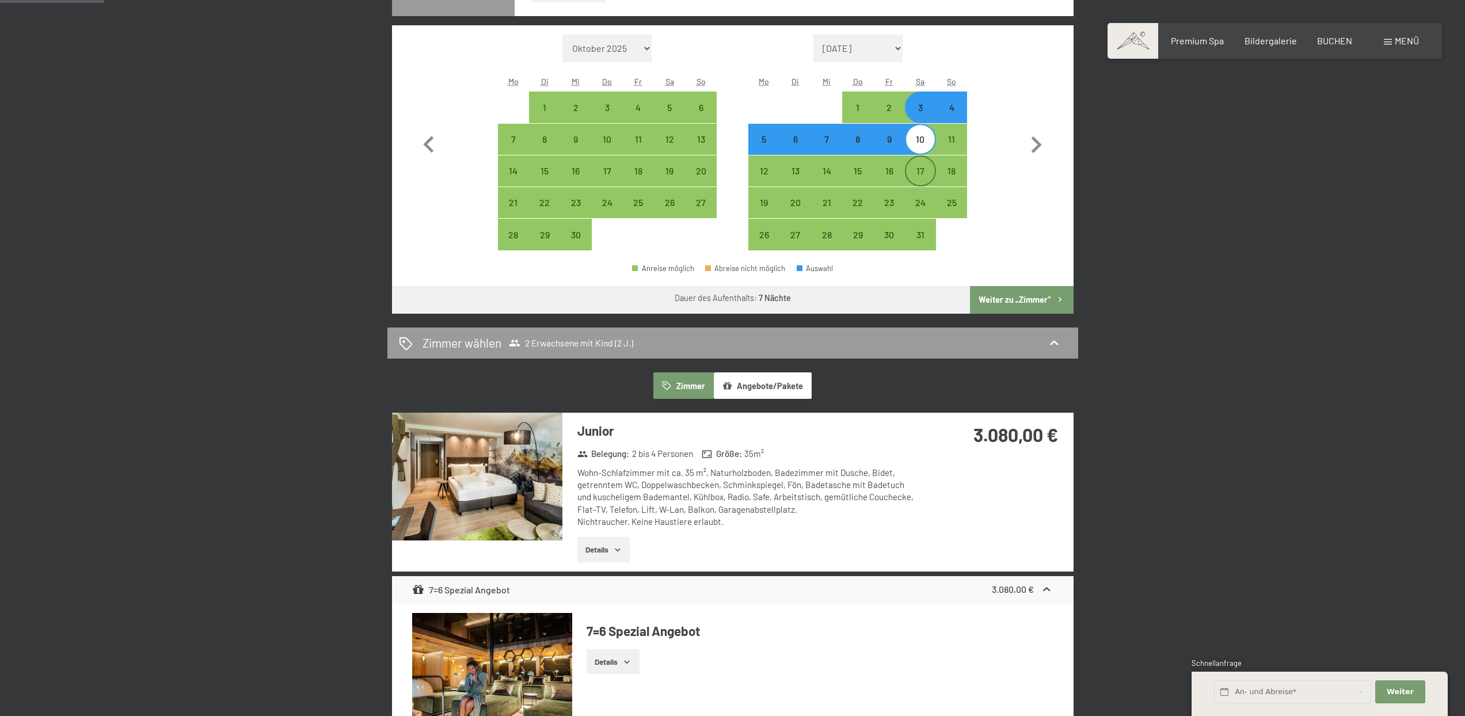
click at [915, 166] on div "17" at bounding box center [920, 180] width 29 height 29
select select "2026-09-01"
select select "2026-10-01"
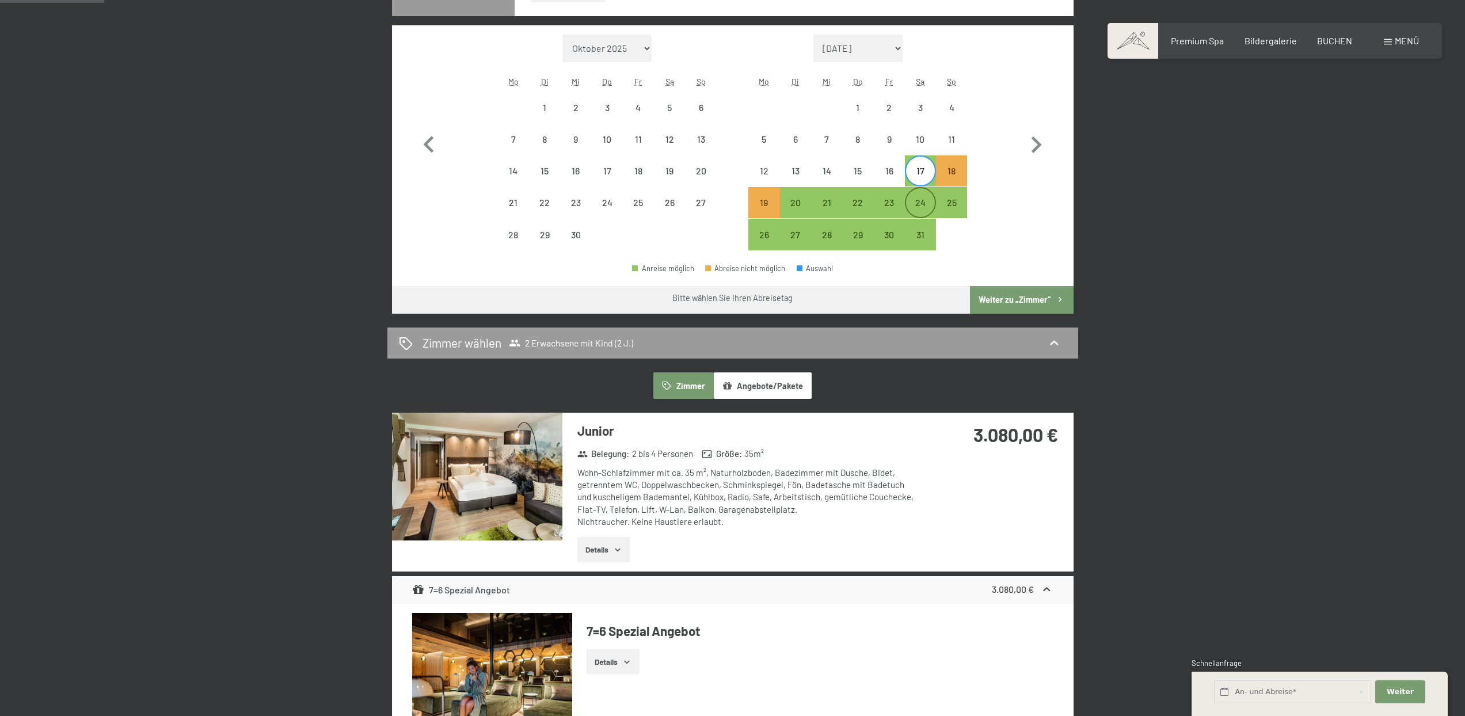
click at [928, 203] on div "24" at bounding box center [920, 212] width 29 height 29
select select "2026-09-01"
select select "2026-10-01"
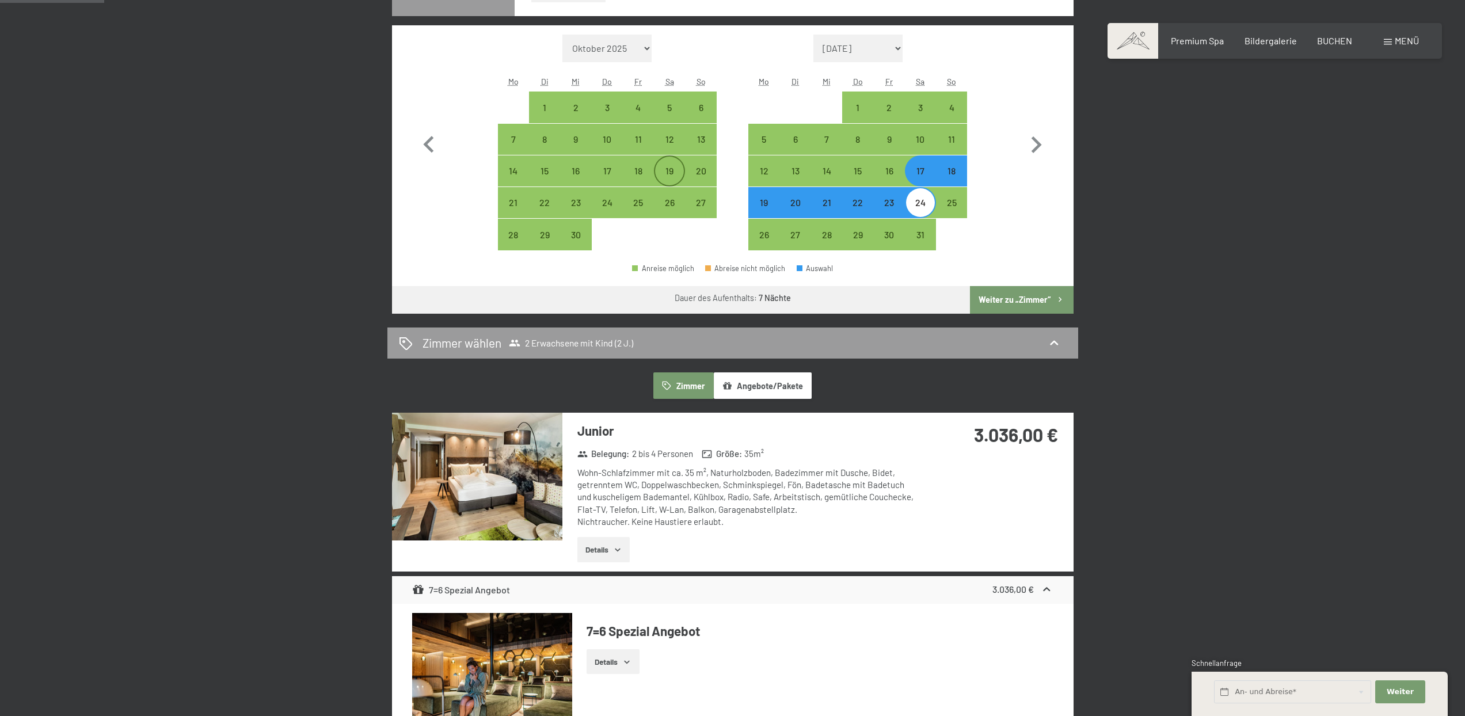
drag, startPoint x: 670, startPoint y: 138, endPoint x: 668, endPoint y: 162, distance: 24.9
click at [670, 138] on div "12" at bounding box center [669, 149] width 29 height 29
select select "2026-09-01"
select select "2026-10-01"
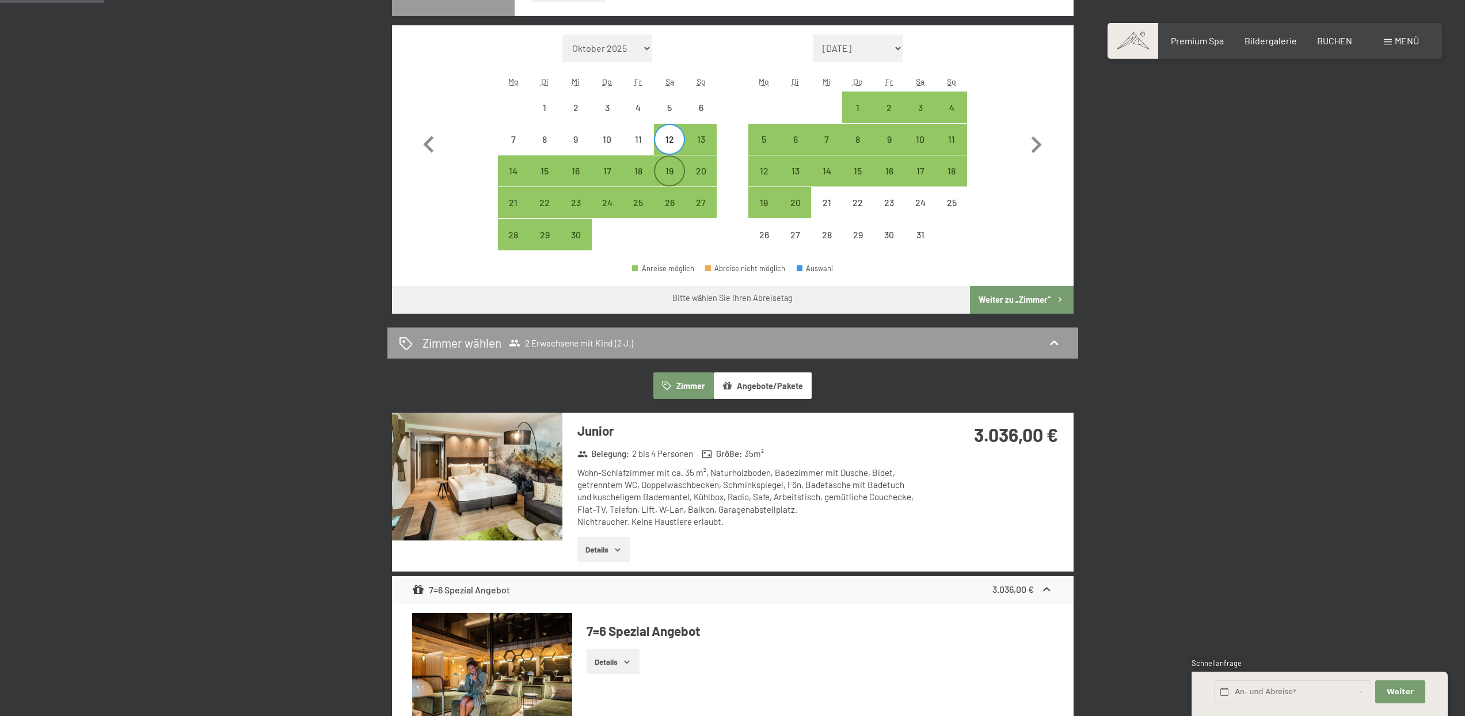
click at [669, 164] on div "19" at bounding box center [669, 171] width 29 height 29
select select "2026-09-01"
select select "2026-10-01"
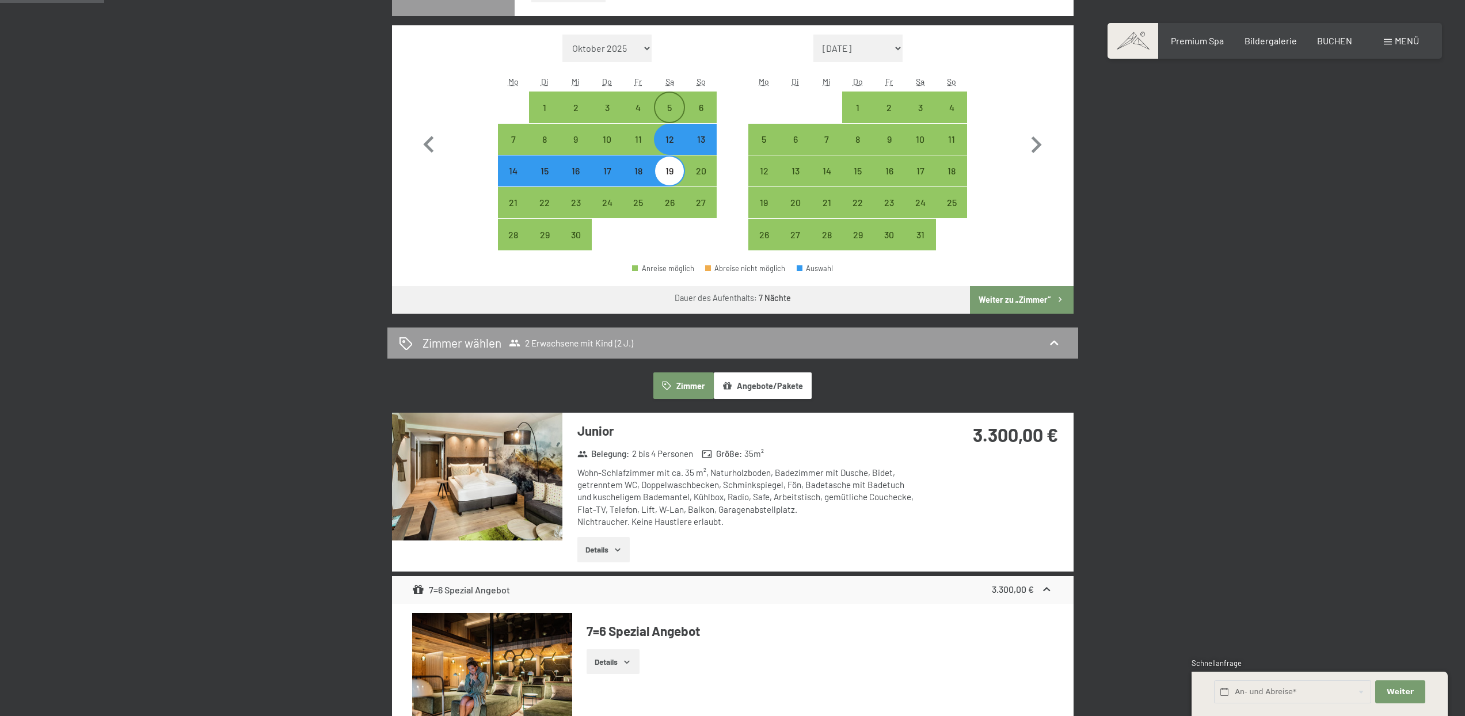
click at [663, 97] on div "5" at bounding box center [669, 107] width 29 height 29
select select "2026-09-01"
select select "2026-10-01"
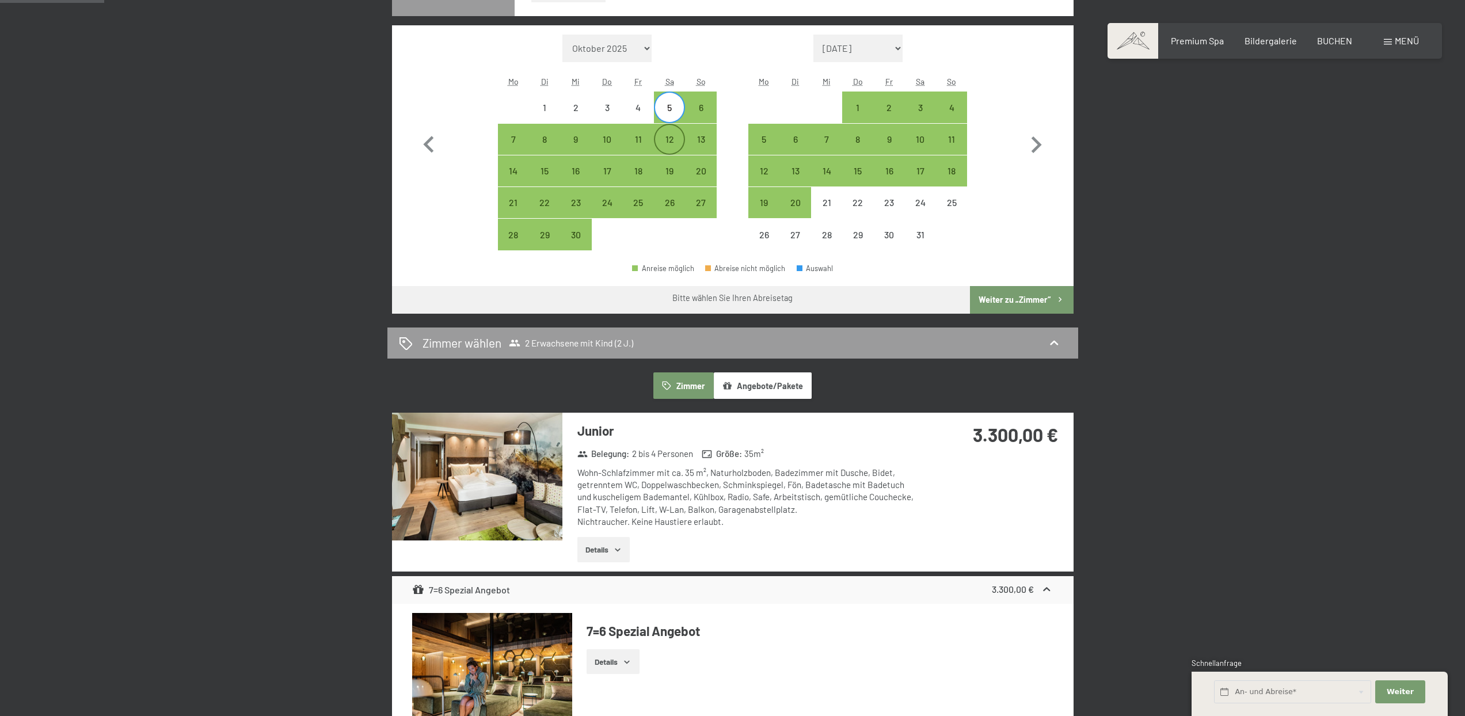
click at [673, 133] on div "12" at bounding box center [669, 139] width 29 height 29
select select "2026-09-01"
select select "2026-10-01"
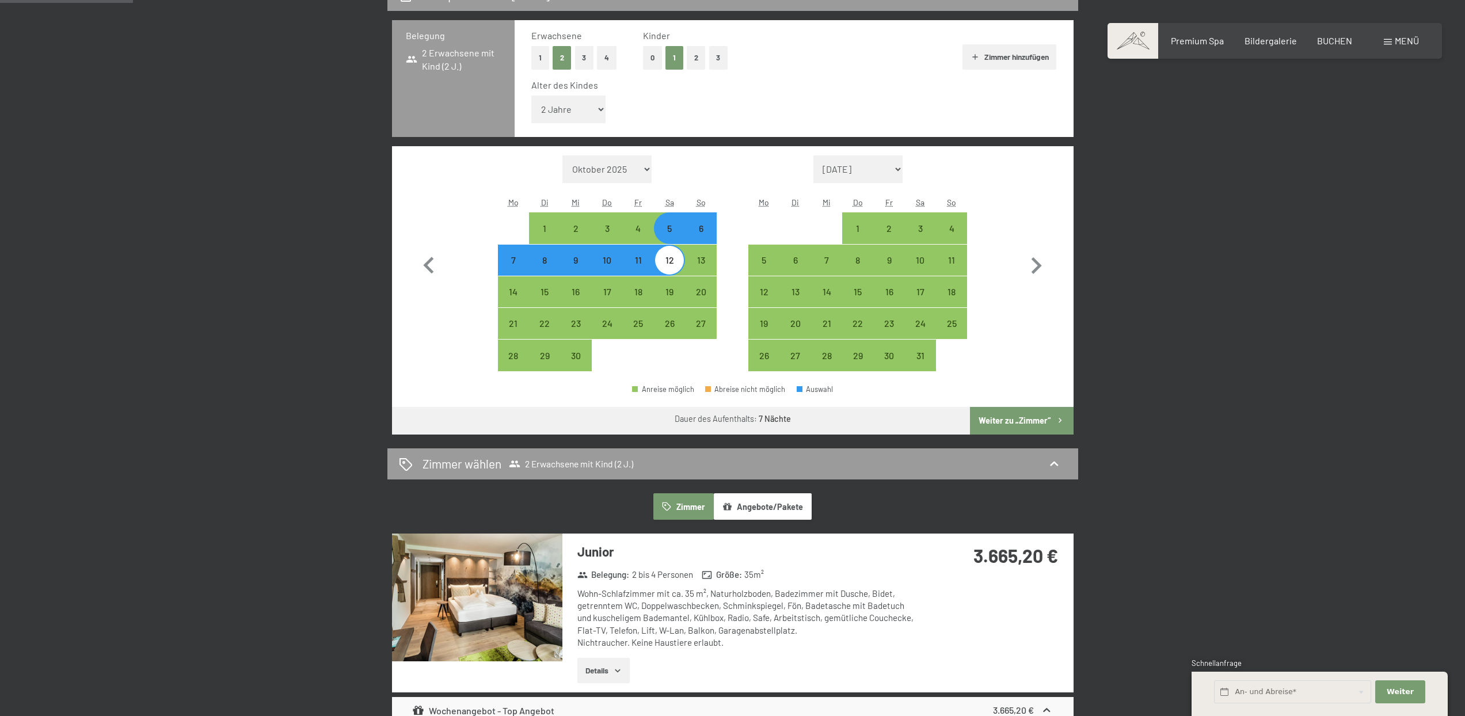
scroll to position [236, 0]
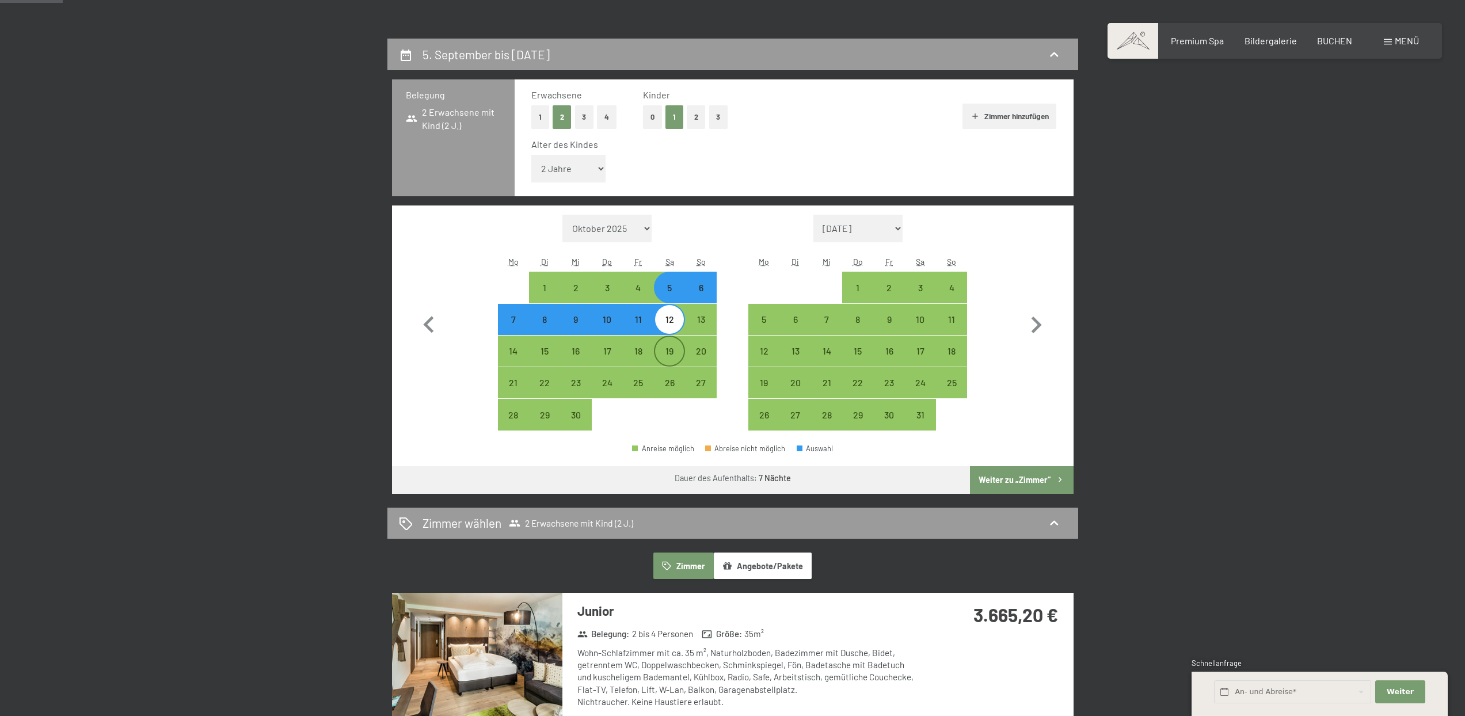
click at [664, 357] on div "19" at bounding box center [669, 360] width 29 height 29
select select "2026-09-01"
select select "2026-10-01"
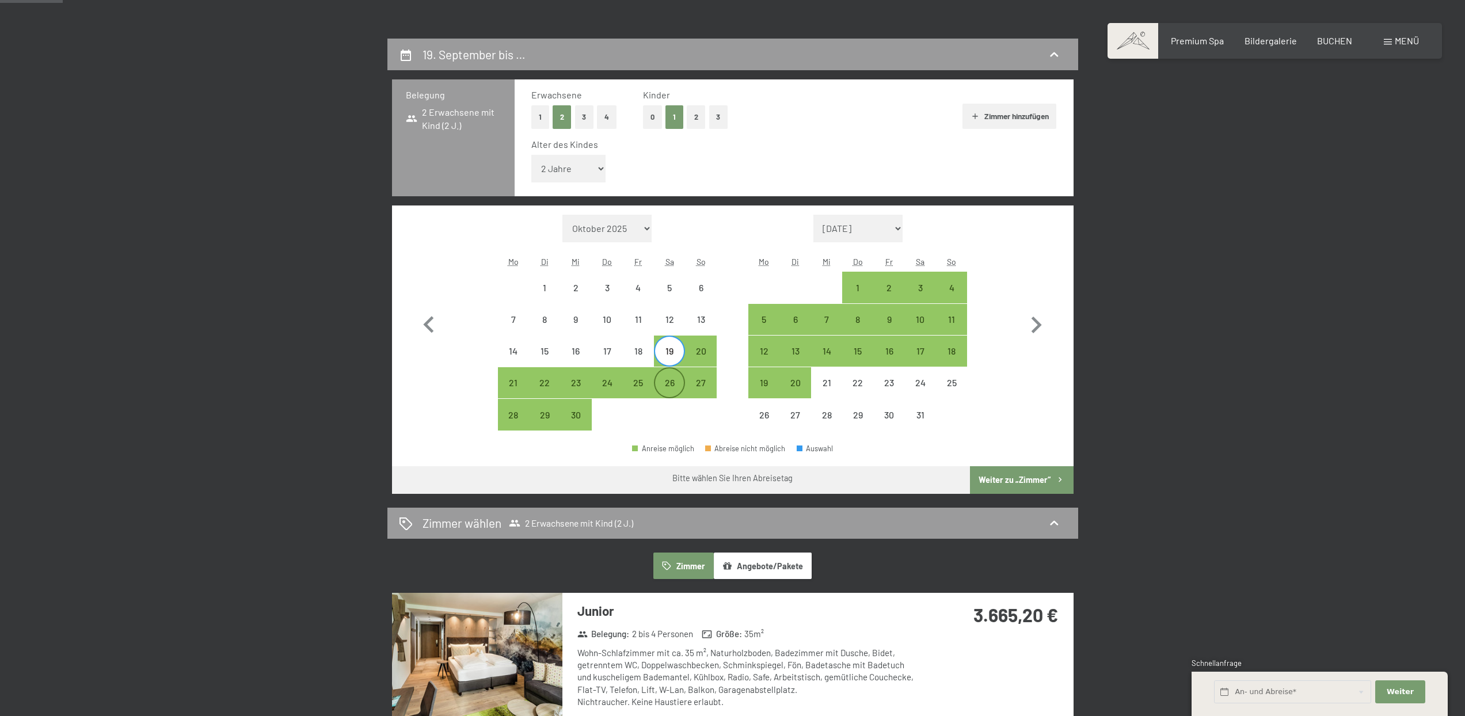
click at [669, 376] on div "26" at bounding box center [669, 382] width 29 height 29
select select "2026-09-01"
select select "2026-10-01"
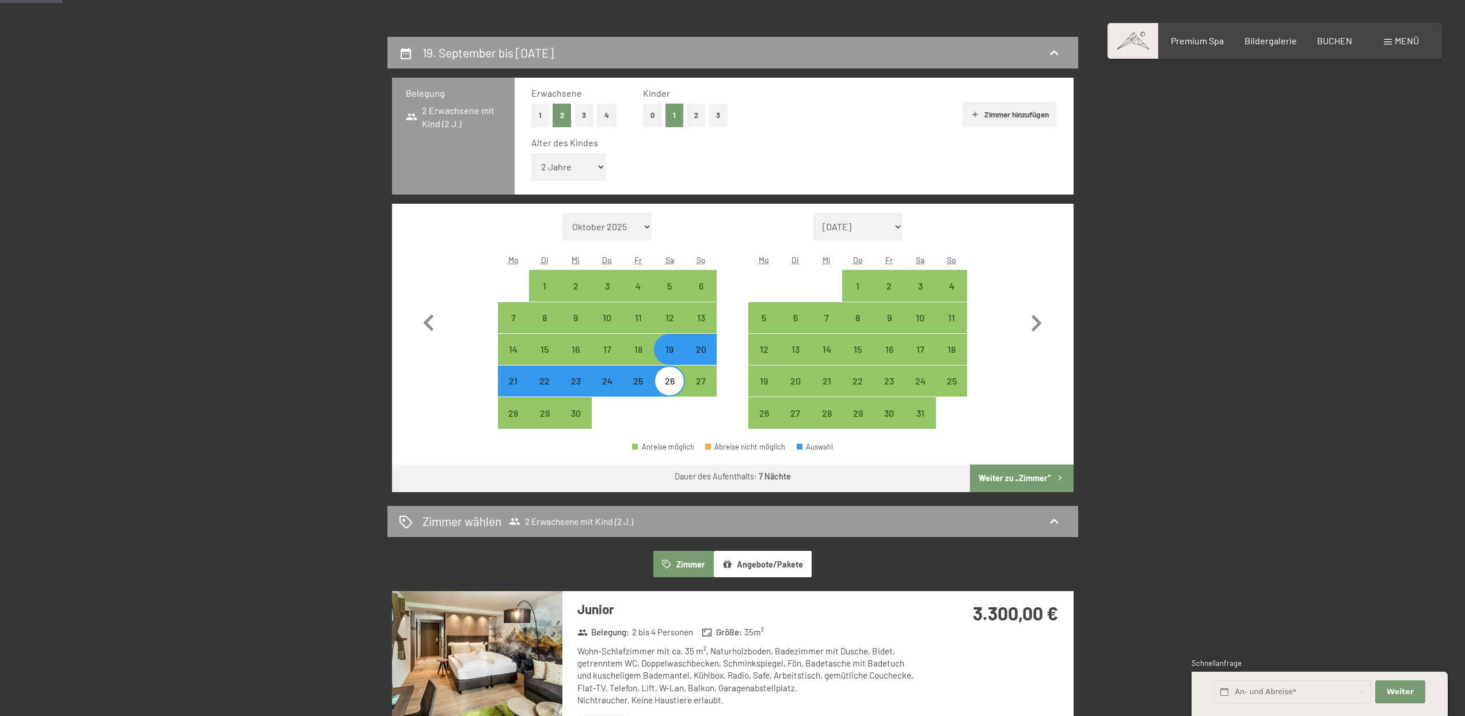
scroll to position [238, 0]
click at [419, 313] on icon "button" at bounding box center [428, 322] width 33 height 33
select select "2026-08-01"
select select "2026-09-01"
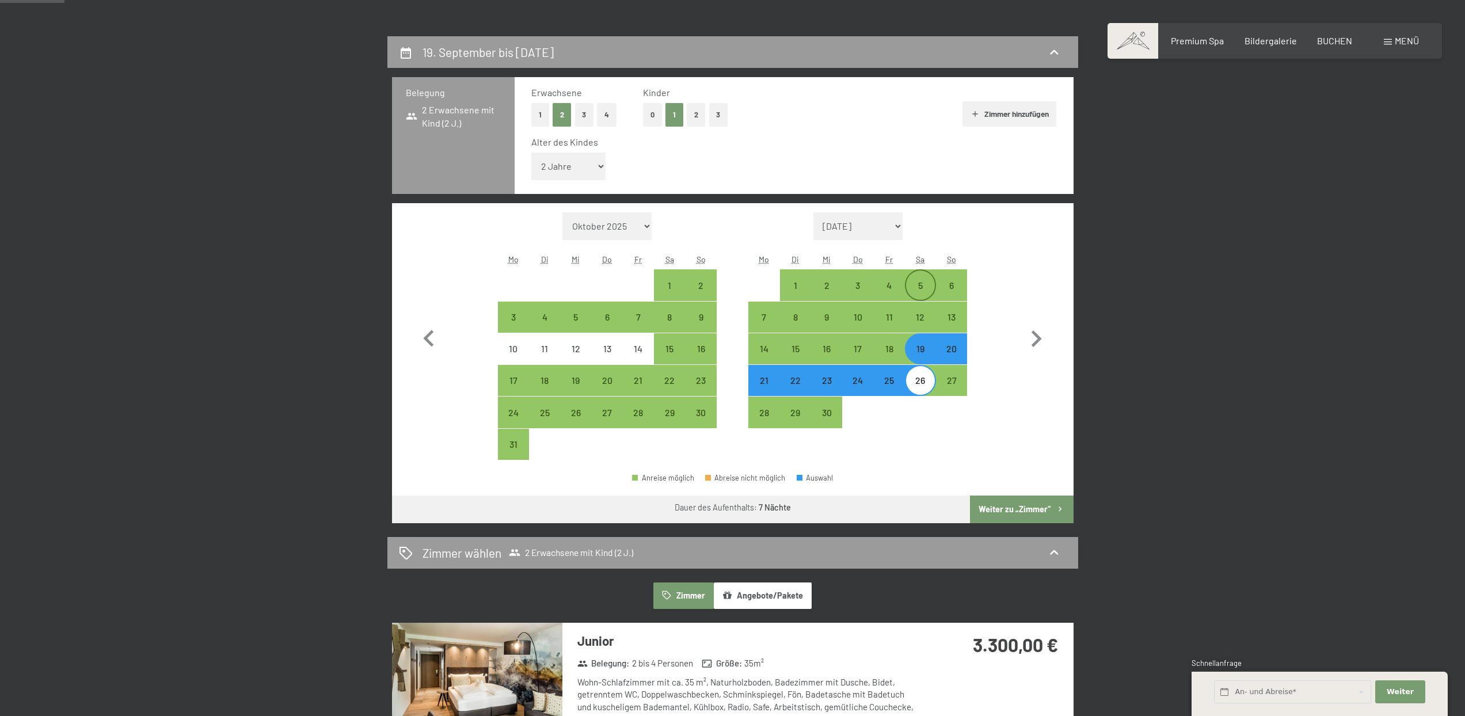
click at [910, 291] on div "5" at bounding box center [920, 295] width 29 height 29
select select "2026-08-01"
select select "2026-09-01"
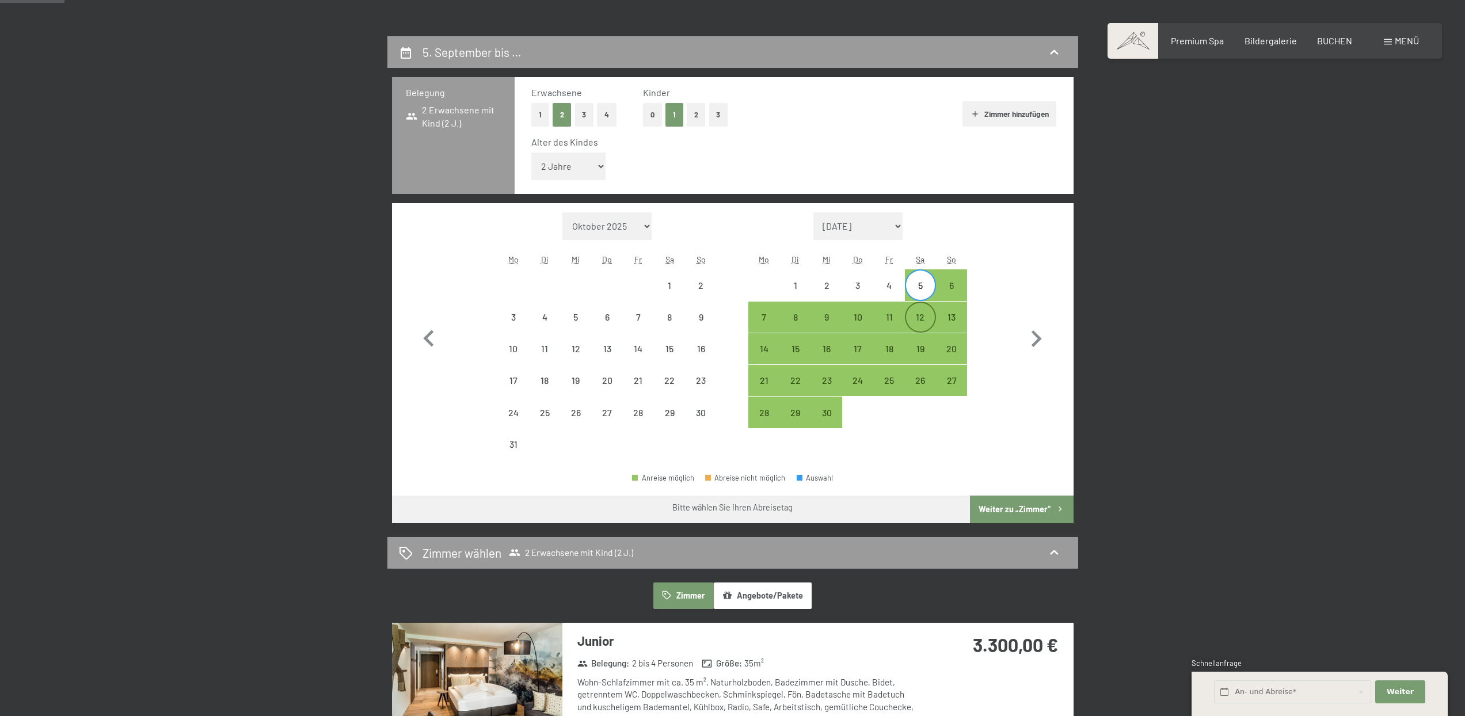
click at [917, 315] on div "12" at bounding box center [920, 327] width 29 height 29
select select "2026-08-01"
select select "2026-09-01"
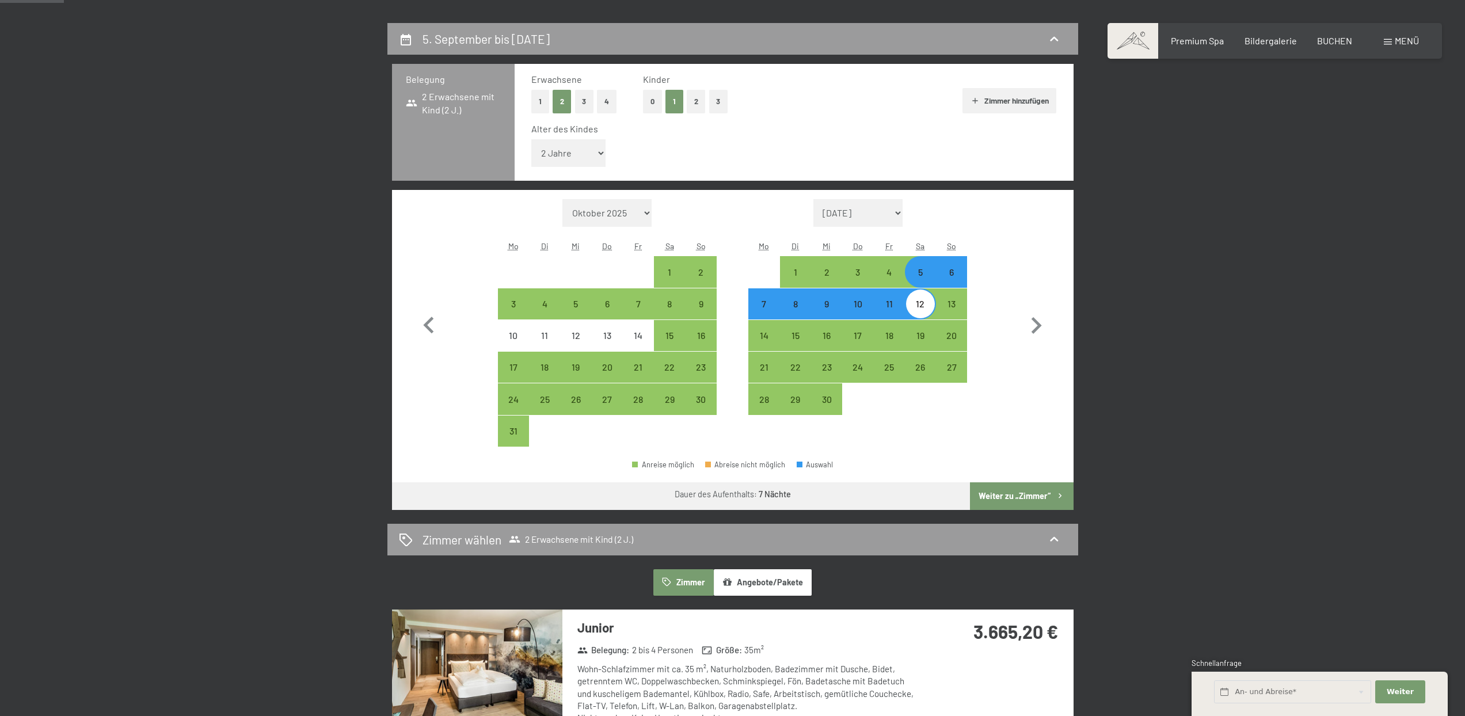
scroll to position [252, 0]
click at [683, 313] on div "8" at bounding box center [669, 313] width 29 height 29
select select "2026-08-01"
select select "2026-09-01"
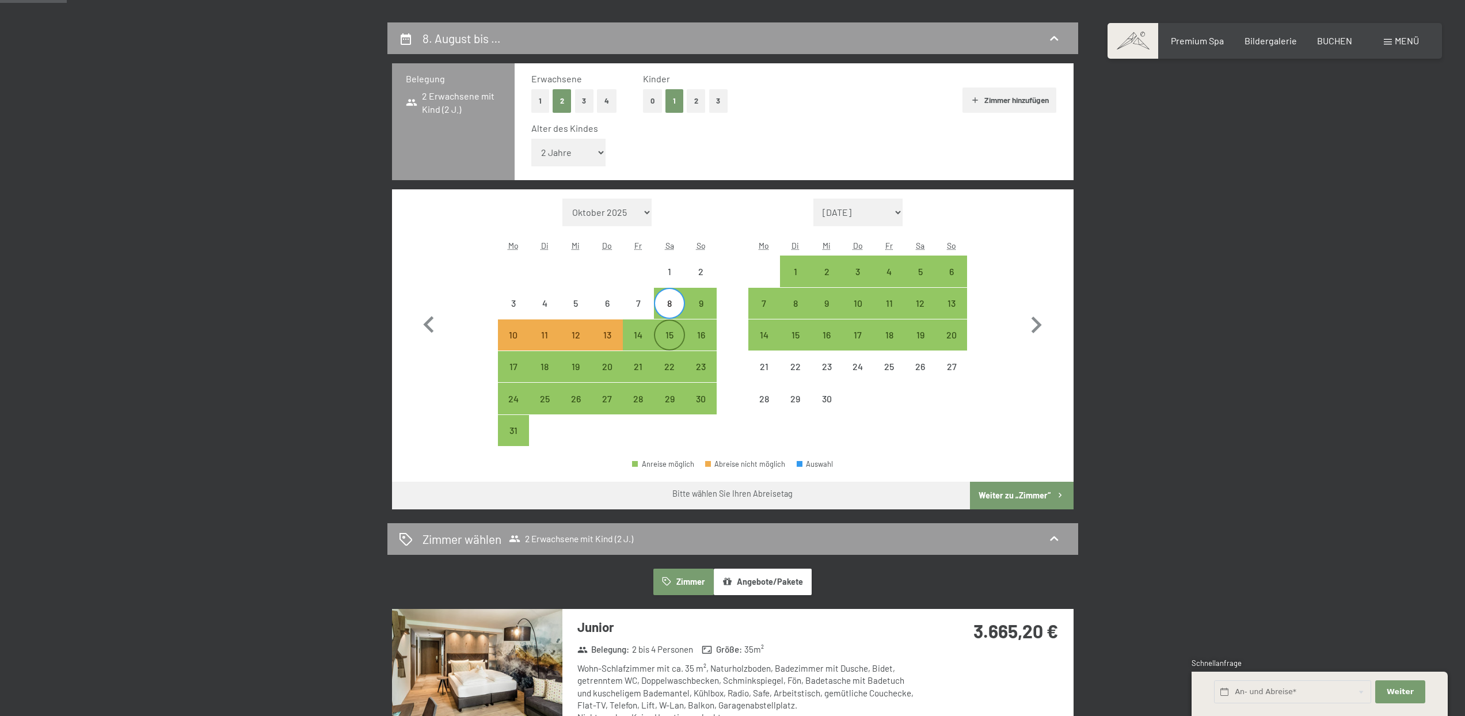
click at [669, 335] on div "15" at bounding box center [669, 344] width 29 height 29
select select "2026-08-01"
select select "2026-09-01"
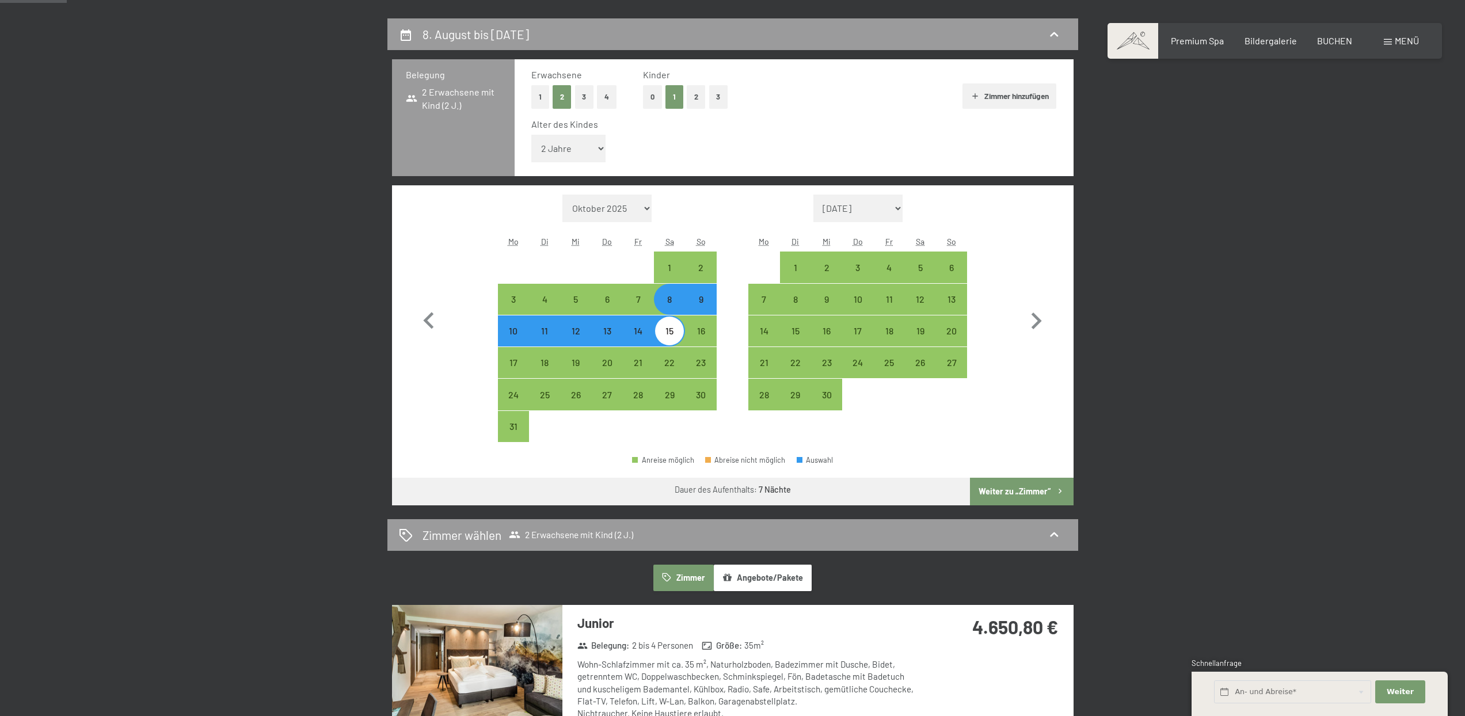
scroll to position [339, 0]
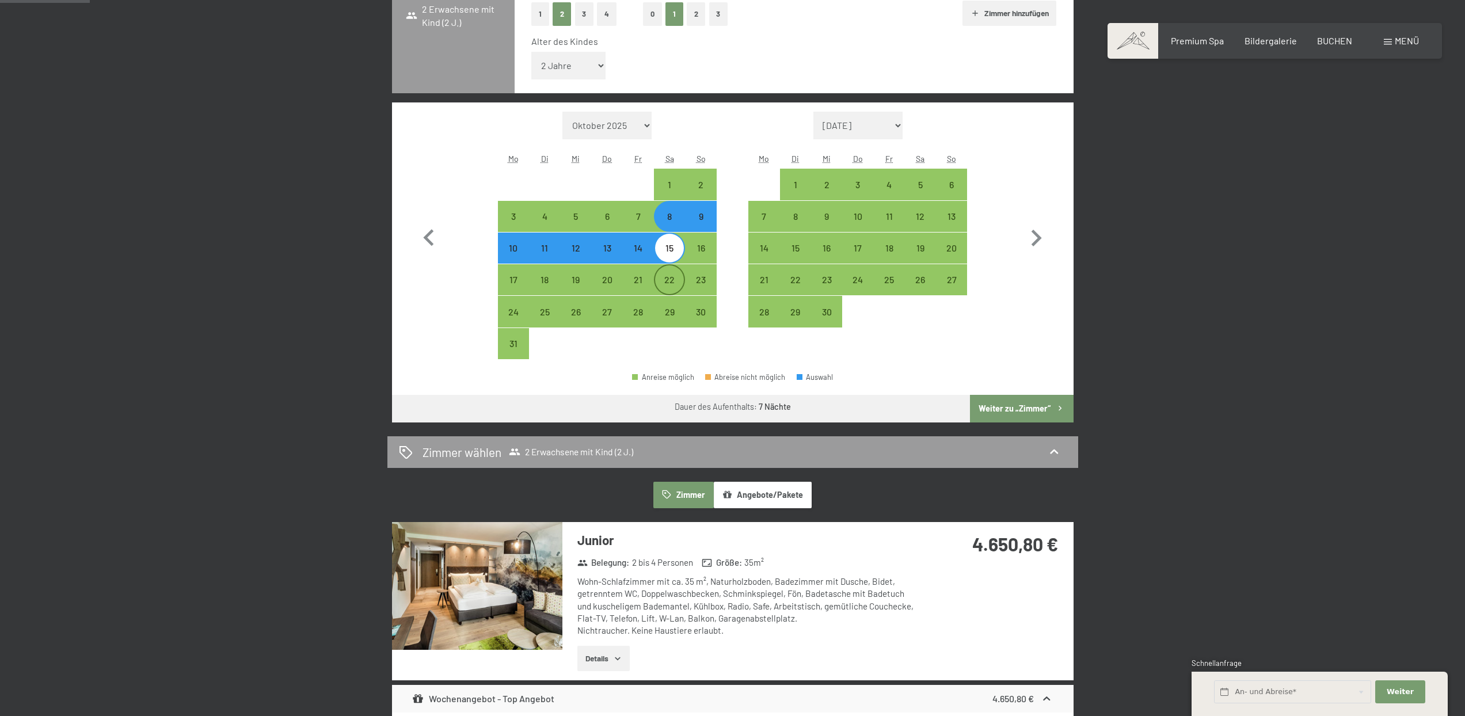
click at [675, 270] on div "22" at bounding box center [669, 279] width 29 height 29
select select "2026-08-01"
select select "2026-09-01"
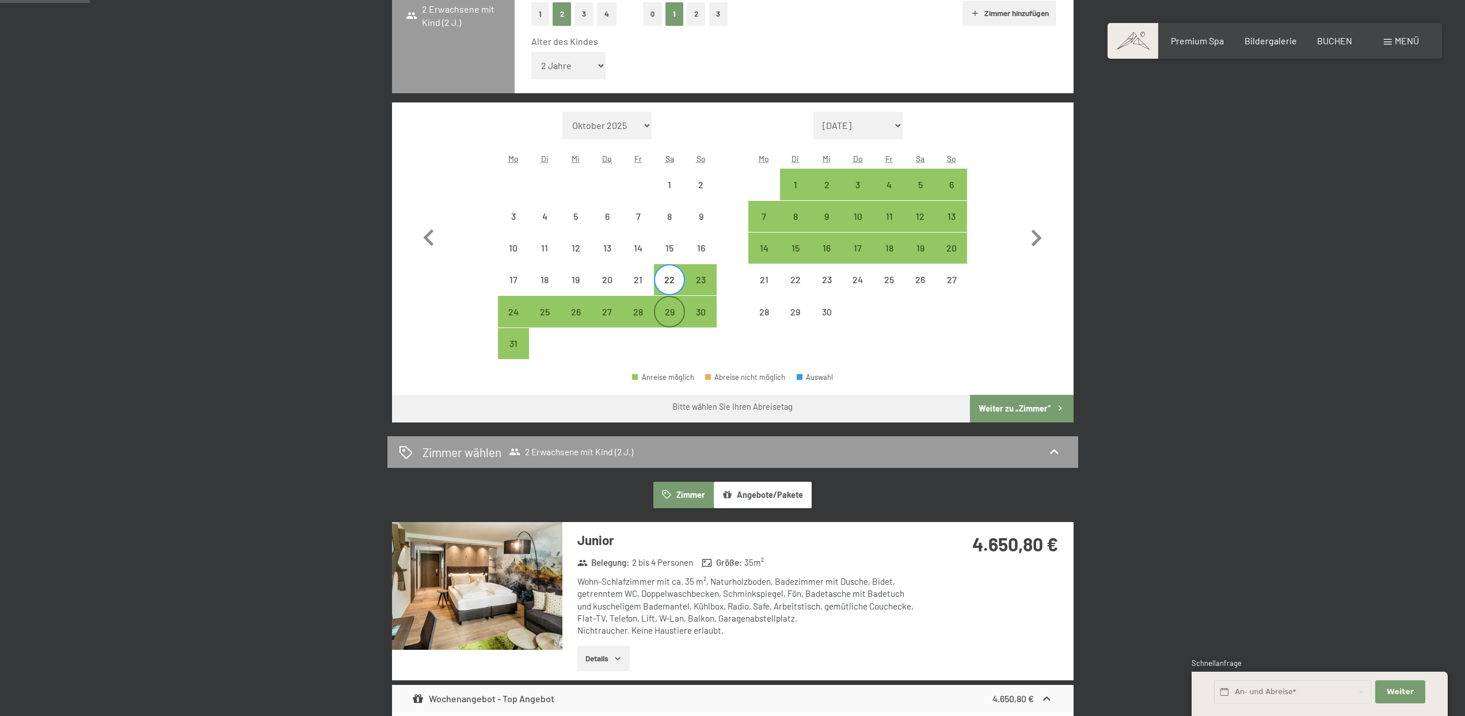
click at [675, 309] on div "29" at bounding box center [669, 321] width 29 height 29
select select "2026-08-01"
select select "2026-09-01"
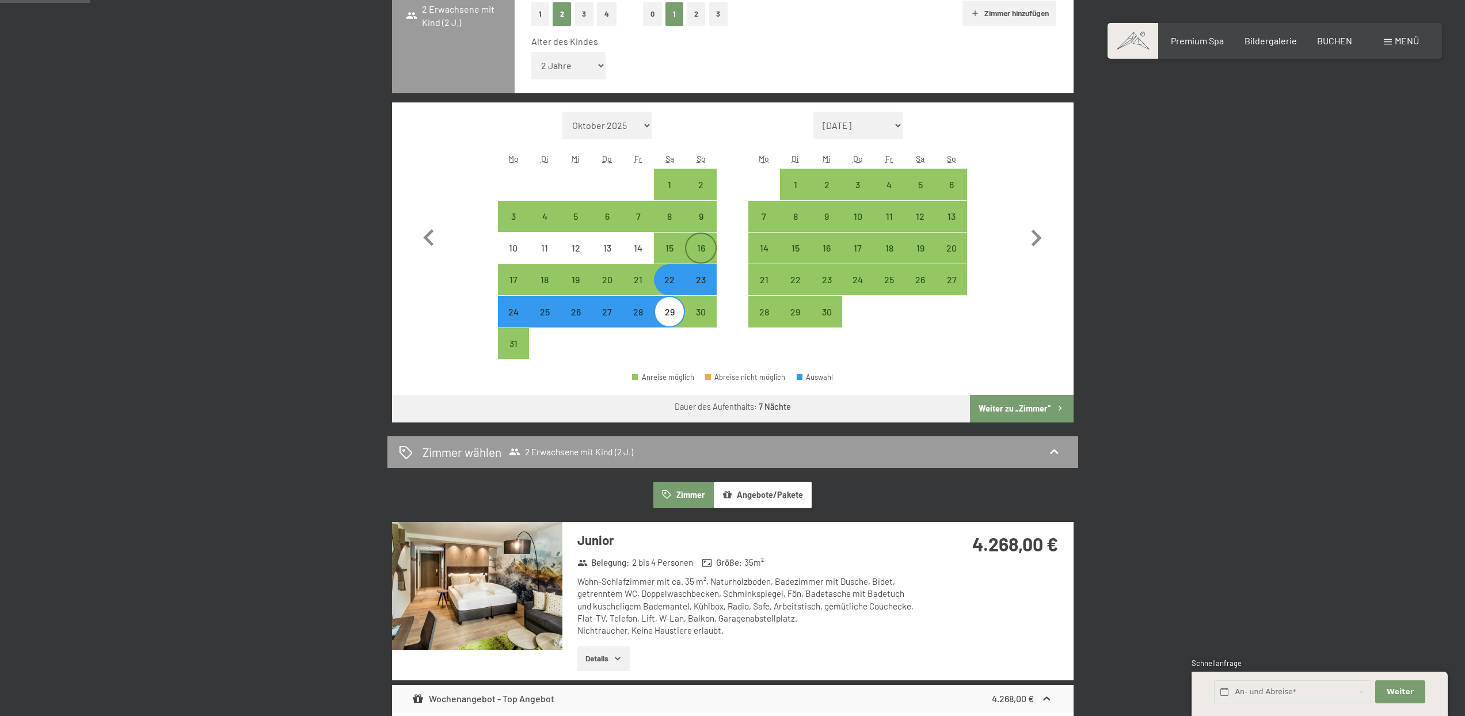
click at [699, 256] on div "16" at bounding box center [700, 257] width 29 height 29
select select "2026-08-01"
select select "2026-09-01"
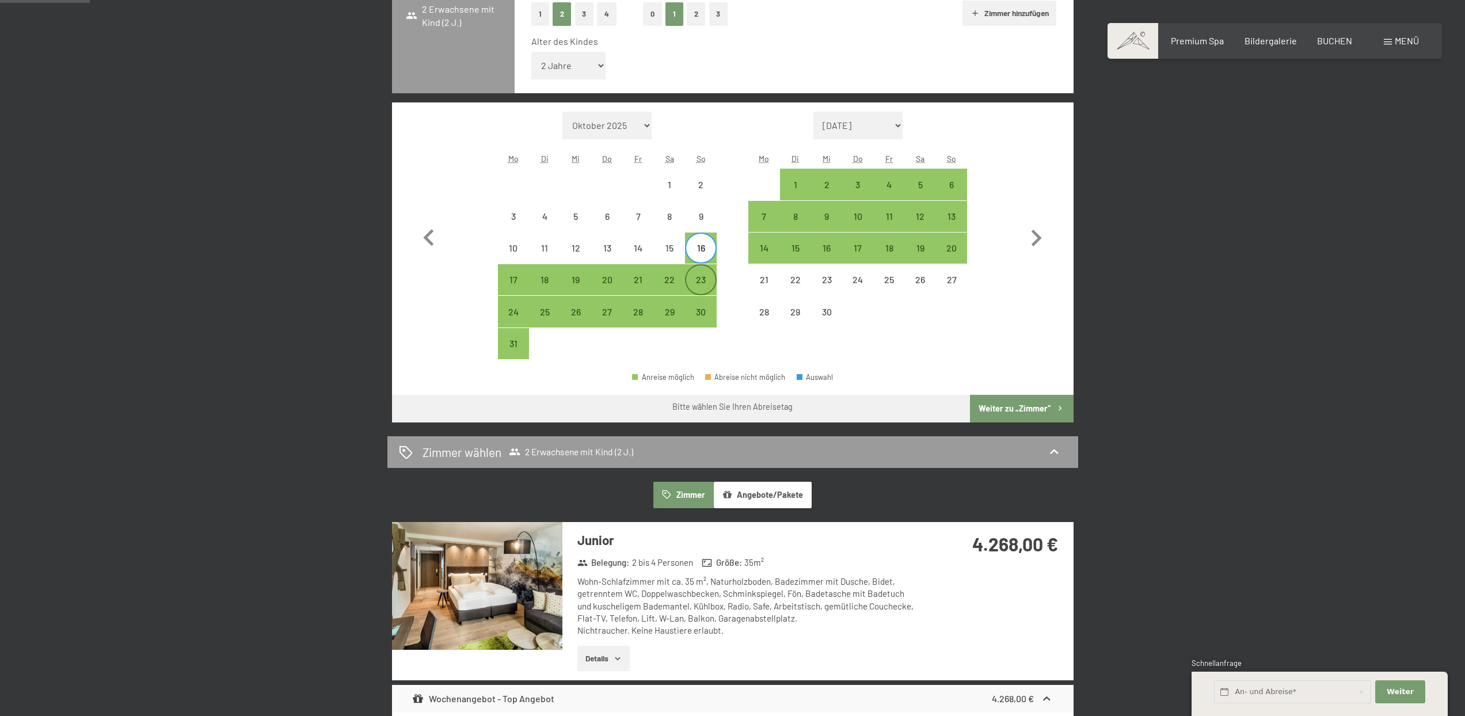
click at [705, 283] on div "23" at bounding box center [700, 289] width 29 height 29
select select "2026-08-01"
select select "2026-09-01"
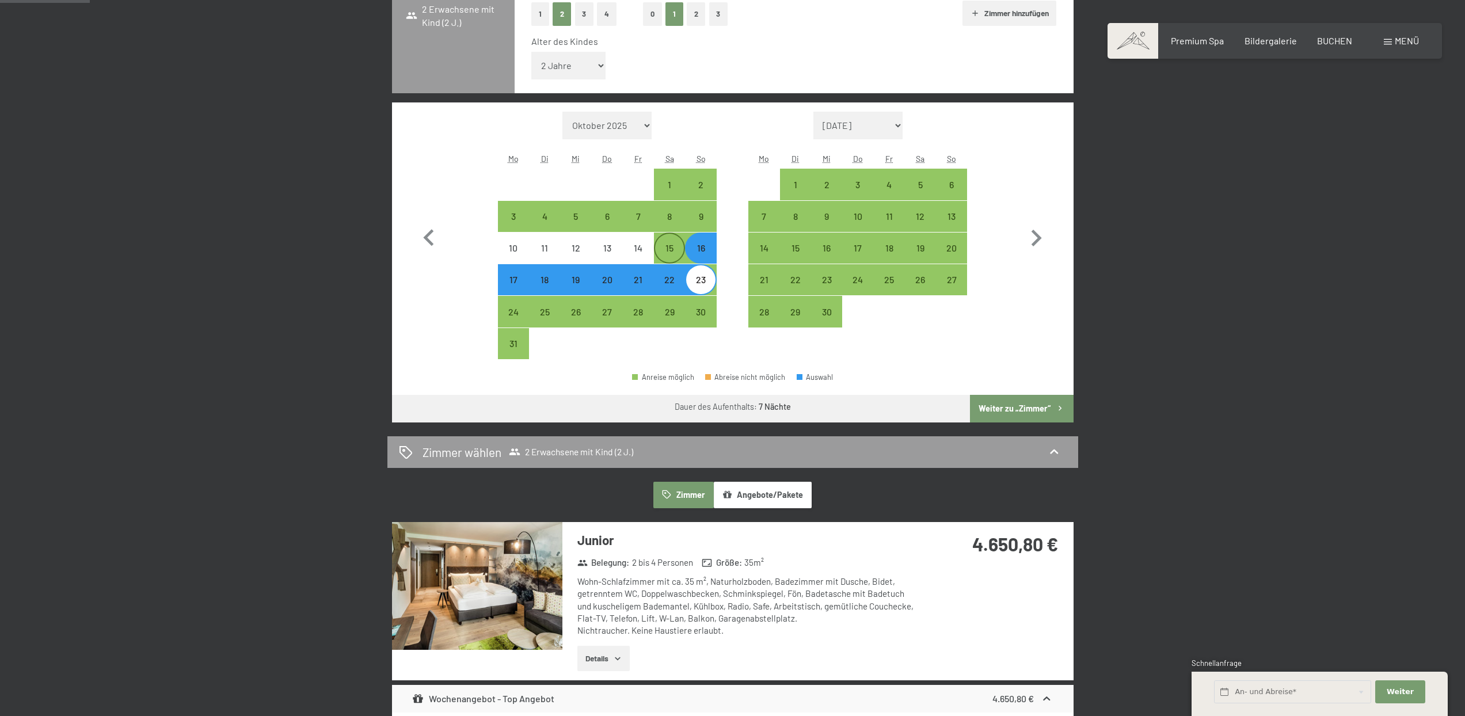
click at [681, 256] on div "15" at bounding box center [669, 257] width 29 height 29
select select "2026-08-01"
select select "2026-09-01"
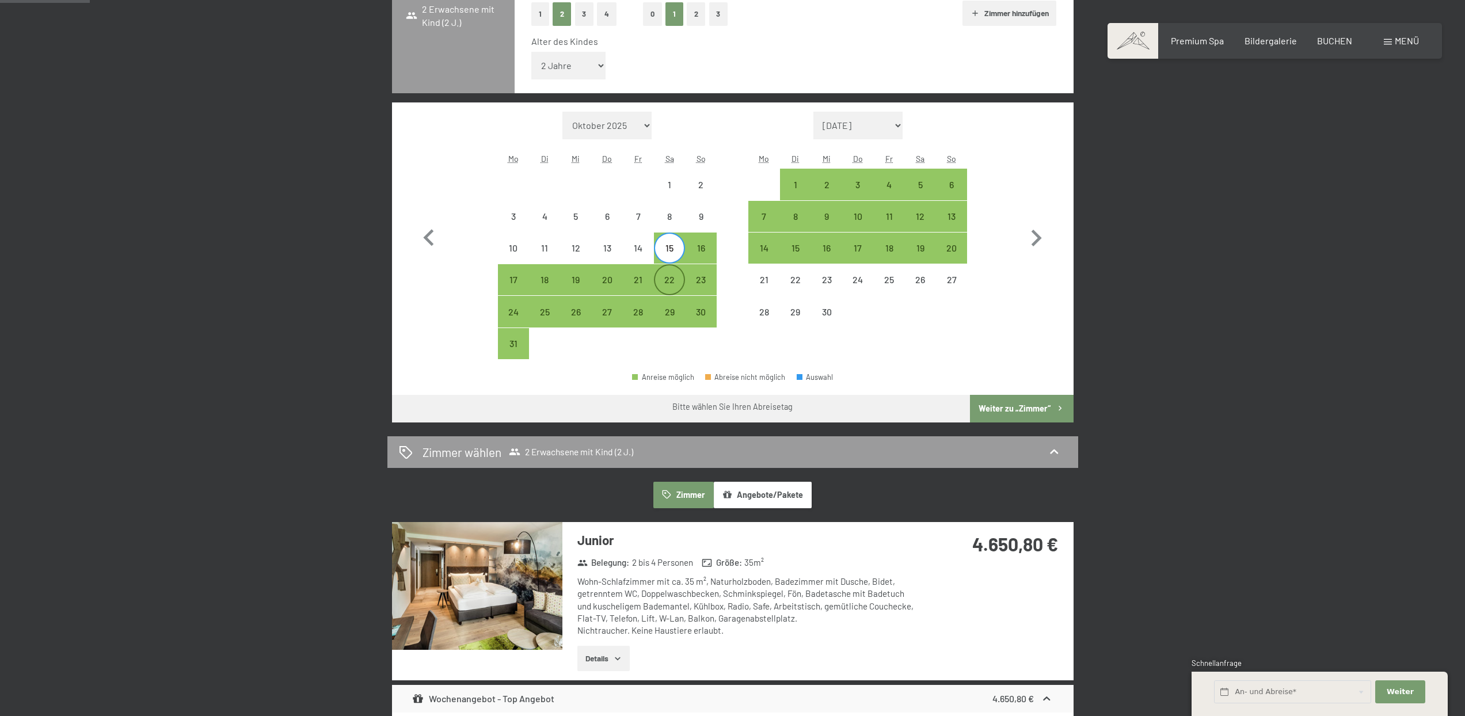
click at [680, 288] on div "22" at bounding box center [669, 289] width 29 height 29
select select "2026-08-01"
select select "2026-09-01"
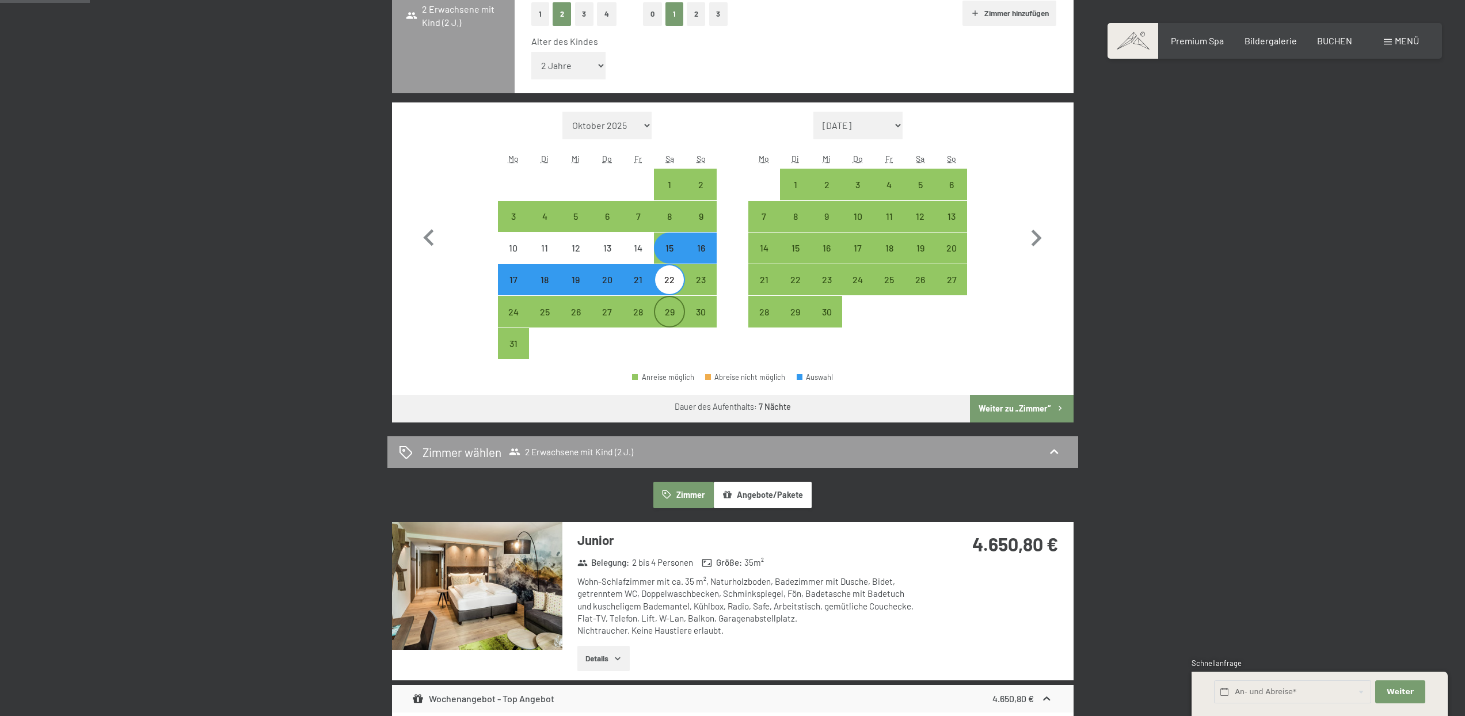
click at [670, 307] on div "29" at bounding box center [669, 321] width 29 height 29
select select "2026-08-01"
select select "2026-09-01"
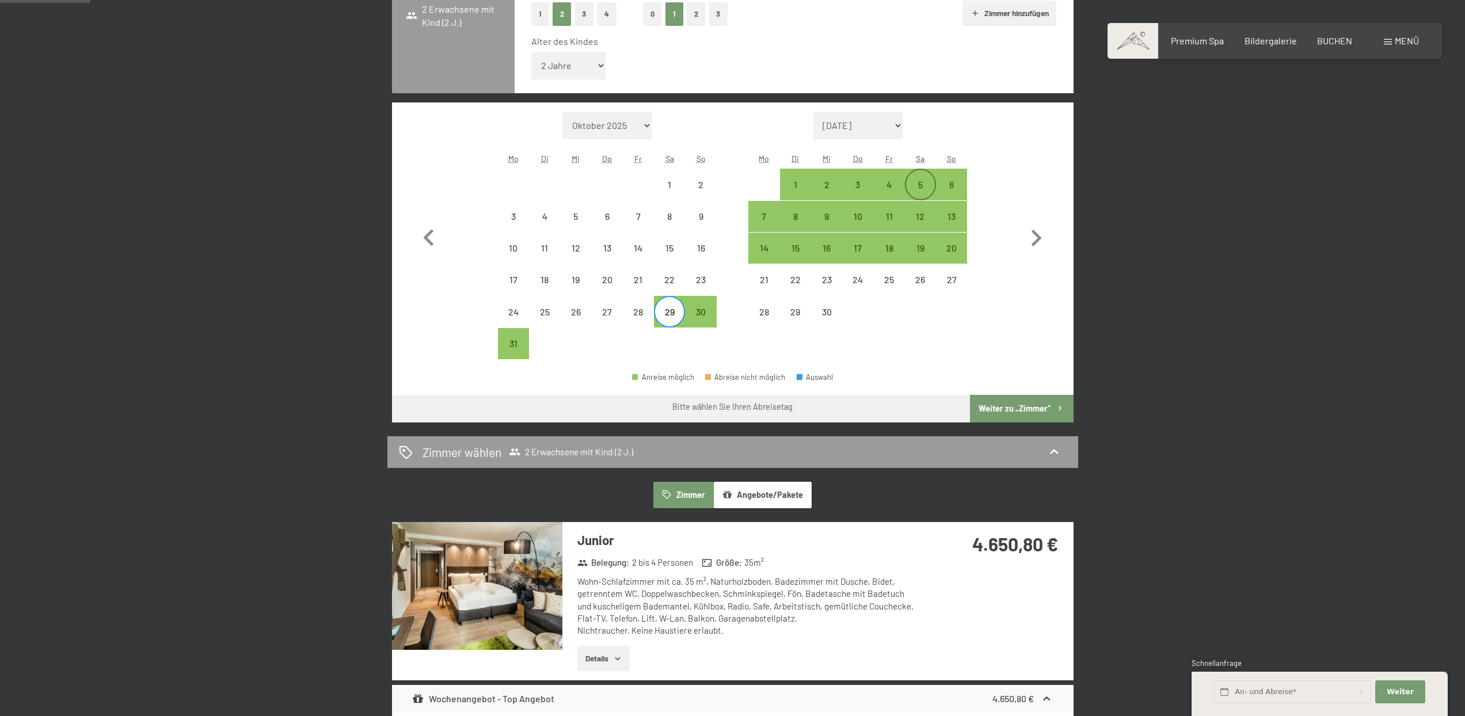
click at [930, 178] on div "5" at bounding box center [920, 184] width 29 height 29
select select "2026-08-01"
select select "2026-09-01"
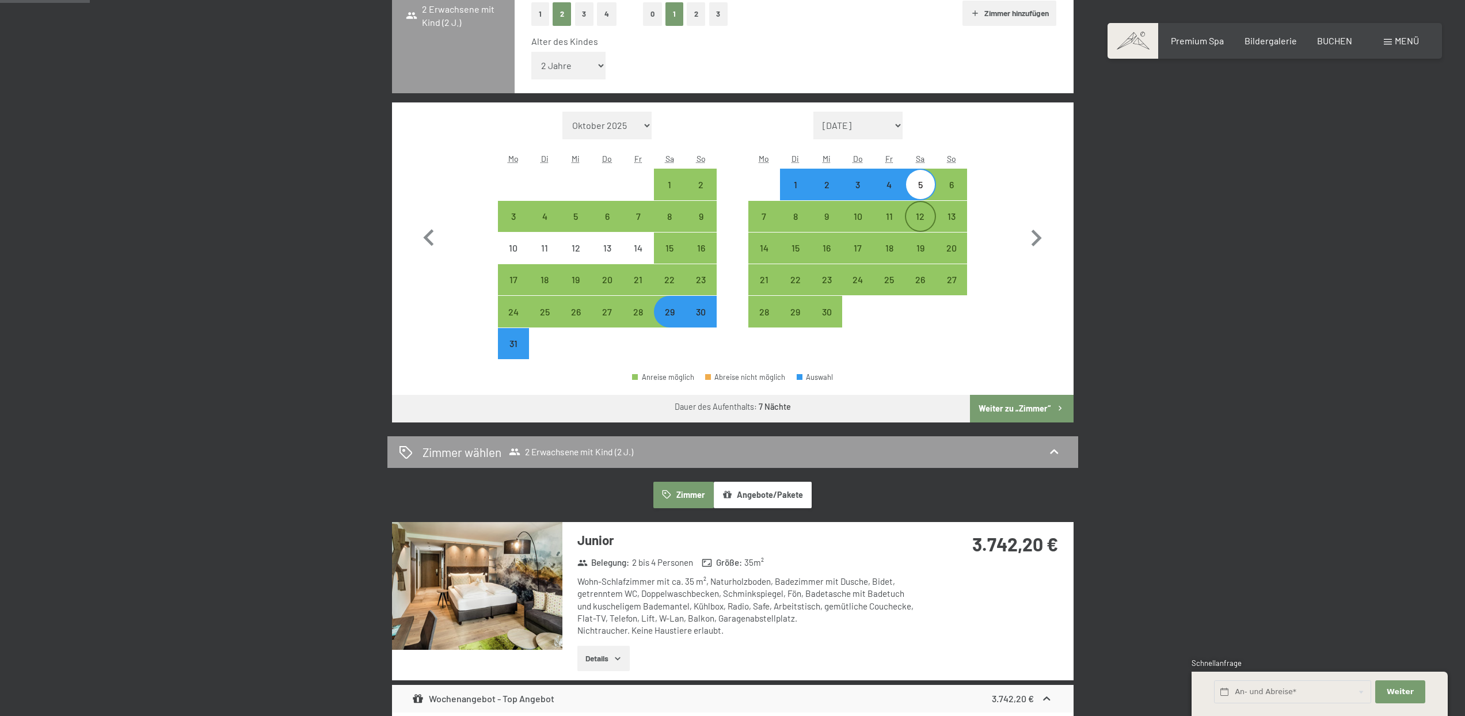
click at [911, 217] on div "12" at bounding box center [920, 226] width 29 height 29
select select "2026-08-01"
select select "2026-09-01"
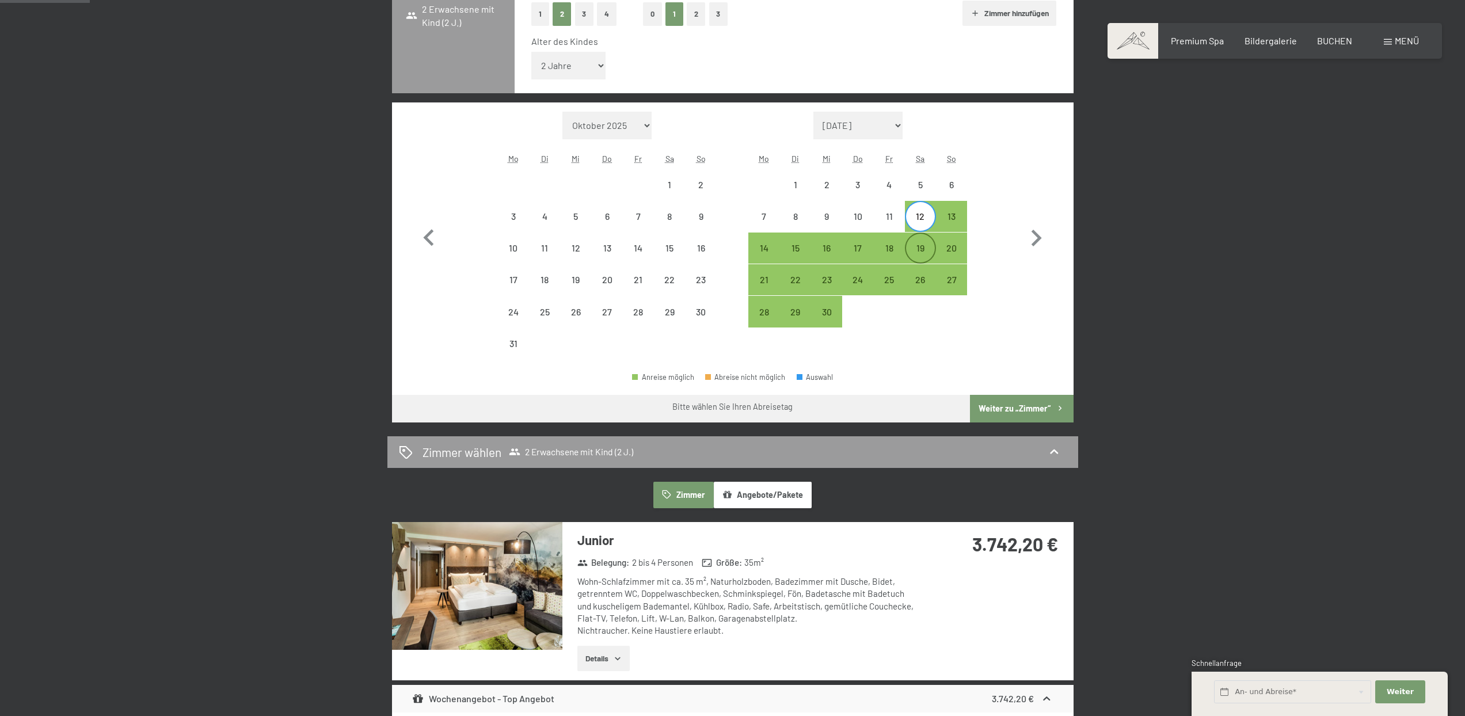
click at [913, 244] on div "19" at bounding box center [920, 257] width 29 height 29
select select "2026-08-01"
select select "2026-09-01"
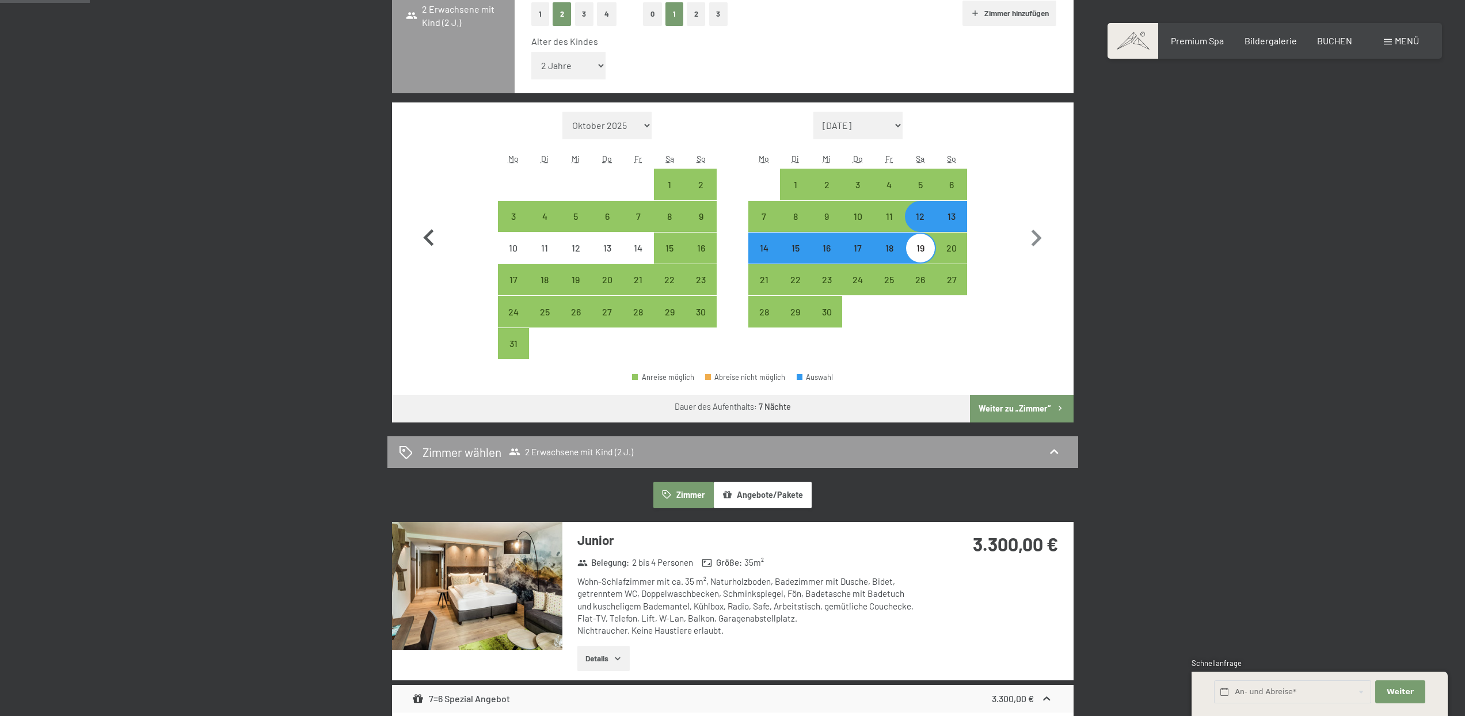
click at [432, 239] on icon "button" at bounding box center [428, 238] width 33 height 33
select select "2026-07-01"
select select "2026-08-01"
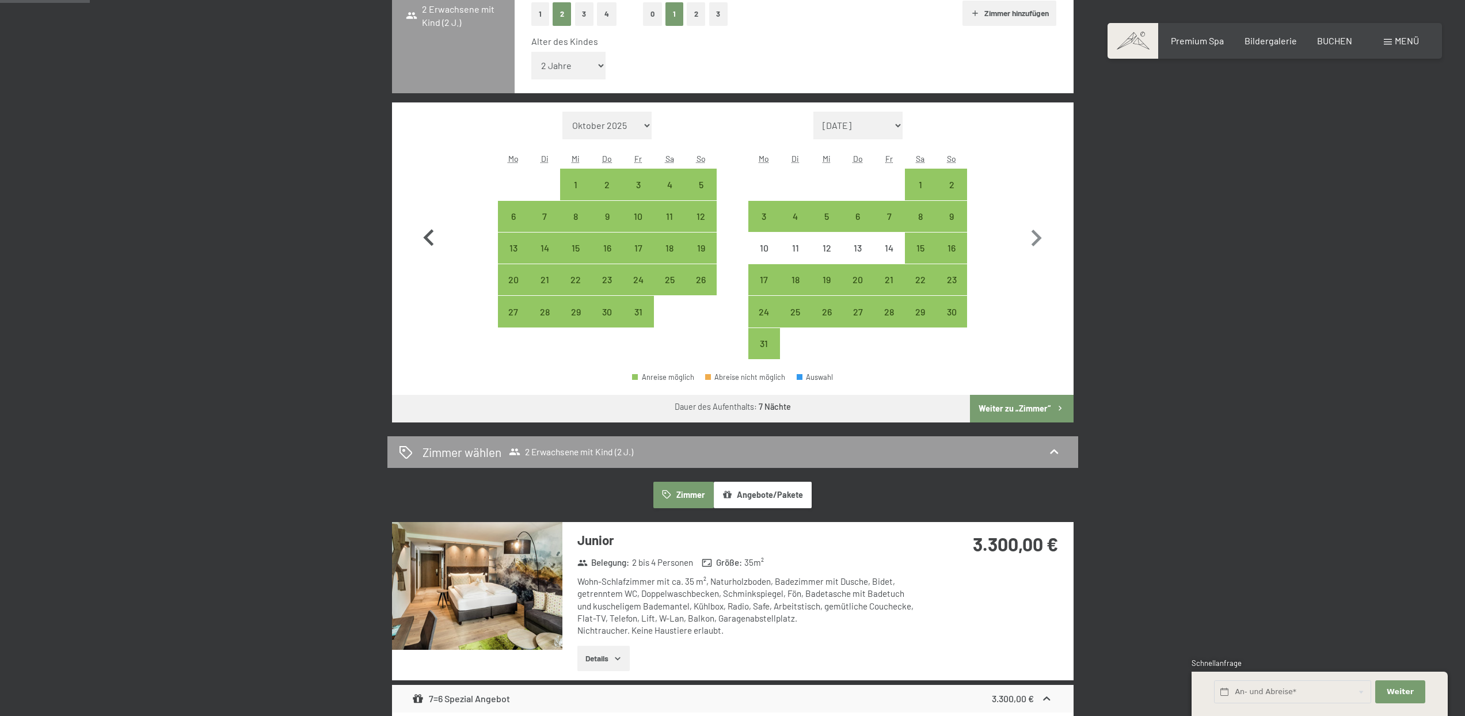
click at [432, 239] on icon "button" at bounding box center [428, 238] width 33 height 33
click at [432, 239] on button "button" at bounding box center [428, 236] width 33 height 248
select select "2026-05-01"
select select "2026-06-01"
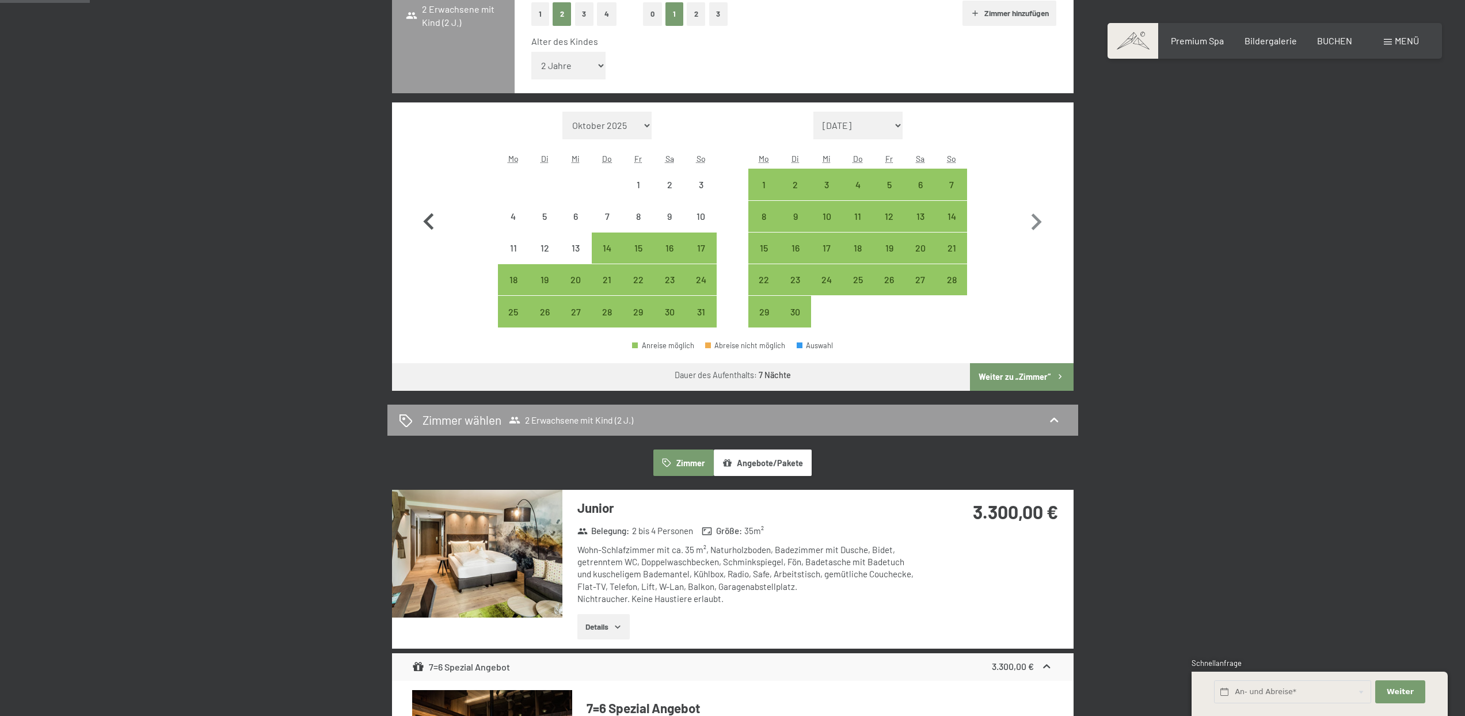
click at [432, 239] on button "button" at bounding box center [428, 220] width 33 height 216
select select "2026-04-01"
select select "2026-05-01"
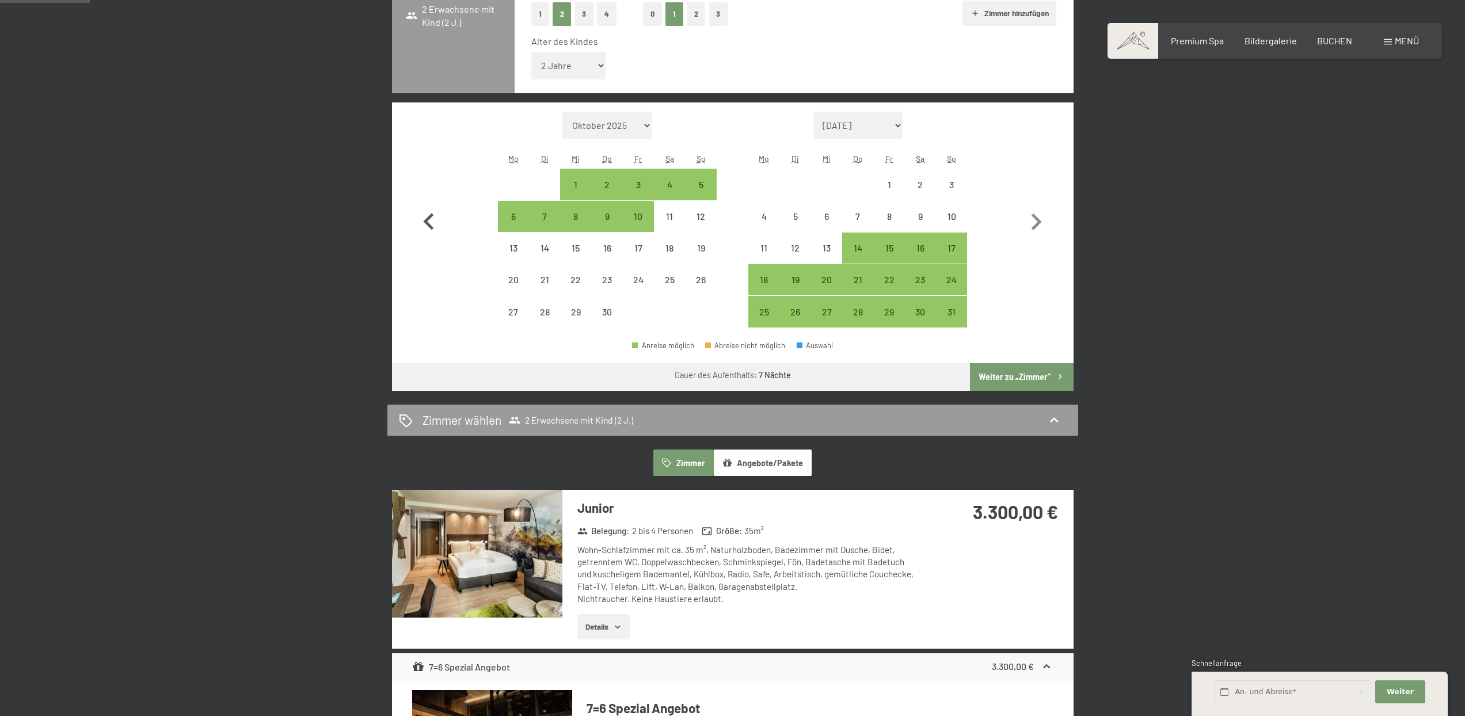
click at [436, 222] on icon "button" at bounding box center [428, 221] width 33 height 33
select select "2026-03-01"
select select "2026-04-01"
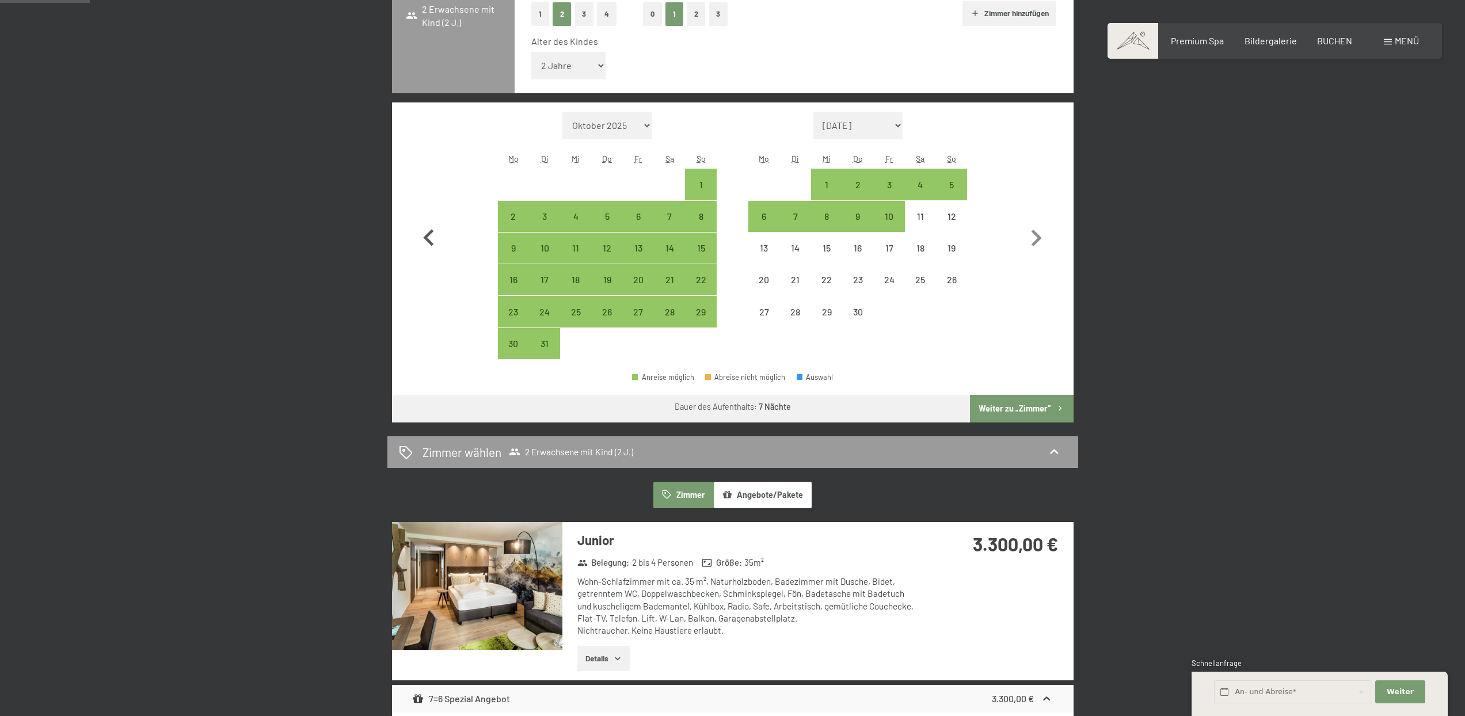
click at [435, 222] on icon "button" at bounding box center [428, 238] width 33 height 33
select select "2026-02-01"
select select "2026-03-01"
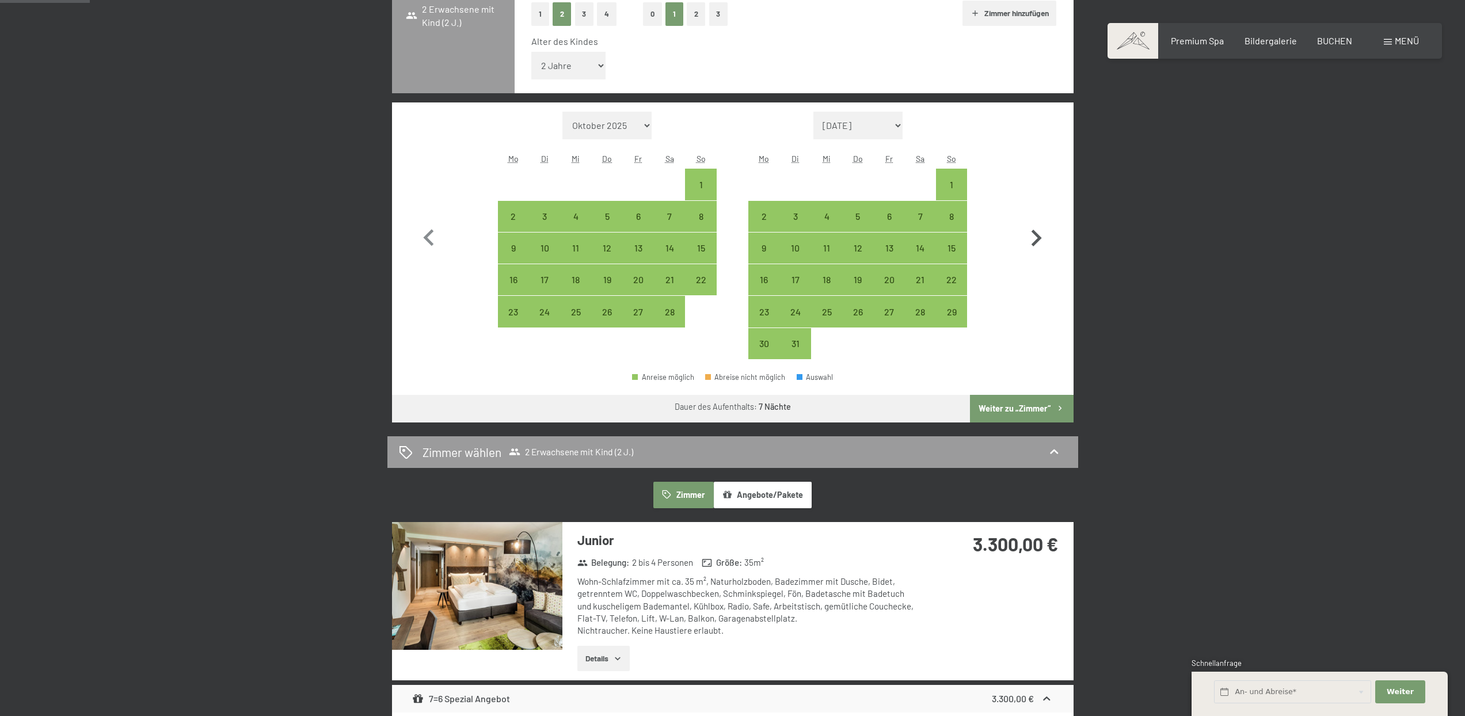
click at [1034, 234] on icon "button" at bounding box center [1035, 238] width 33 height 33
select select "2026-03-01"
select select "2026-04-01"
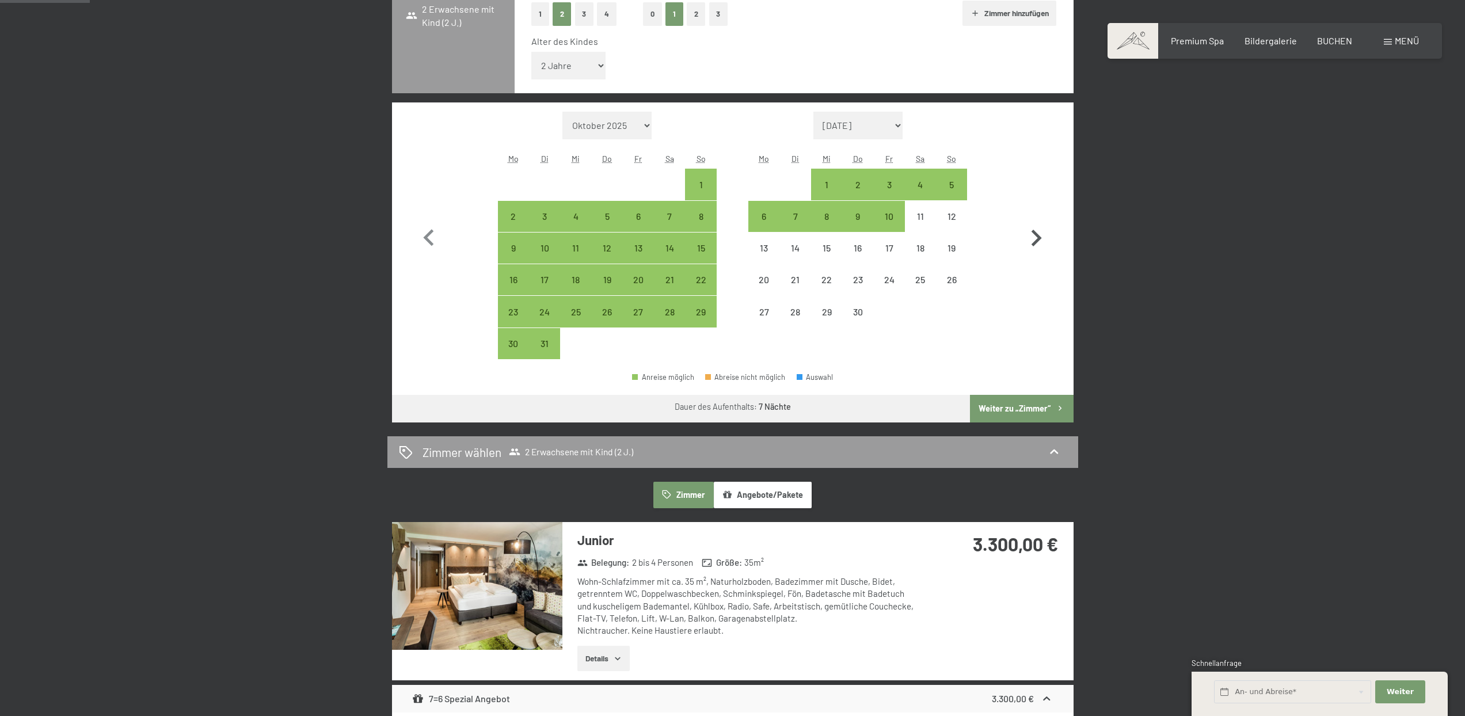
click at [1034, 235] on icon "button" at bounding box center [1035, 238] width 33 height 33
select select "2026-04-01"
select select "2026-05-01"
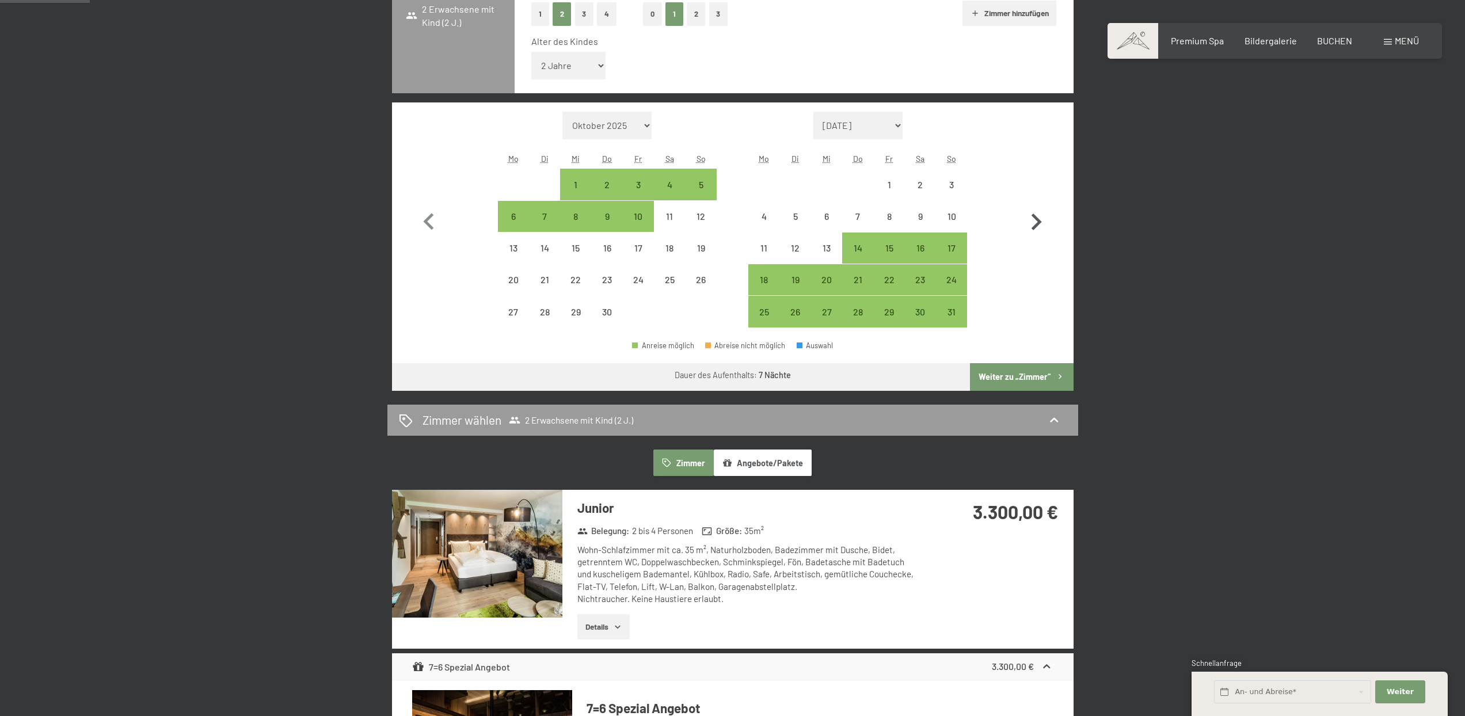
click at [1034, 235] on icon "button" at bounding box center [1035, 221] width 33 height 33
select select "2026-05-01"
select select "2026-06-01"
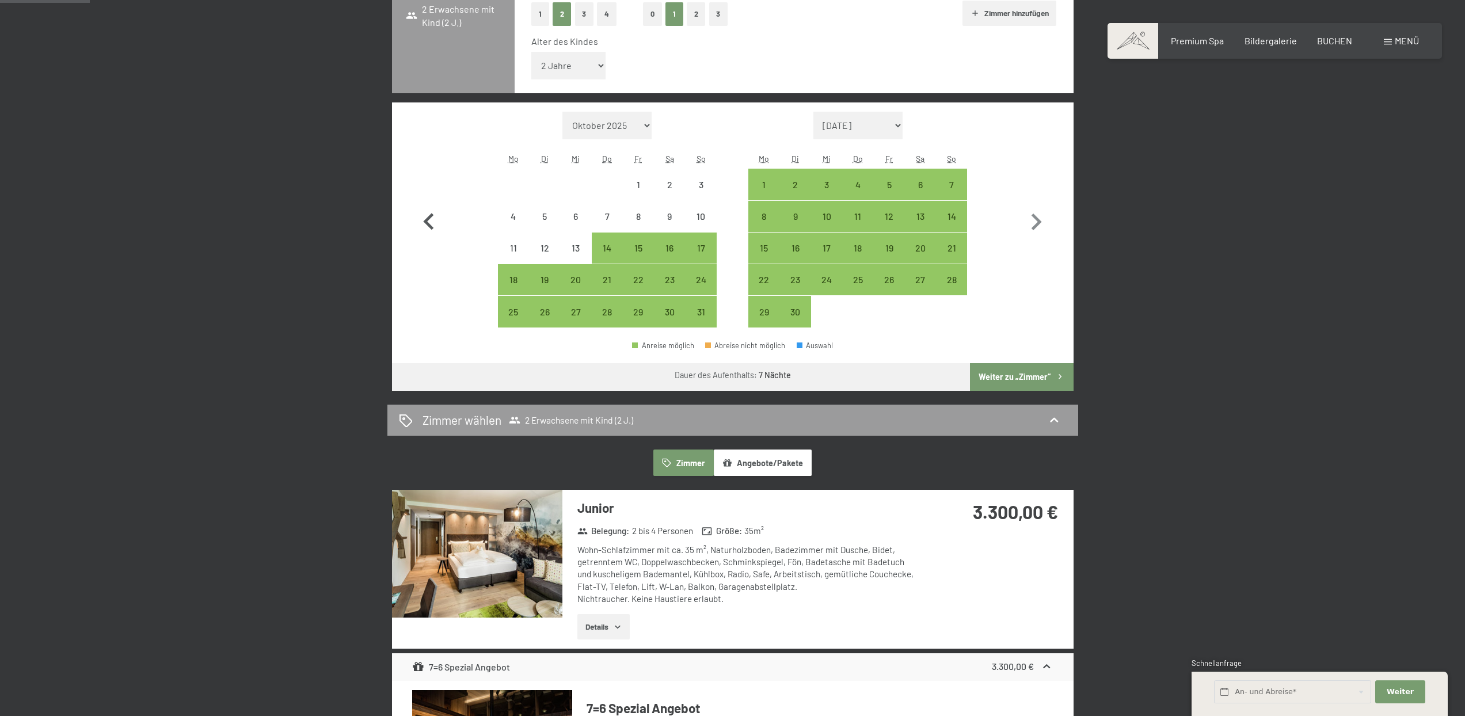
click at [427, 223] on icon "button" at bounding box center [428, 221] width 10 height 17
select select "2026-04-01"
select select "2026-05-01"
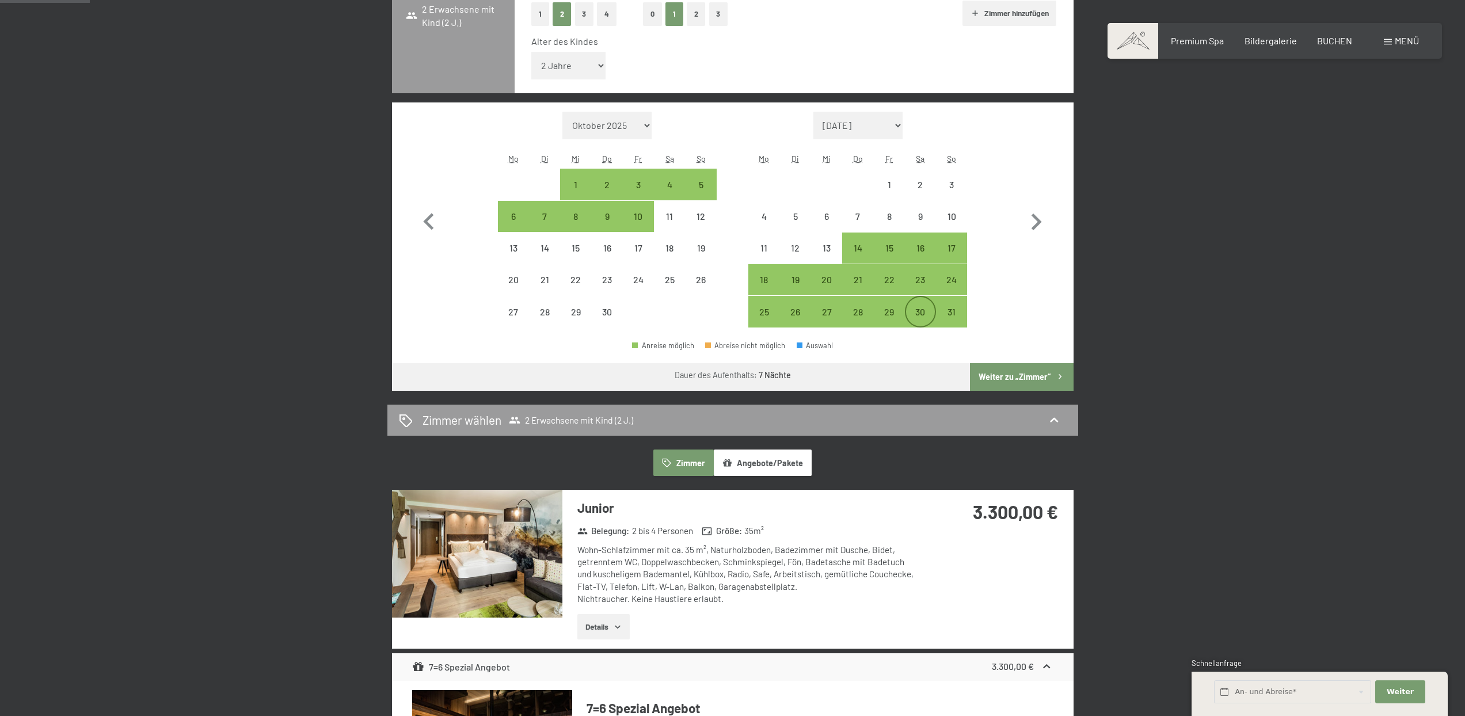
click at [917, 307] on div "30" at bounding box center [920, 321] width 29 height 29
select select "2026-04-01"
select select "2026-05-01"
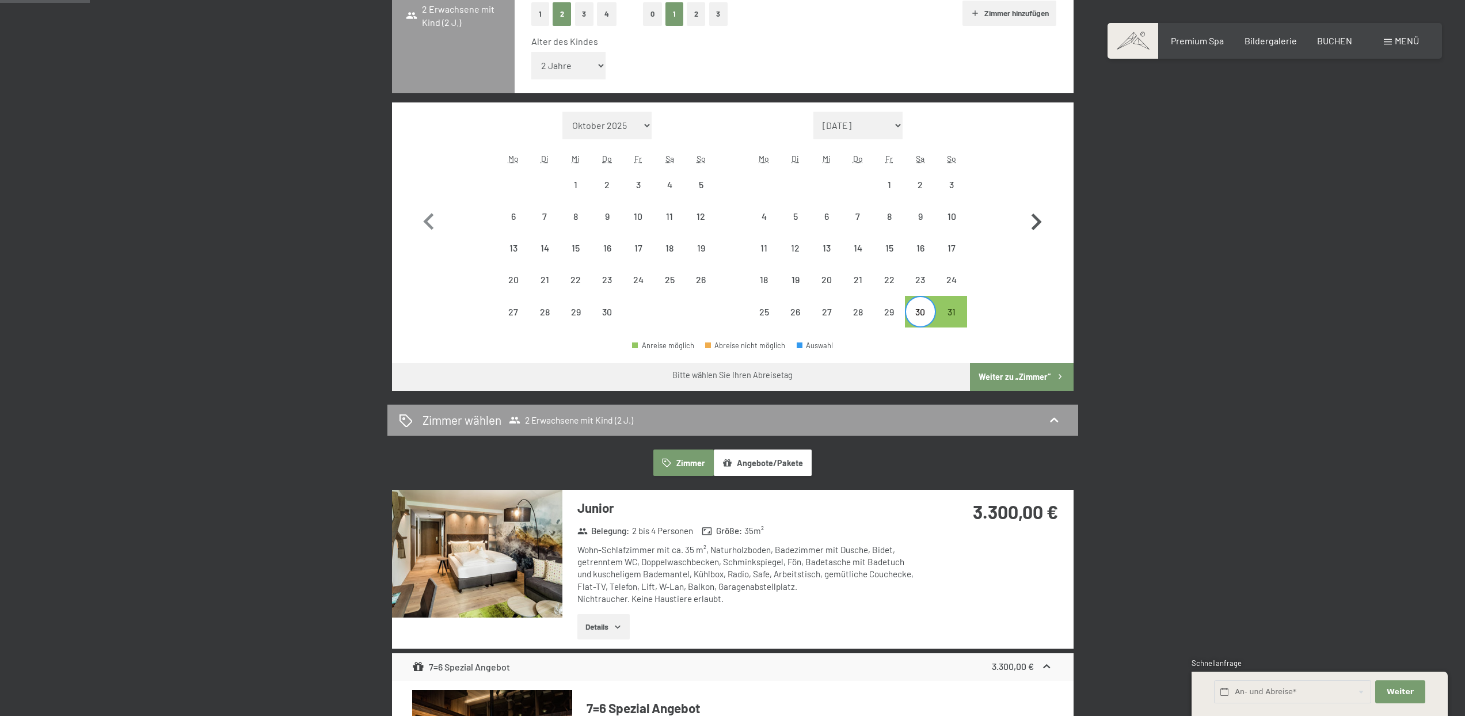
click at [1027, 220] on icon "button" at bounding box center [1035, 221] width 33 height 33
select select "2026-05-01"
select select "2026-06-01"
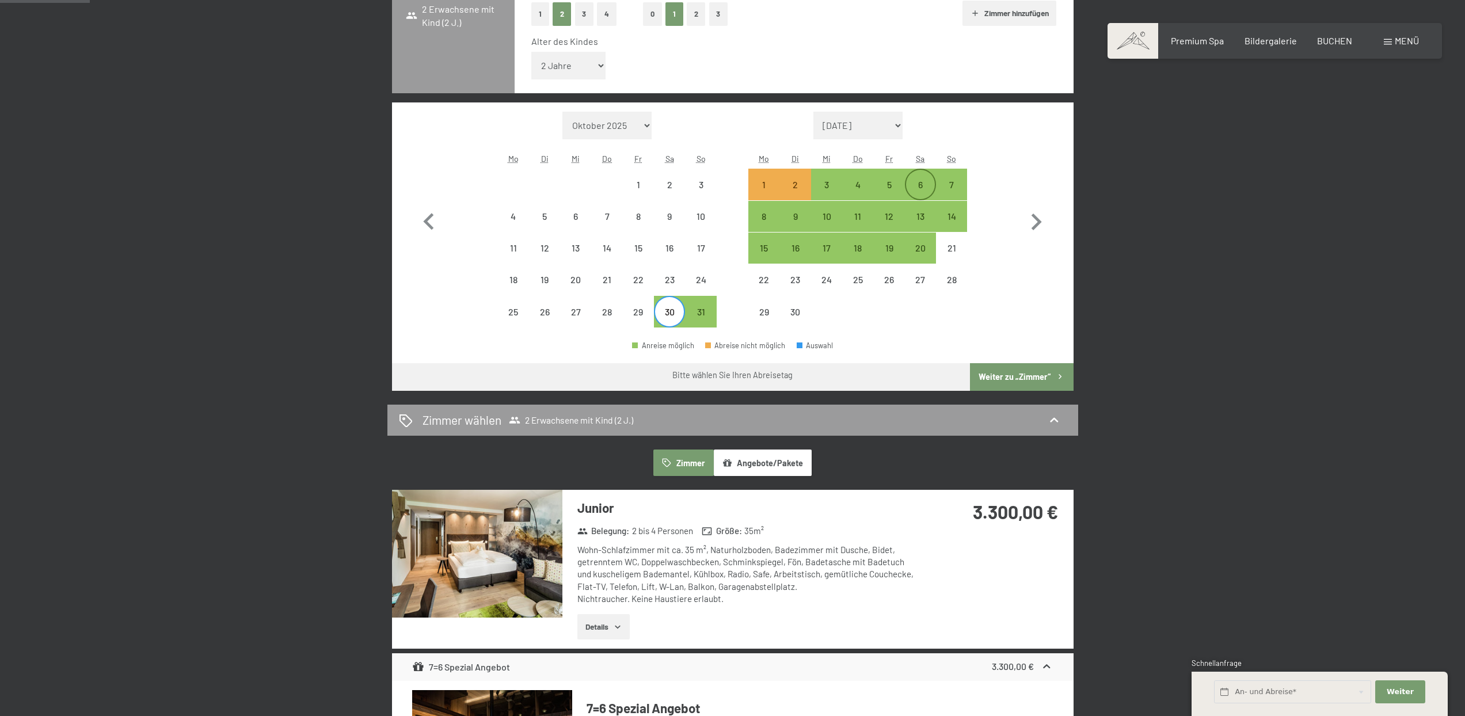
click at [917, 189] on div "6" at bounding box center [920, 194] width 29 height 29
select select "2026-05-01"
select select "2026-06-01"
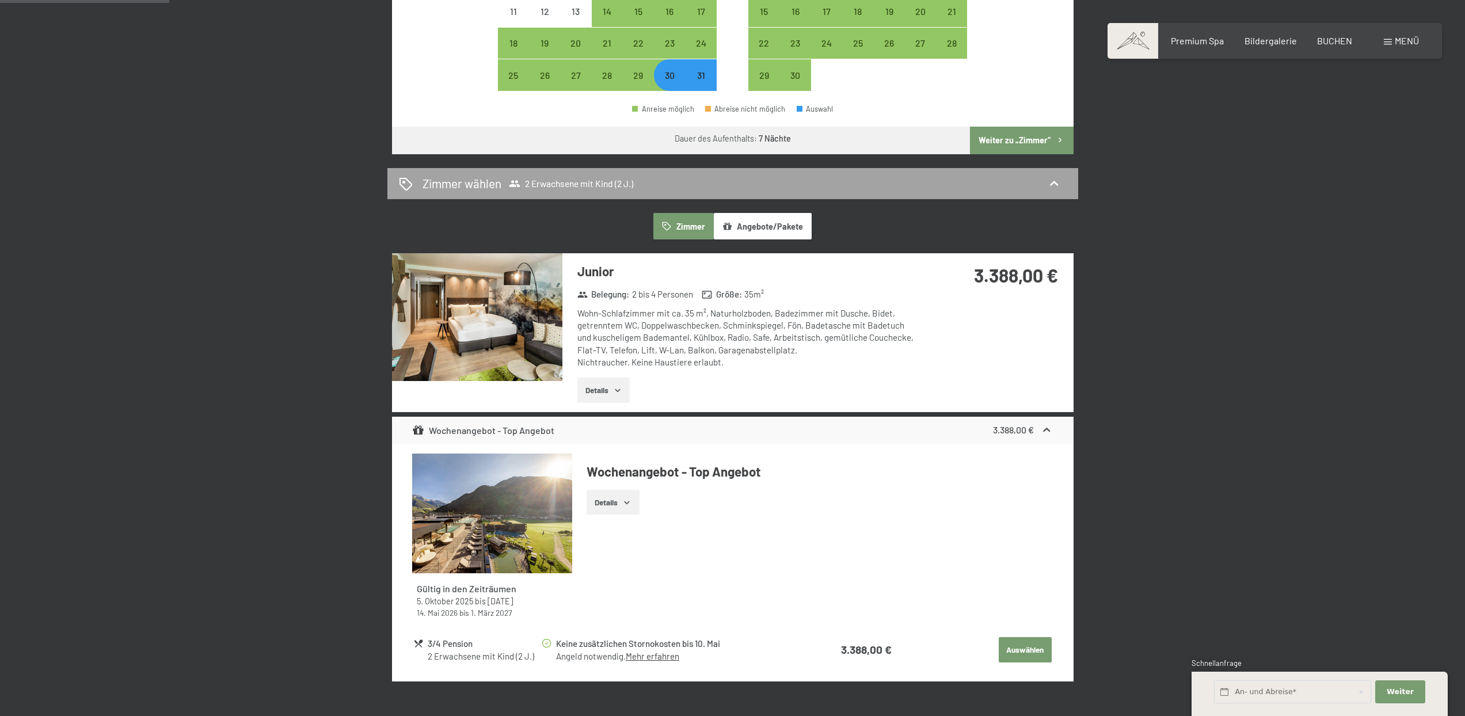
scroll to position [347, 0]
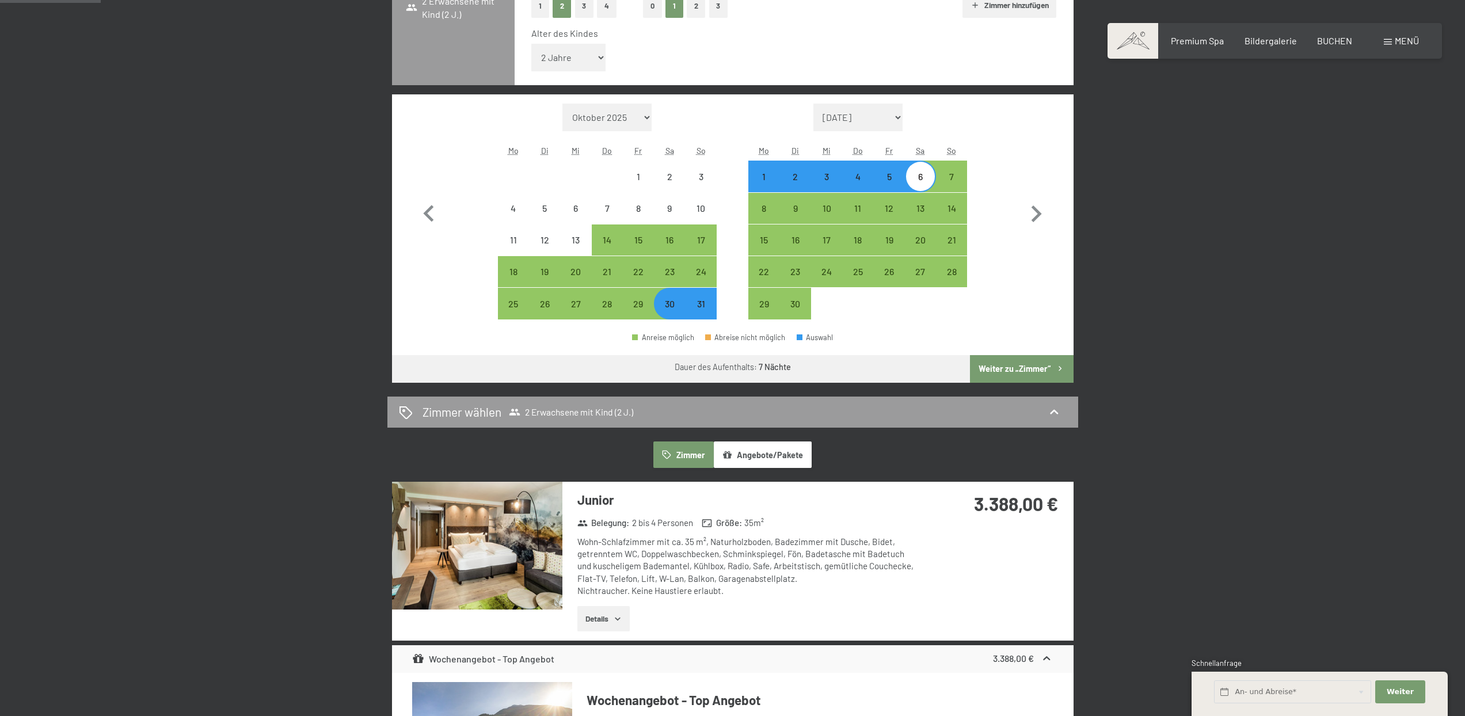
click at [672, 310] on div "30" at bounding box center [669, 313] width 29 height 29
select select "2026-05-01"
select select "2026-06-01"
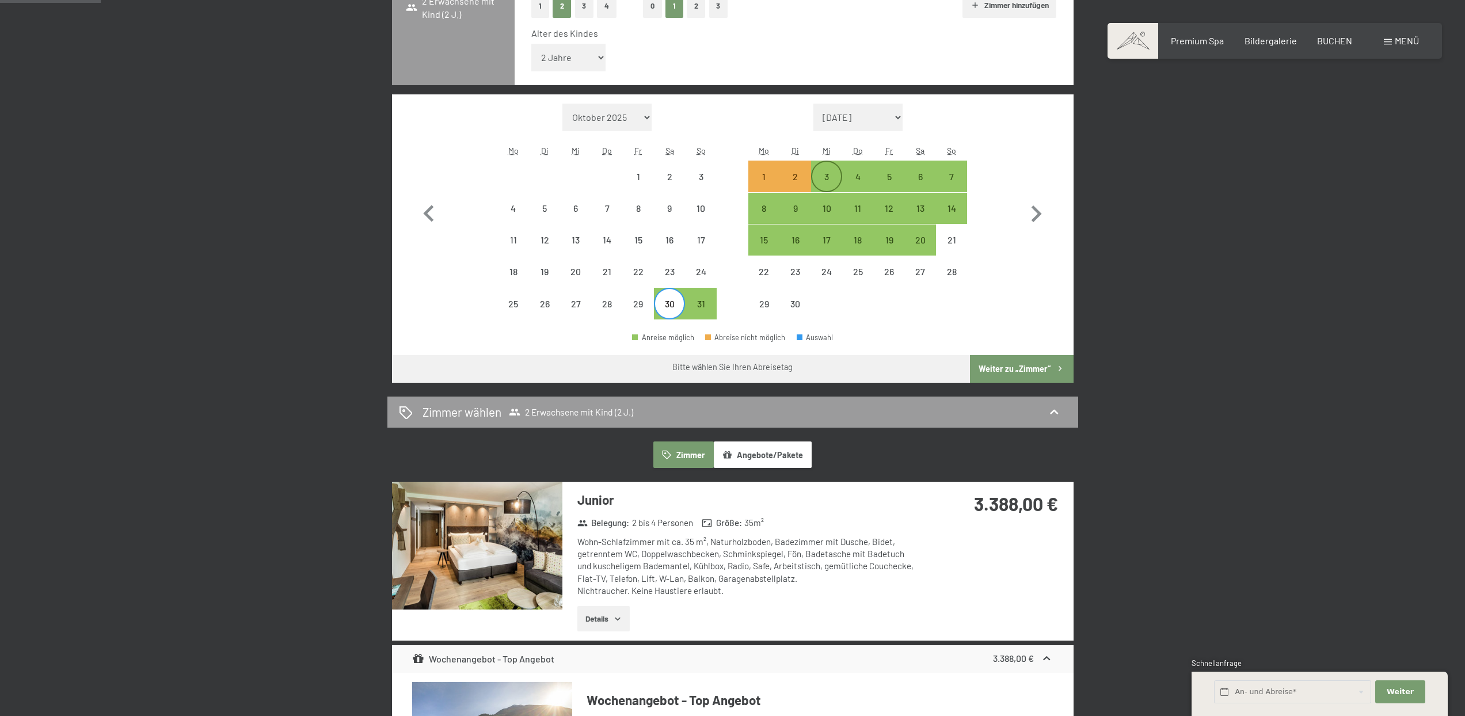
click at [829, 177] on div "3" at bounding box center [826, 186] width 29 height 29
select select "2026-05-01"
select select "2026-06-01"
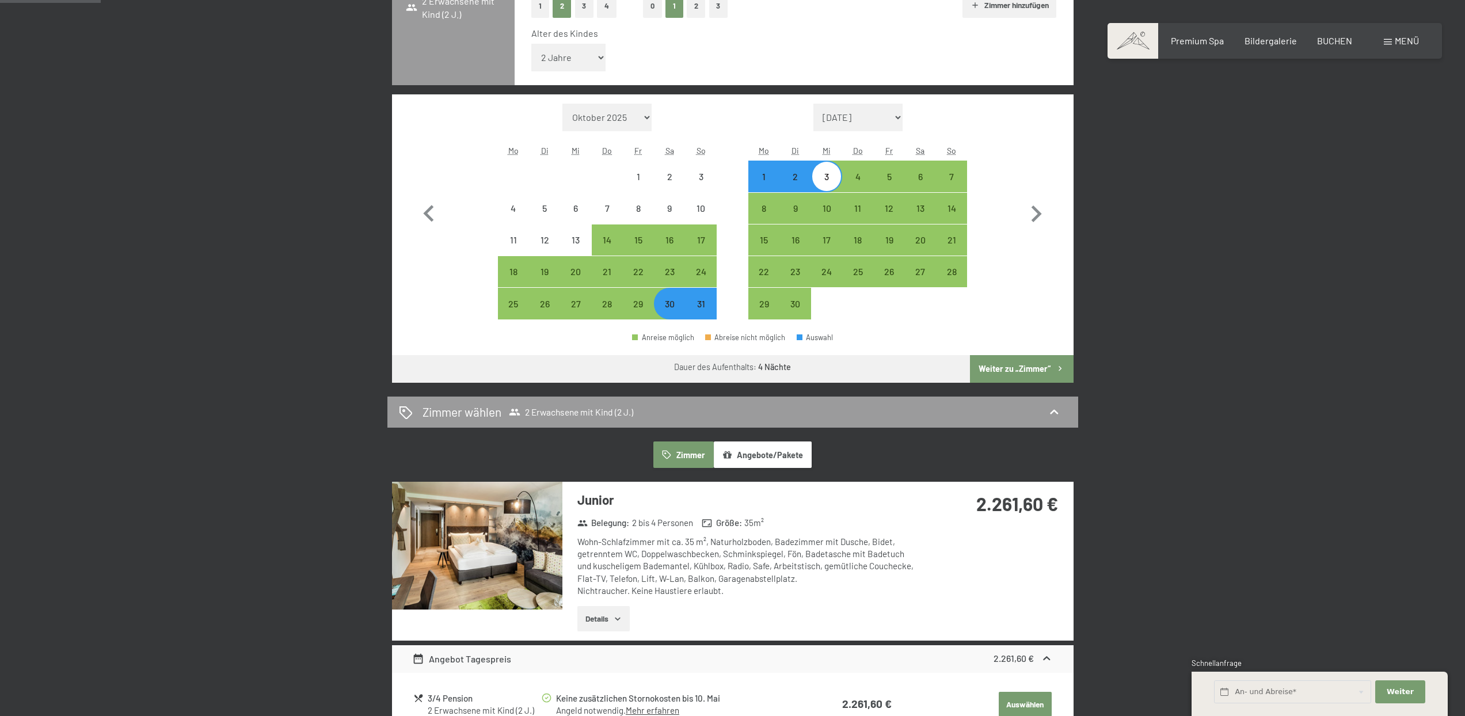
click at [670, 302] on div "30" at bounding box center [669, 313] width 29 height 29
select select "2026-05-01"
select select "2026-06-01"
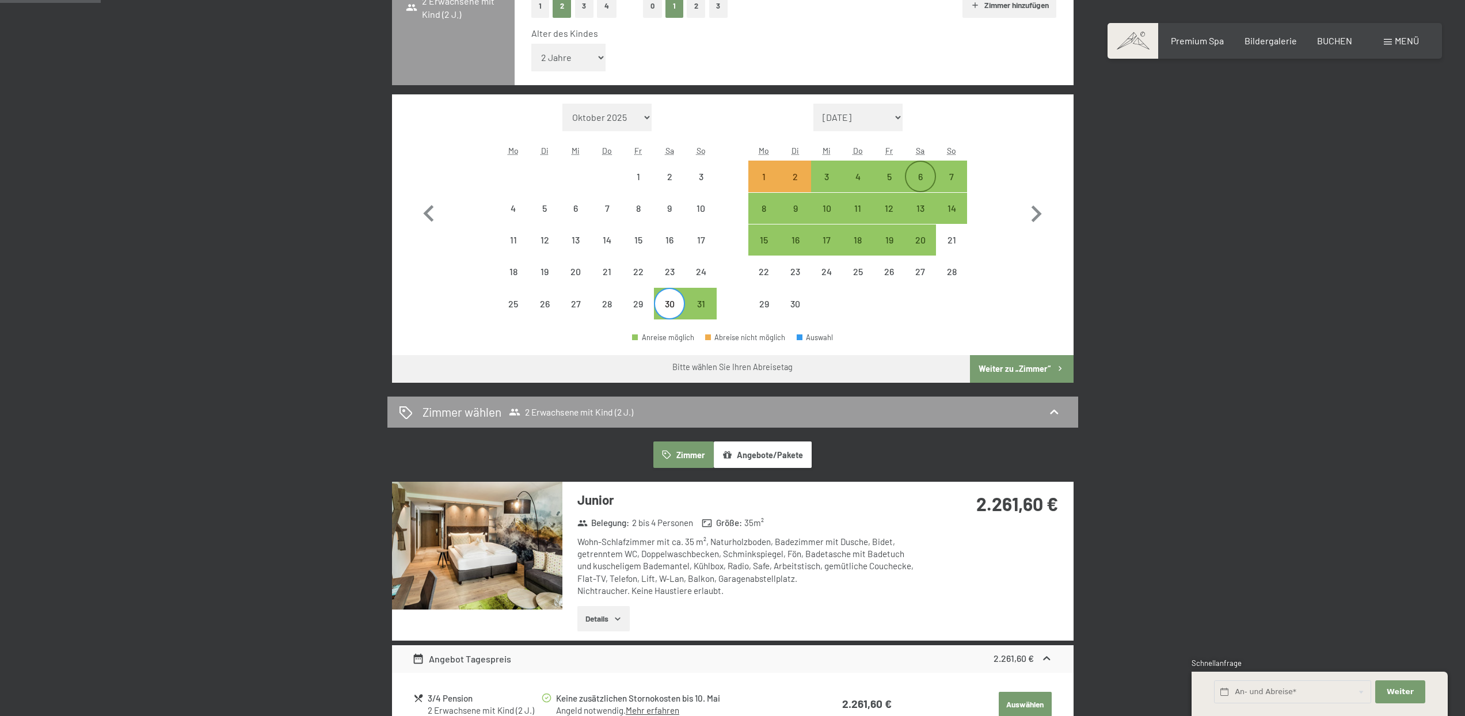
click at [919, 178] on div "6" at bounding box center [920, 186] width 29 height 29
select select "2026-05-01"
select select "2026-06-01"
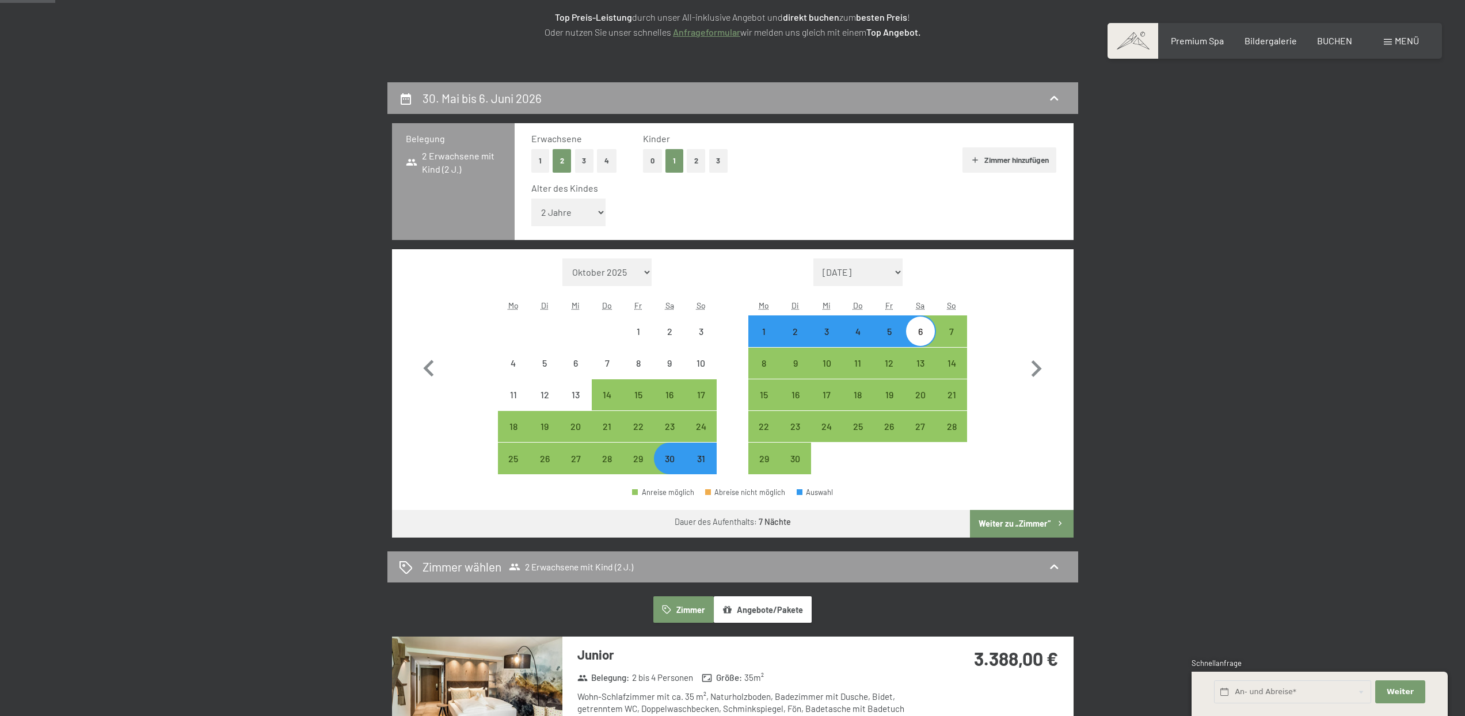
scroll to position [190, 0]
